Goal: Information Seeking & Learning: Understand process/instructions

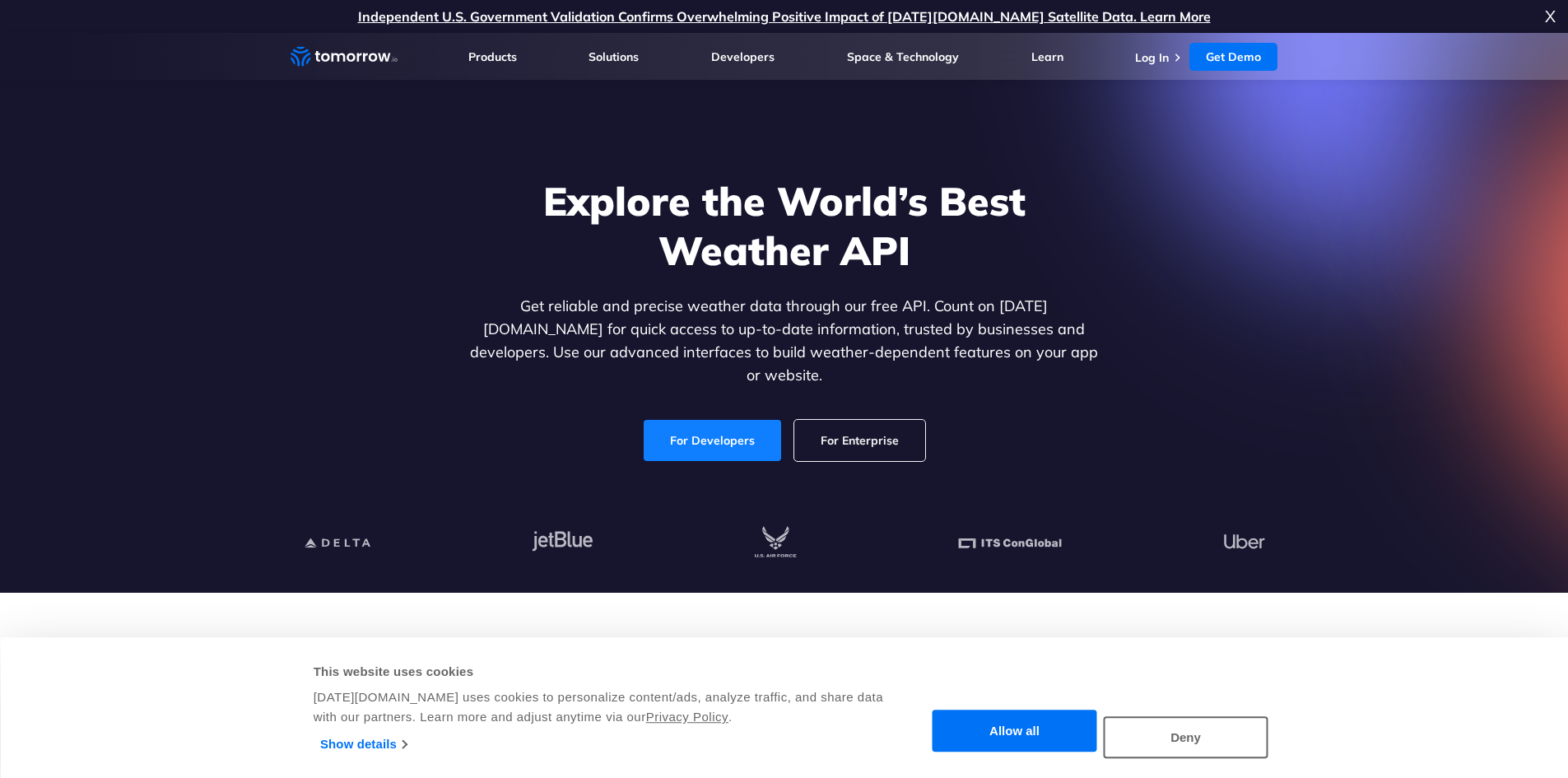
click at [721, 407] on div "Explore the World’s Best Weather API Get reliable and precise weather data thro…" at bounding box center [785, 318] width 636 height 285
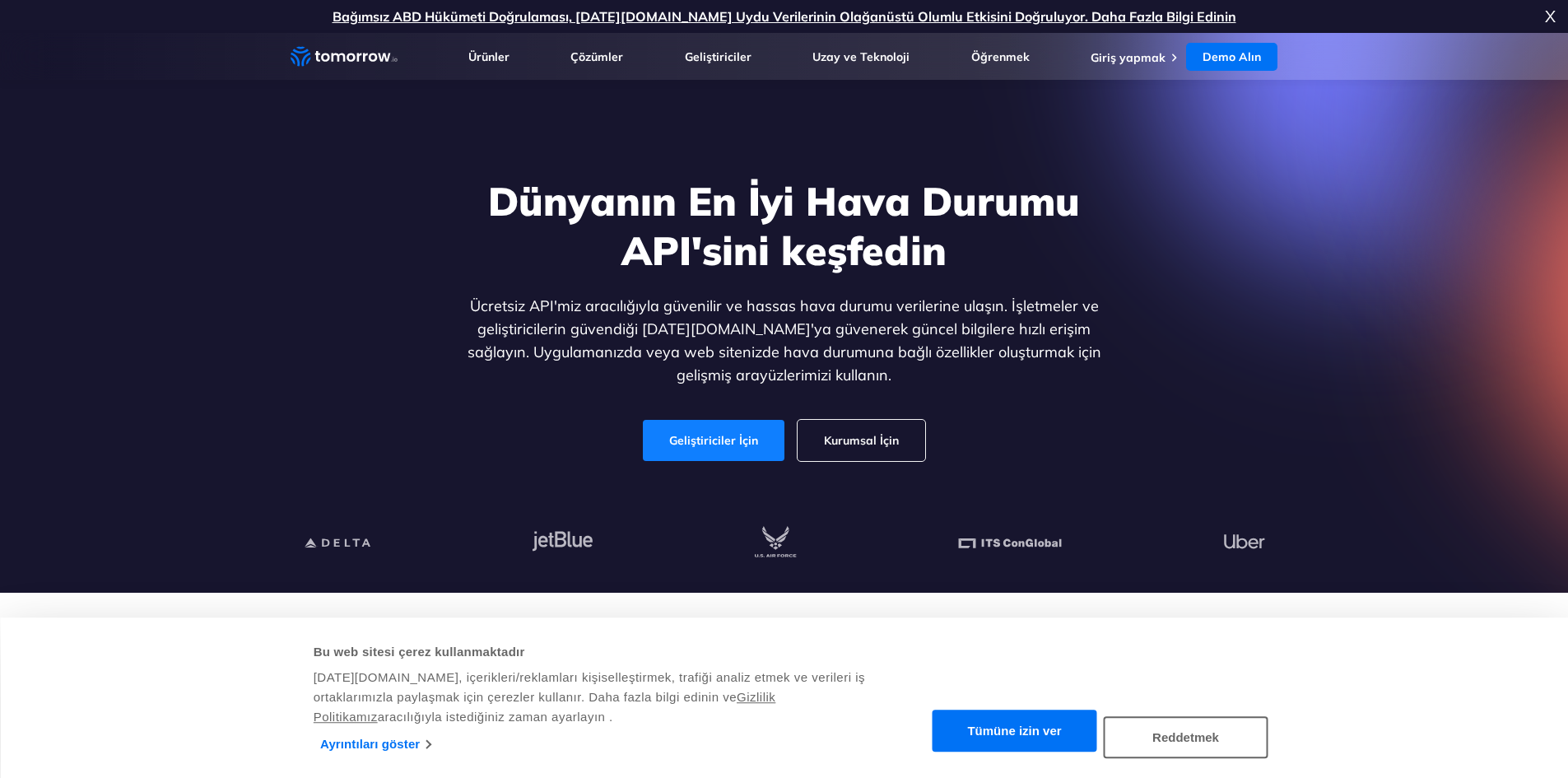
click at [714, 441] on font "Geliştiriciler İçin" at bounding box center [714, 440] width 89 height 15
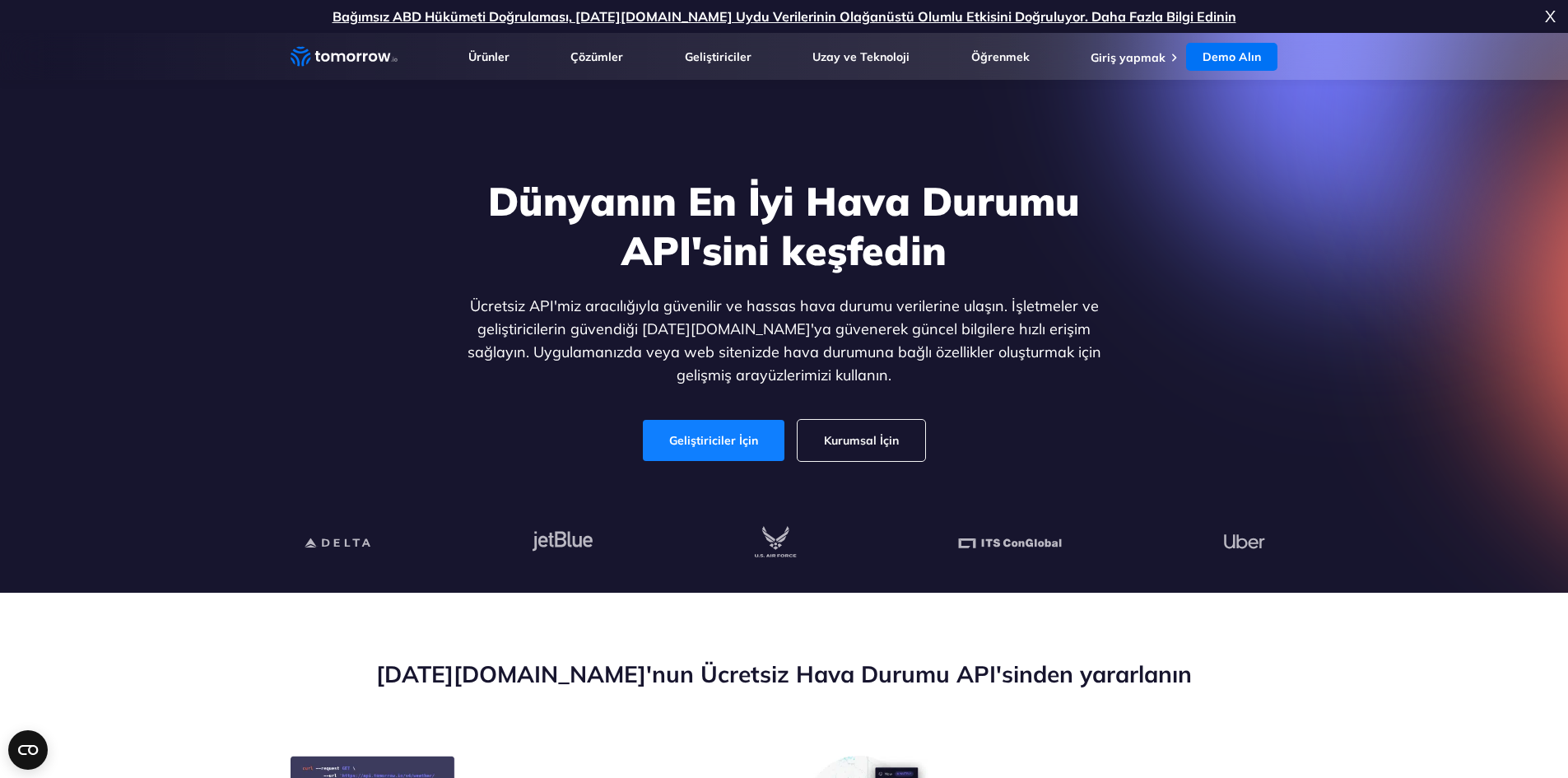
click at [734, 431] on link "Geliştiriciler İçin" at bounding box center [714, 440] width 142 height 41
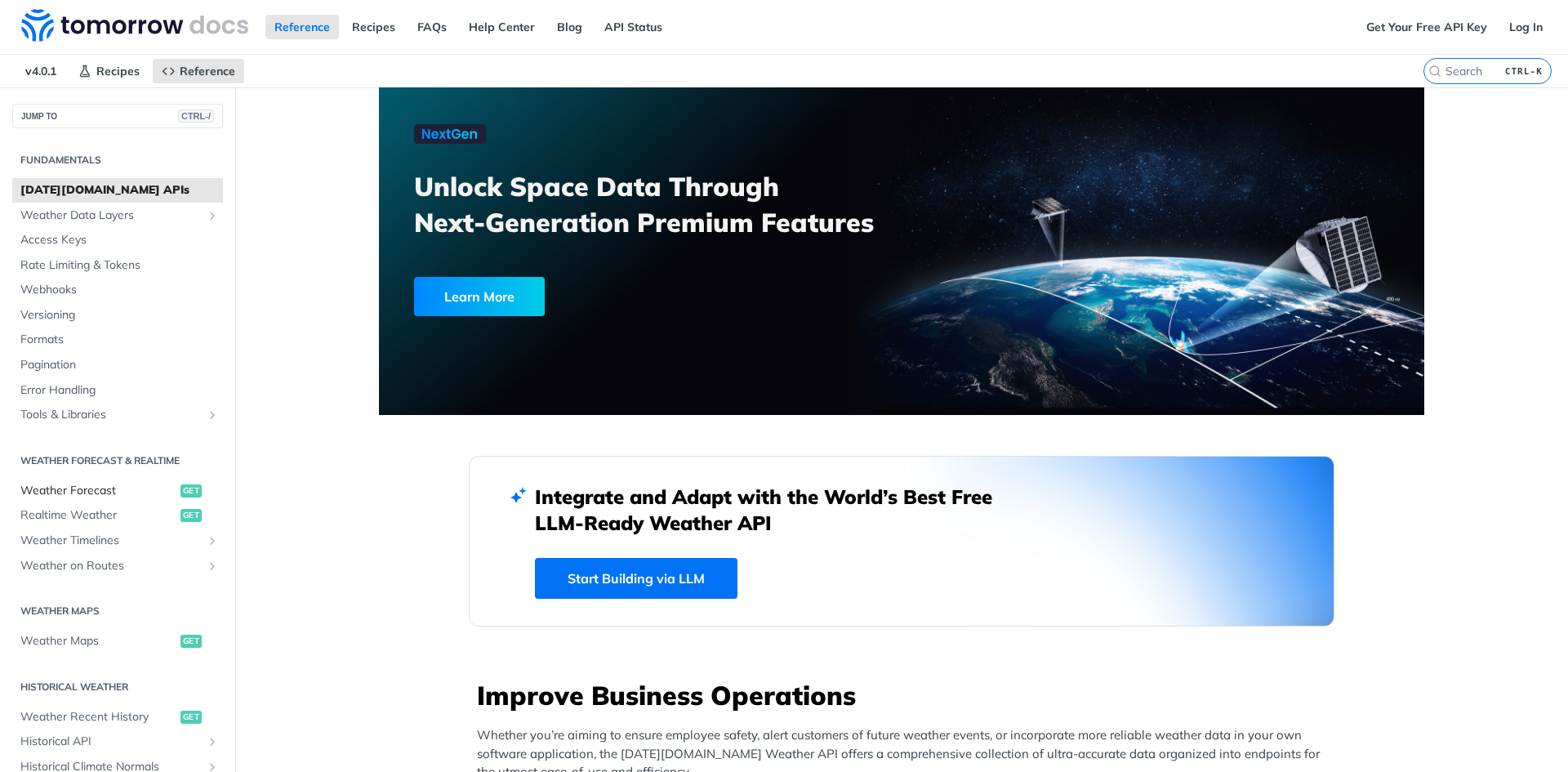
click at [91, 495] on span "Weather Forecast" at bounding box center [98, 491] width 156 height 17
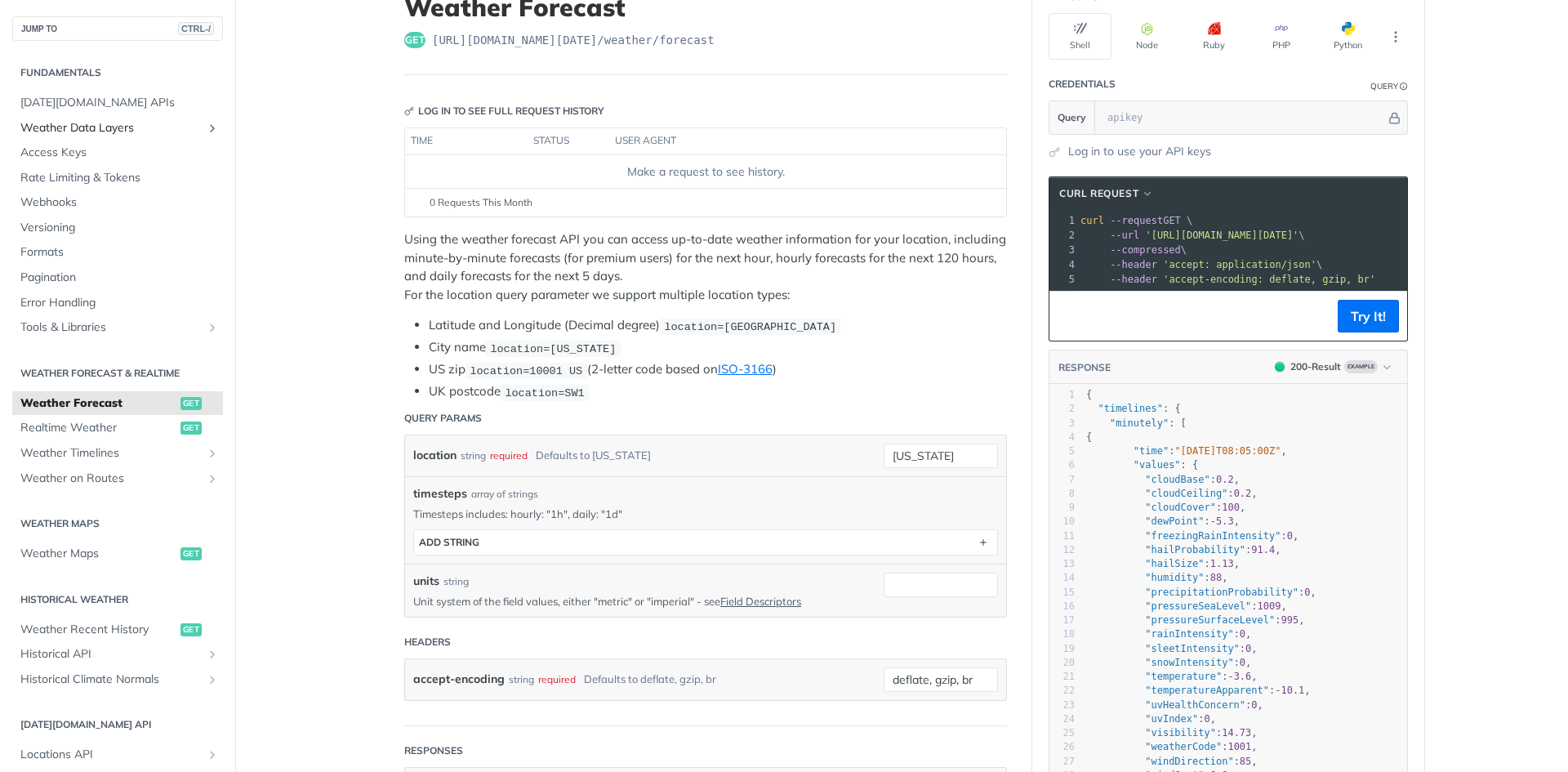
scroll to position [82, 0]
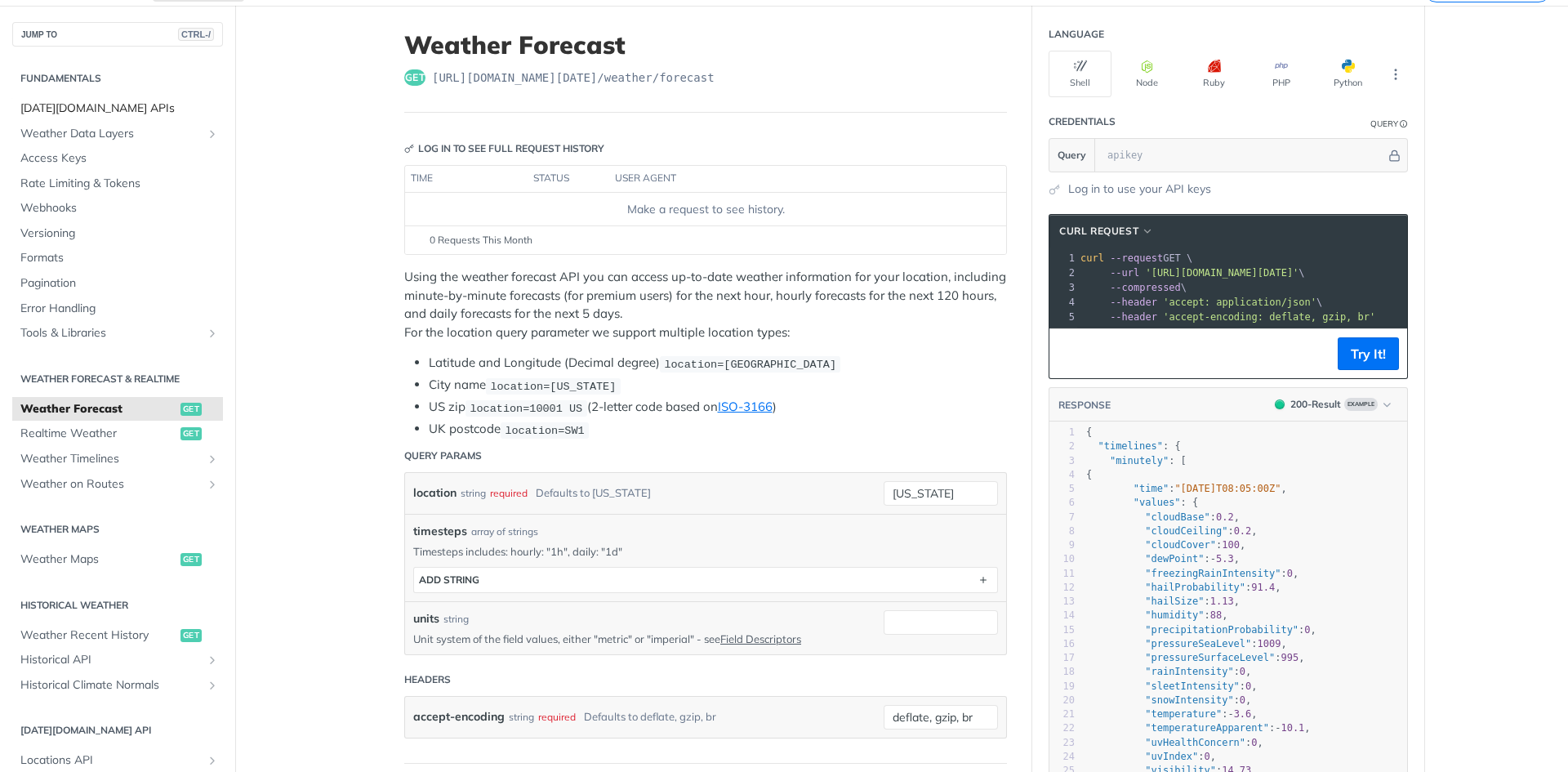
click at [112, 106] on span "Tomorrow.io APIs" at bounding box center [120, 109] width 199 height 17
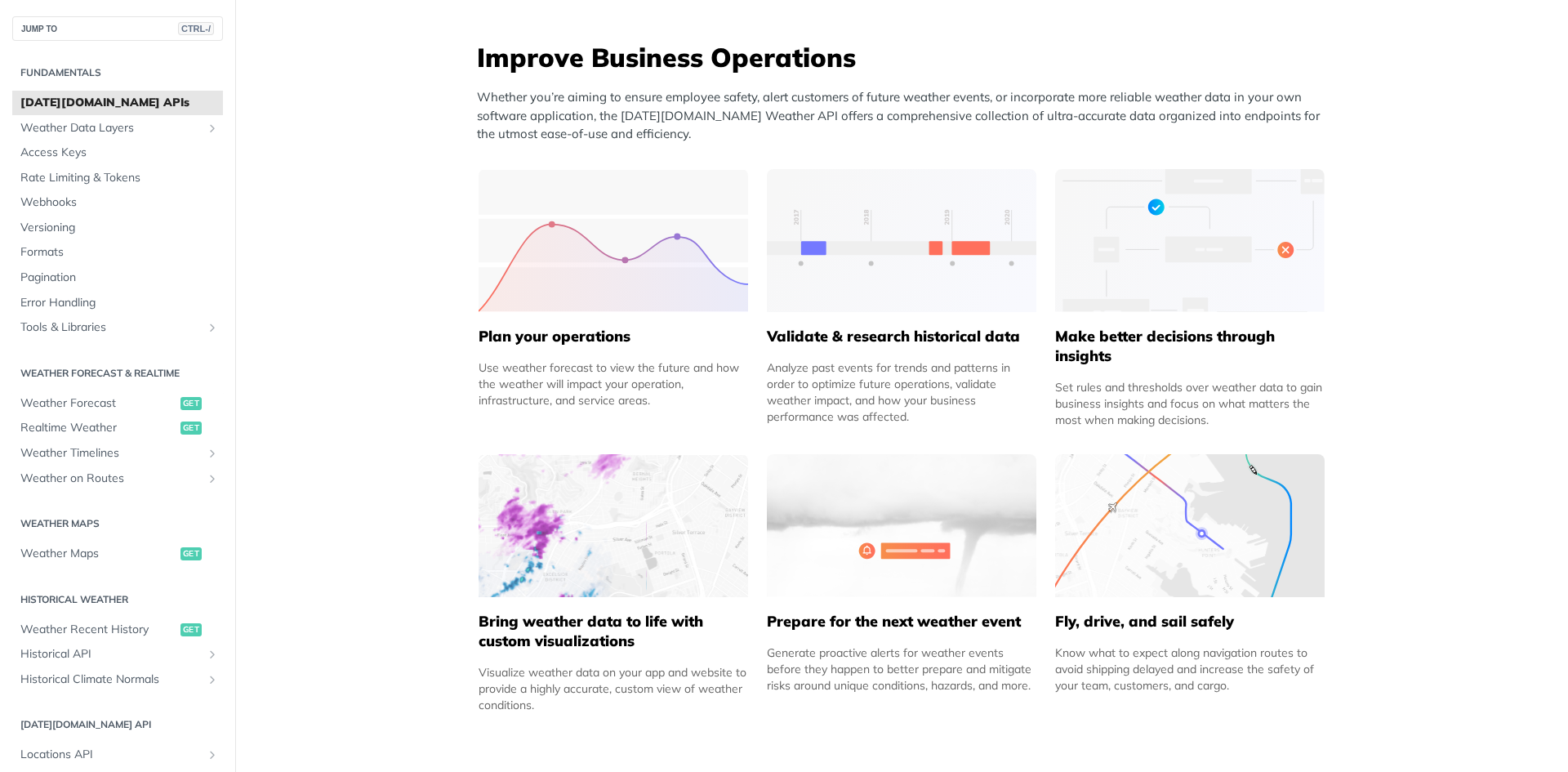
scroll to position [735, 0]
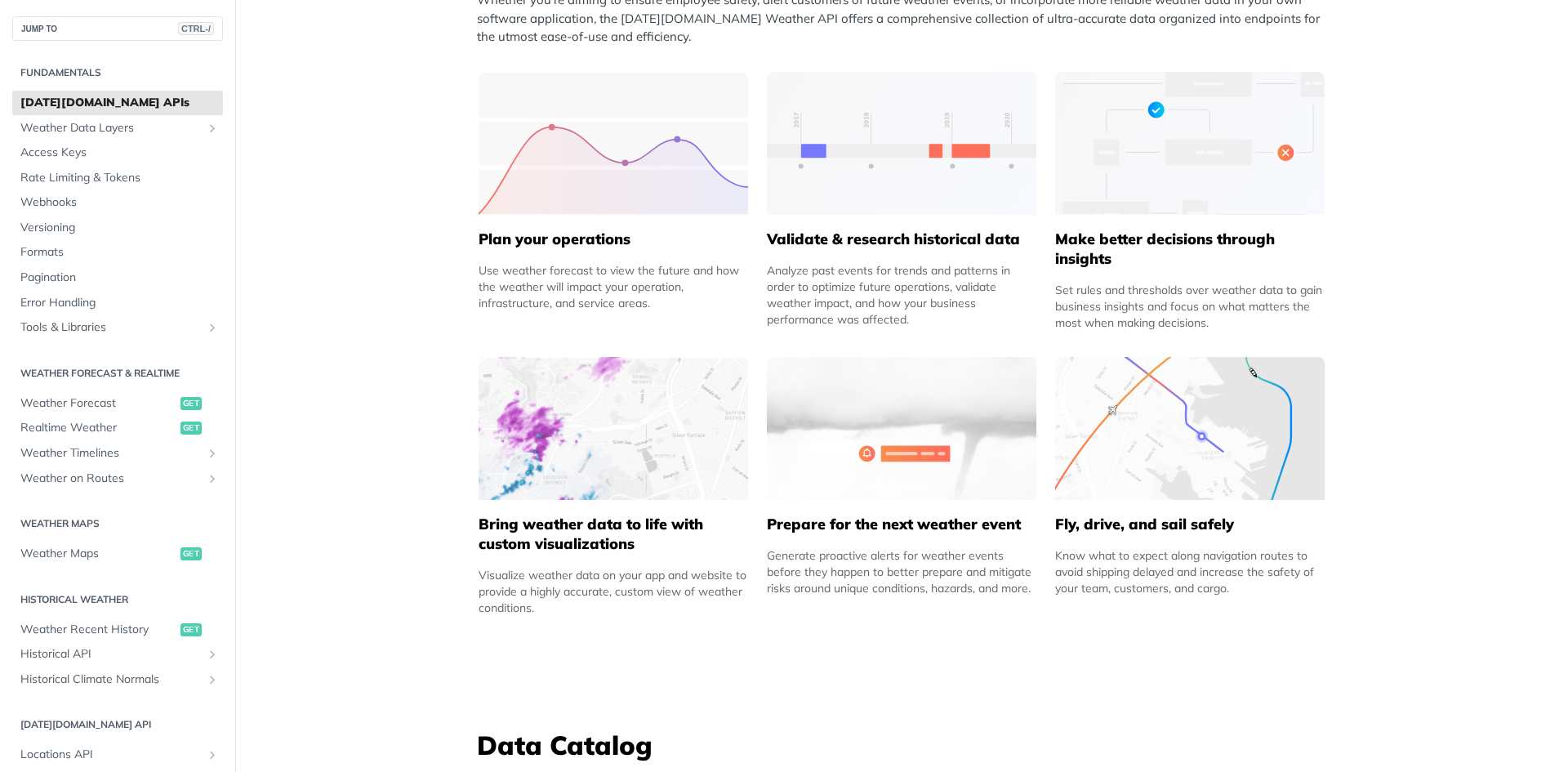
click at [586, 448] on img at bounding box center [612, 428] width 269 height 143
click at [538, 523] on h5 "Bring weather data to life with custom visualizations" at bounding box center [612, 535] width 269 height 40
click at [550, 536] on h5 "Bring weather data to life with custom visualizations" at bounding box center [612, 535] width 269 height 40
click at [595, 435] on img at bounding box center [612, 428] width 269 height 143
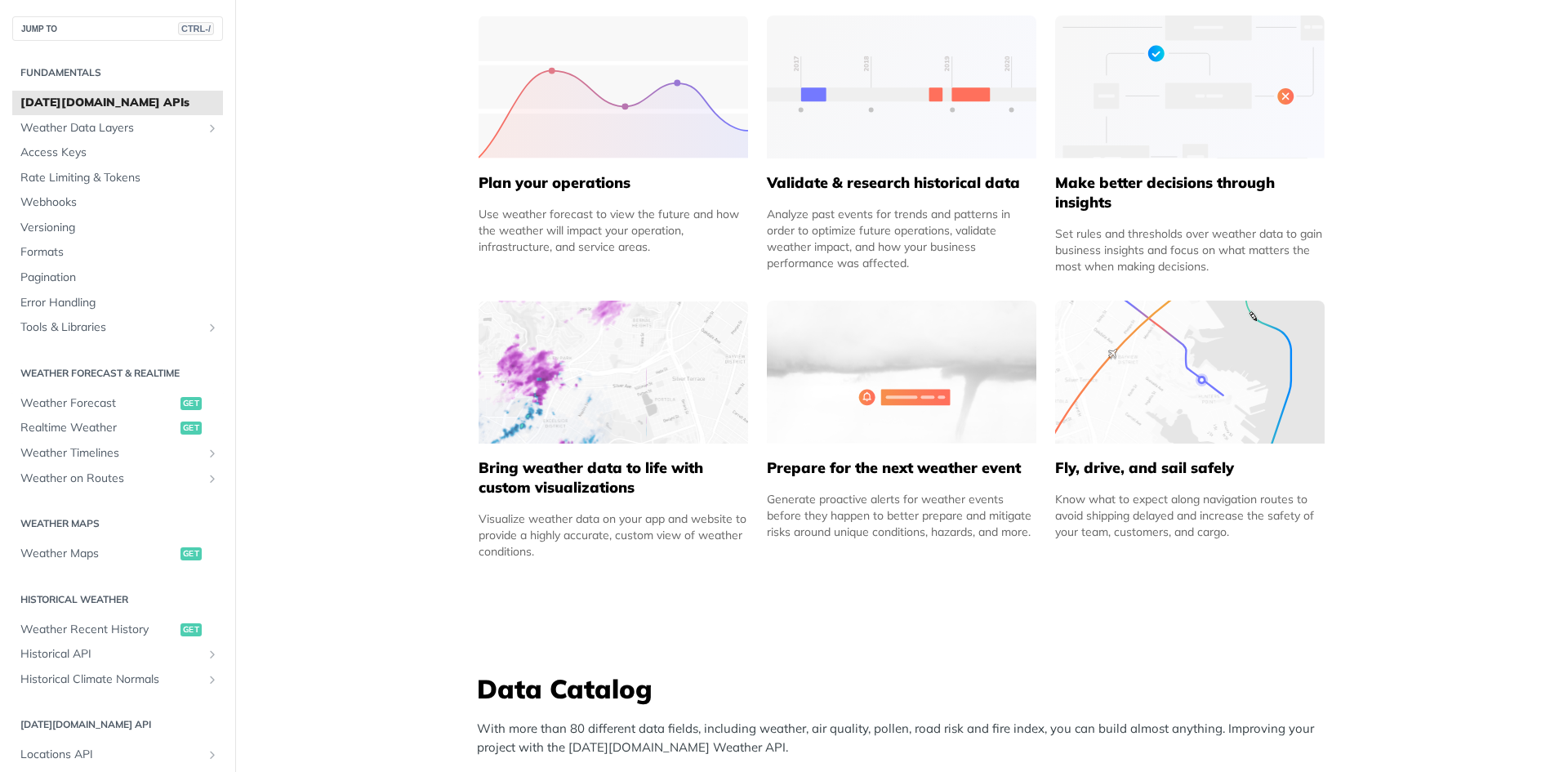
scroll to position [817, 0]
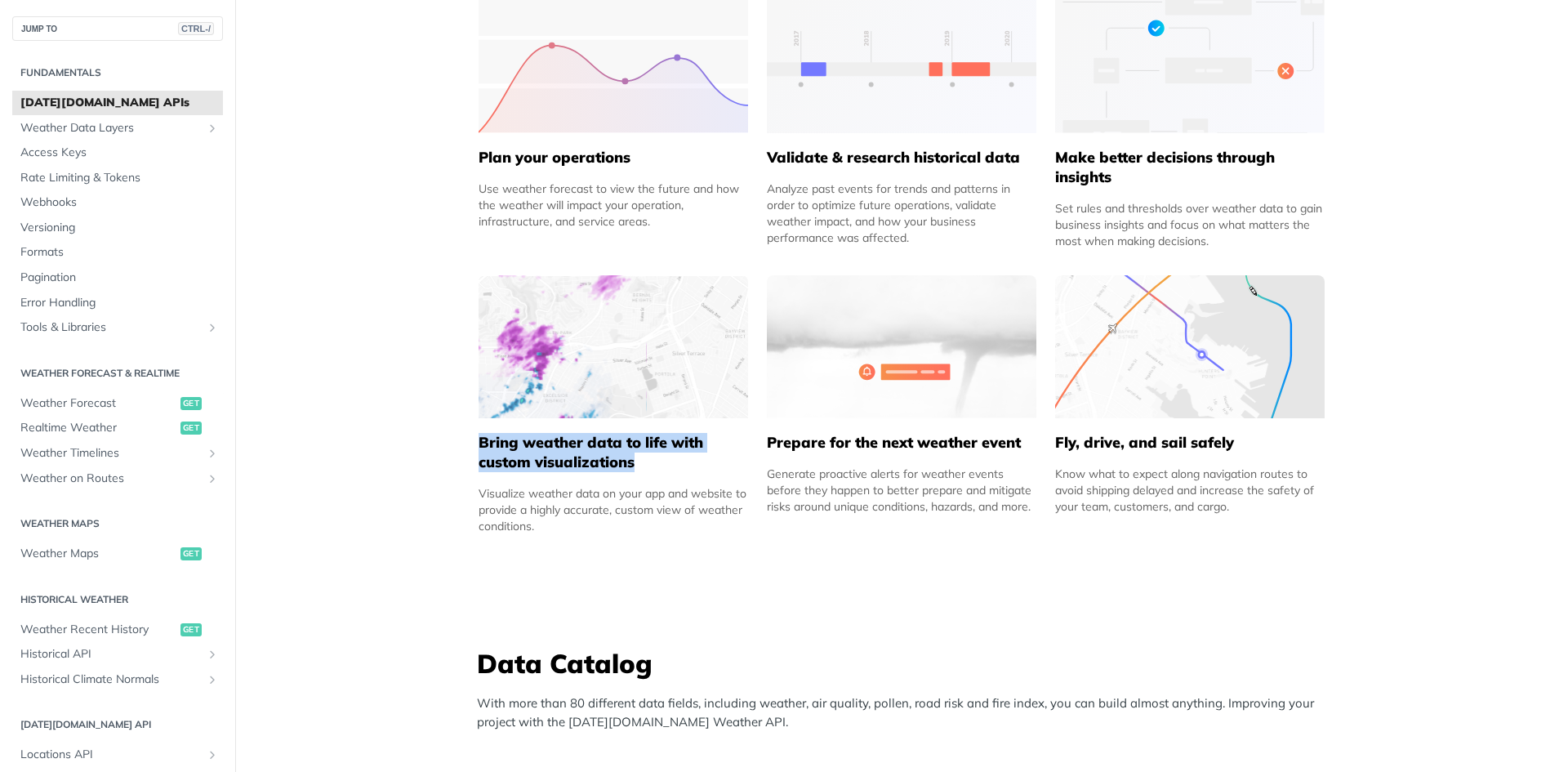
drag, startPoint x: 471, startPoint y: 455, endPoint x: 680, endPoint y: 467, distance: 209.3
click at [680, 467] on h5 "Bring weather data to life with custom visualizations" at bounding box center [612, 453] width 269 height 40
click at [74, 399] on span "Weather Forecast" at bounding box center [98, 404] width 156 height 17
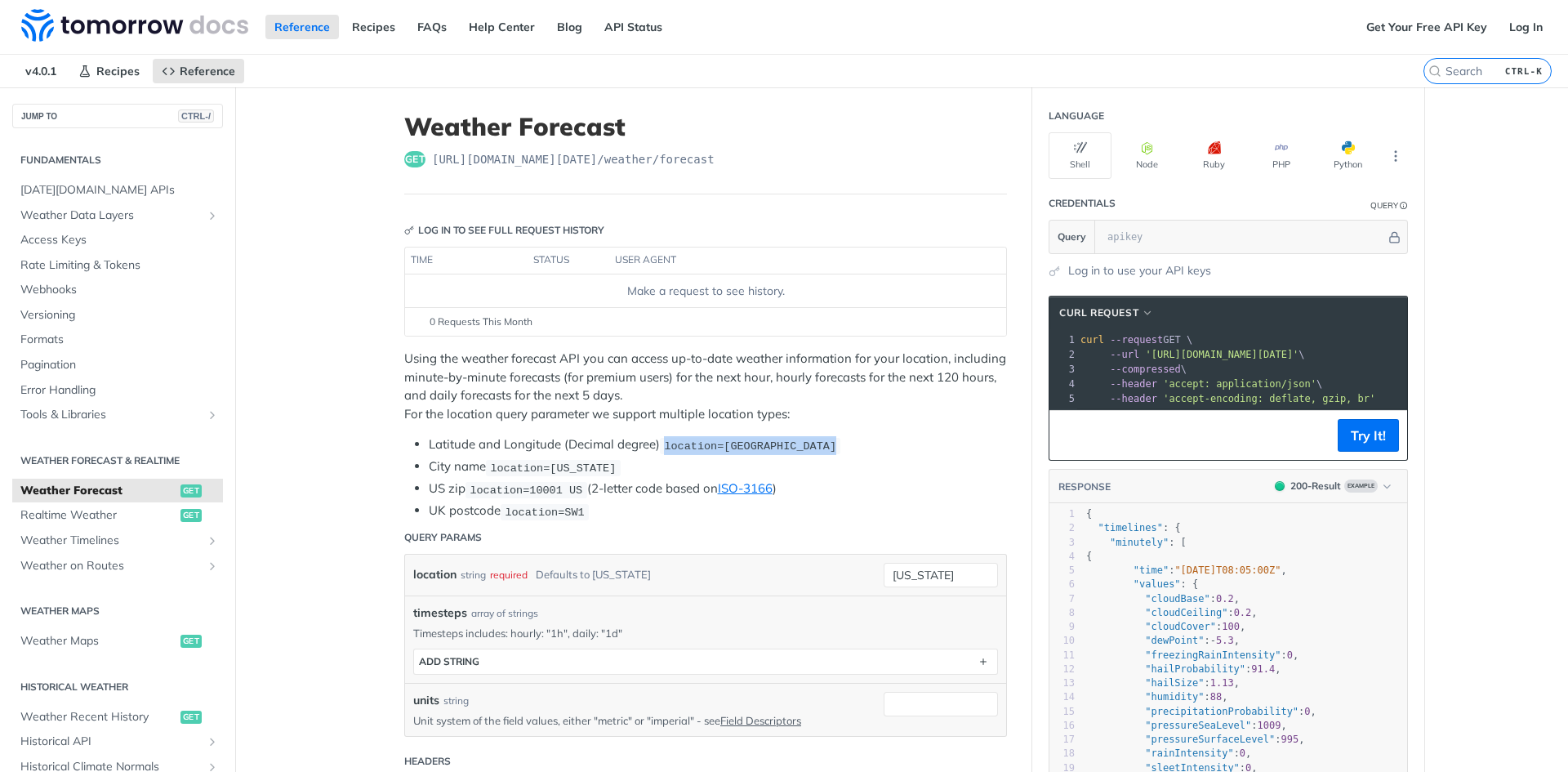
drag, startPoint x: 800, startPoint y: 448, endPoint x: 662, endPoint y: 446, distance: 138.0
click at [664, 446] on span "location=42.3478, -71.0466" at bounding box center [750, 445] width 172 height 12
click at [864, 459] on li "City name location=new york" at bounding box center [717, 467] width 578 height 18
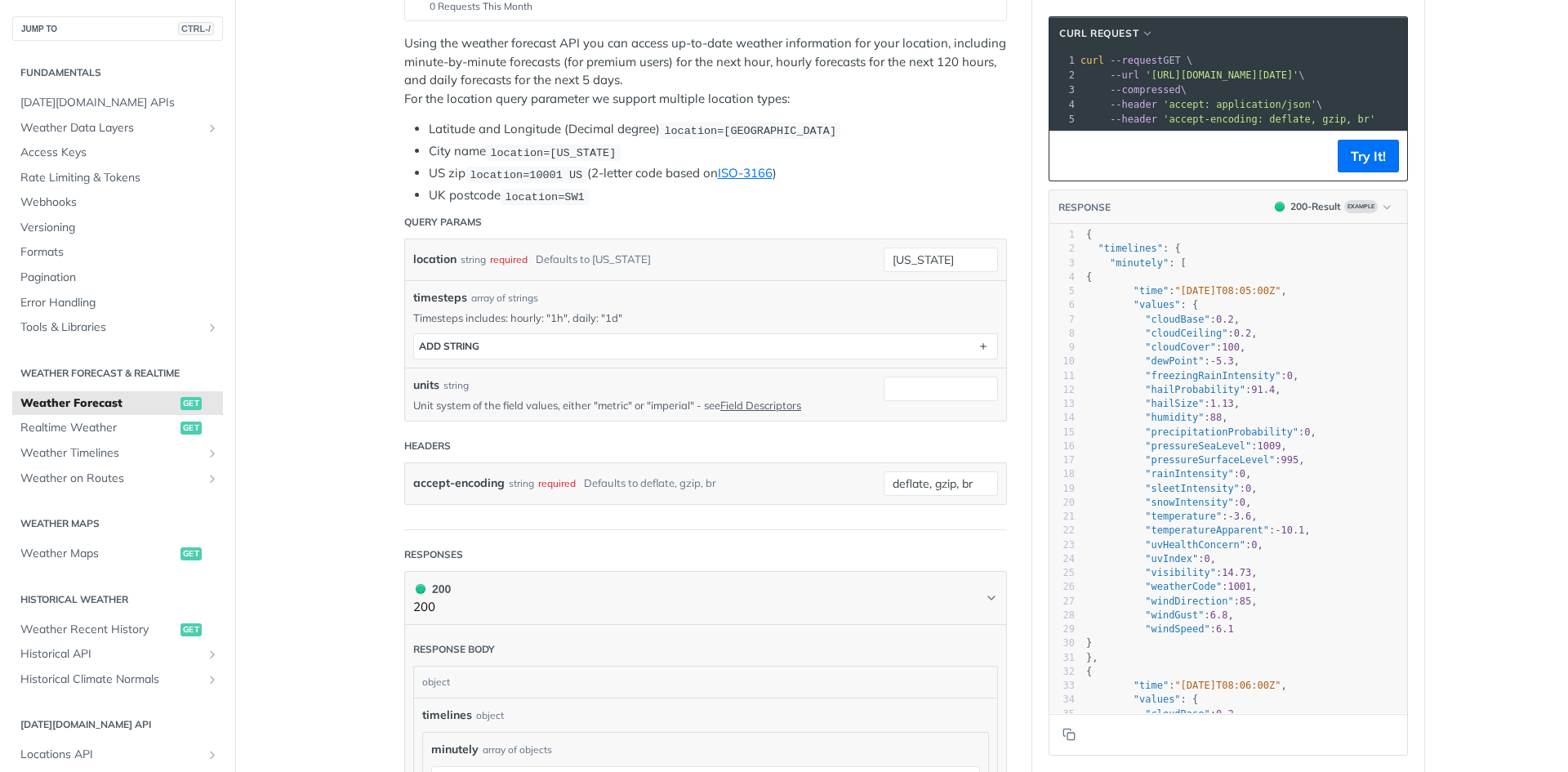
scroll to position [327, 0]
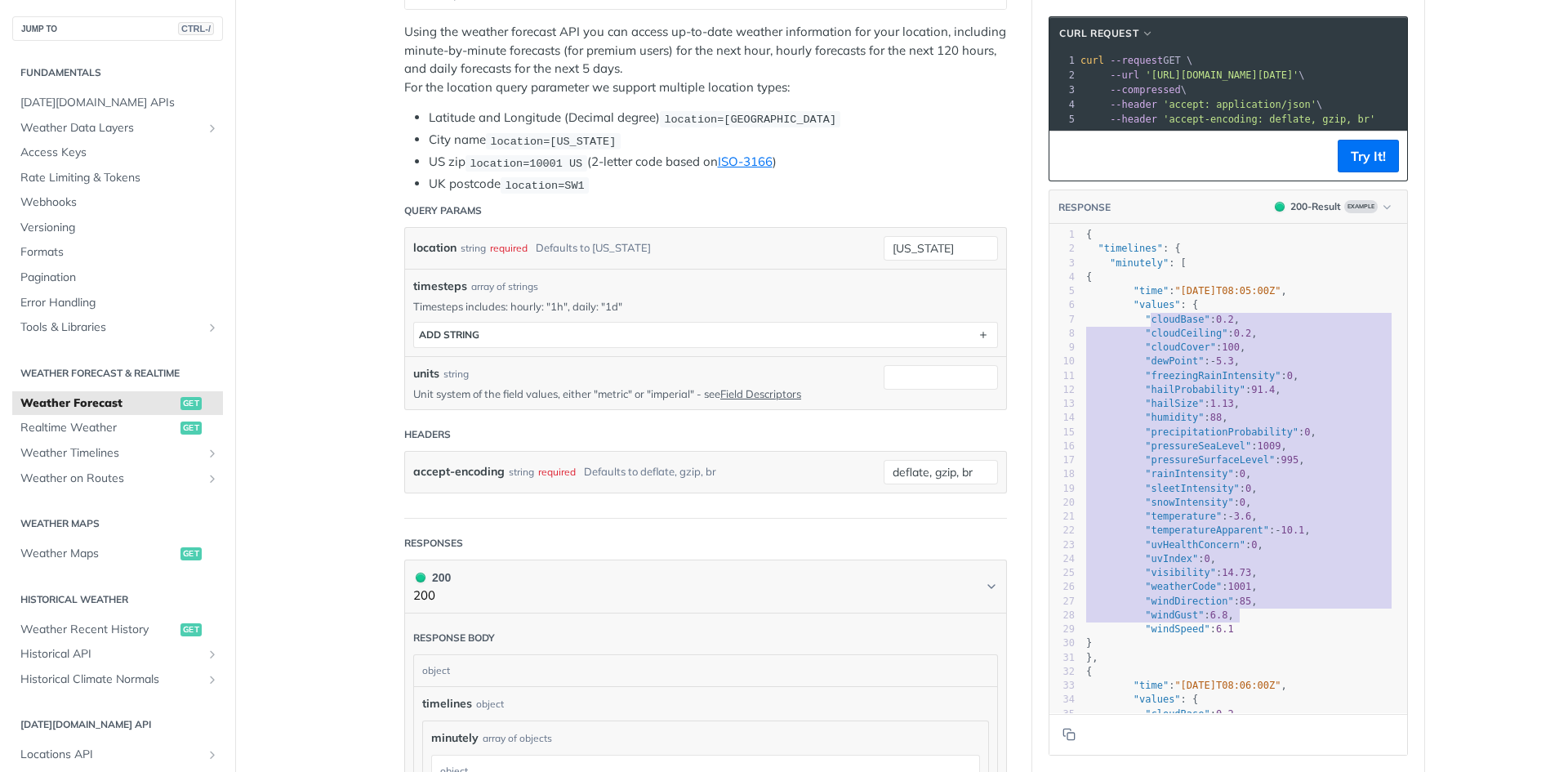
type textarea "cloudBase": 0.2, "cloudCeiling": 0.2, "cloudCover": 100, "dewPoint": -5.3, "fre…"
drag, startPoint x: 1231, startPoint y: 330, endPoint x: 1243, endPoint y: 636, distance: 306.2
click at [1243, 636] on div "1 { 2 "timelines" : { 3 "minutely" : [ 4 { 5 "time" : "2025-02-09T08:05:00Z" , …" at bounding box center [1245, 531] width 325 height 606
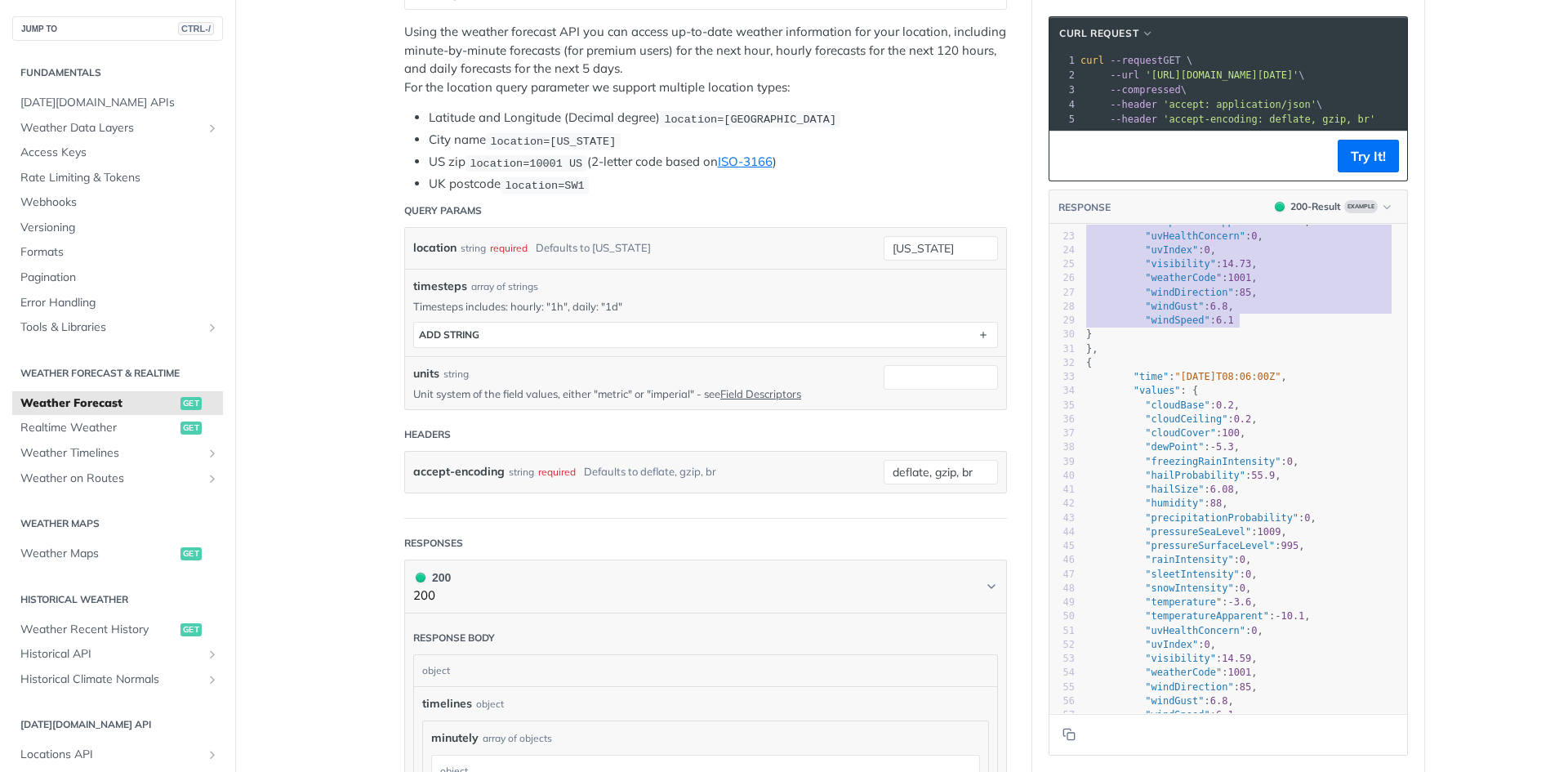
scroll to position [0, 0]
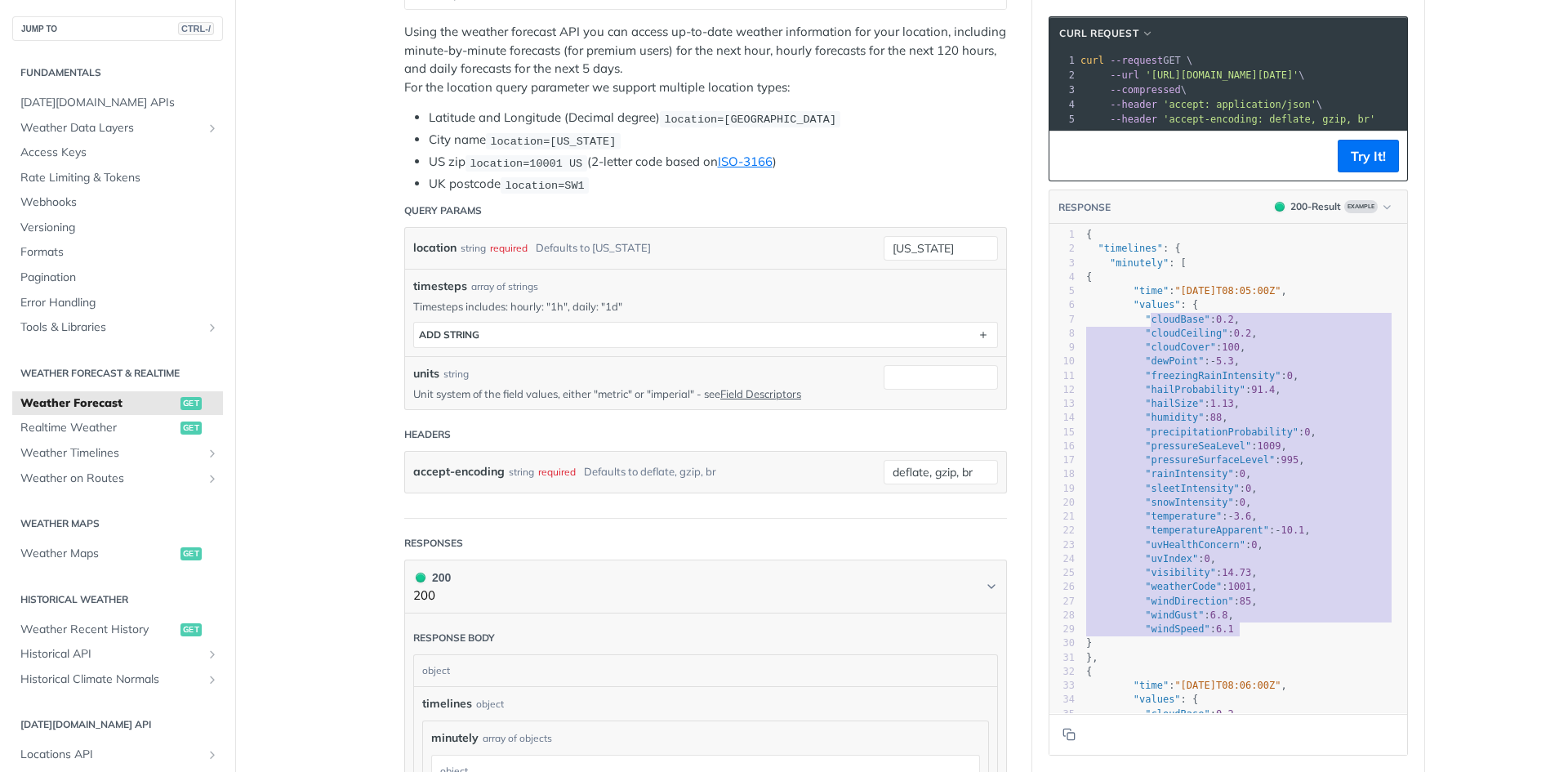
click at [1248, 369] on pre ""dewPoint" : - 5.3 ," at bounding box center [1245, 361] width 325 height 14
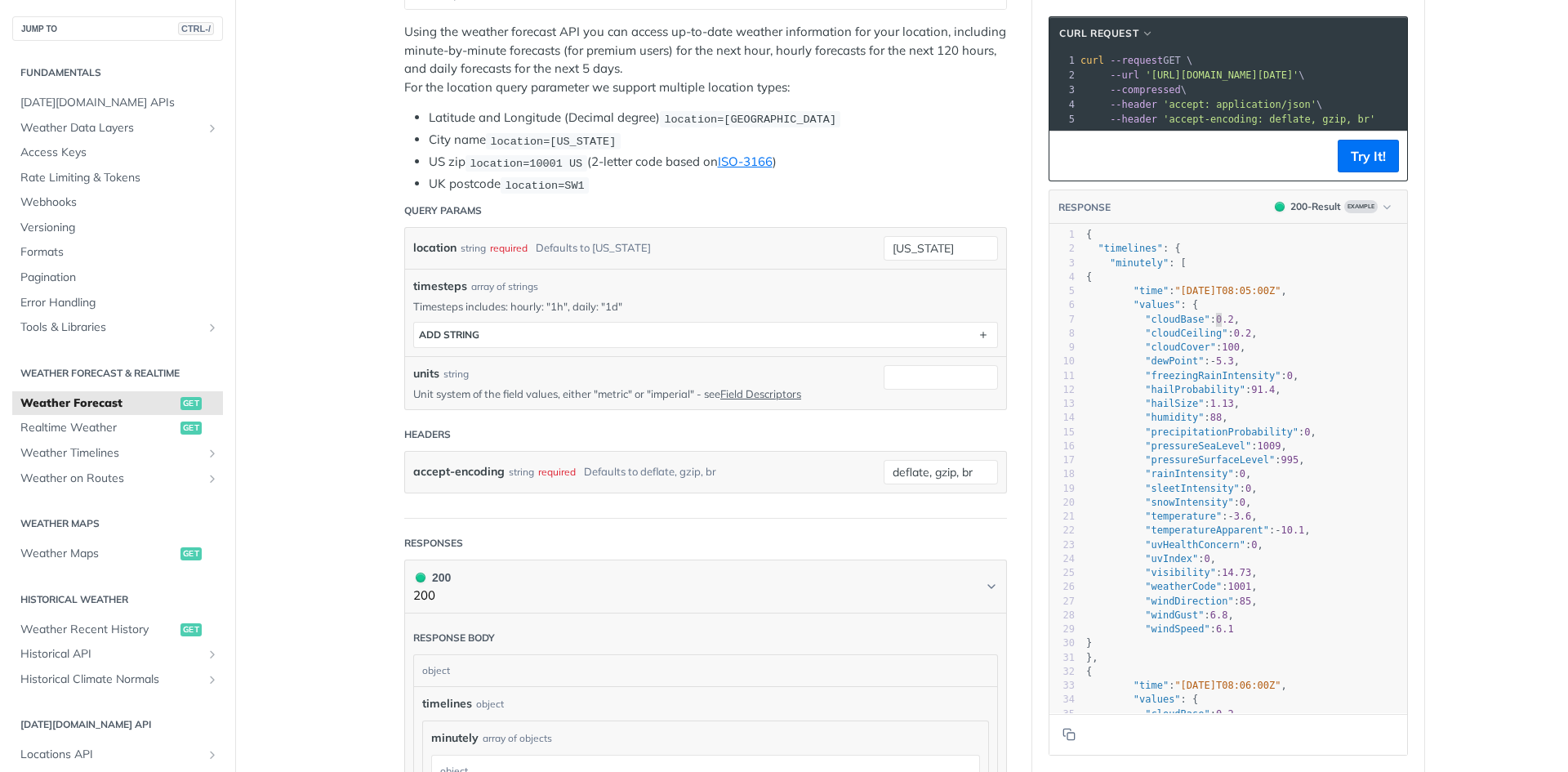
click at [1213, 326] on span ""cloudBase" : 0.2 ," at bounding box center [1162, 319] width 154 height 11
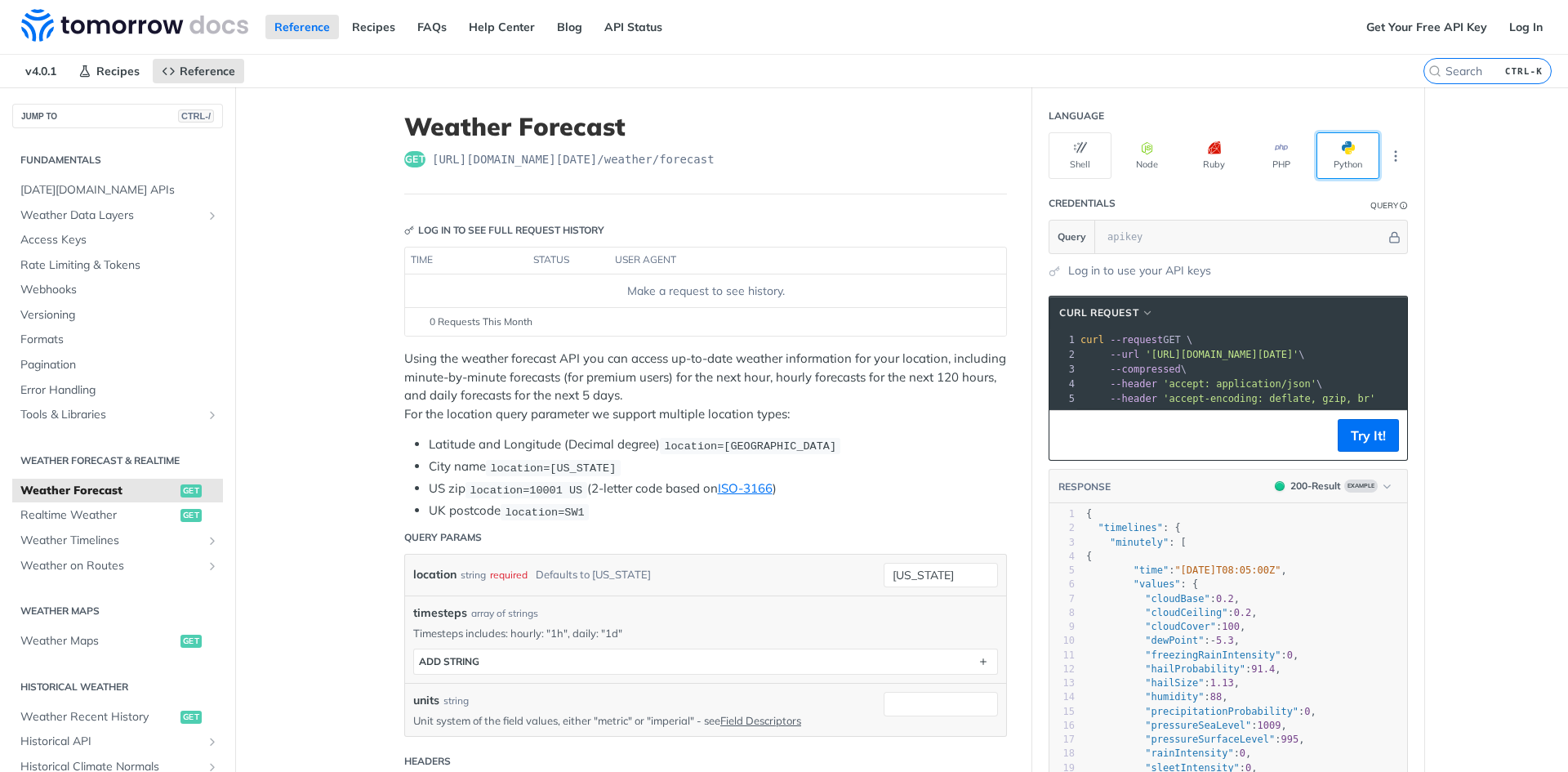
click at [1333, 154] on button "Python" at bounding box center [1348, 156] width 63 height 47
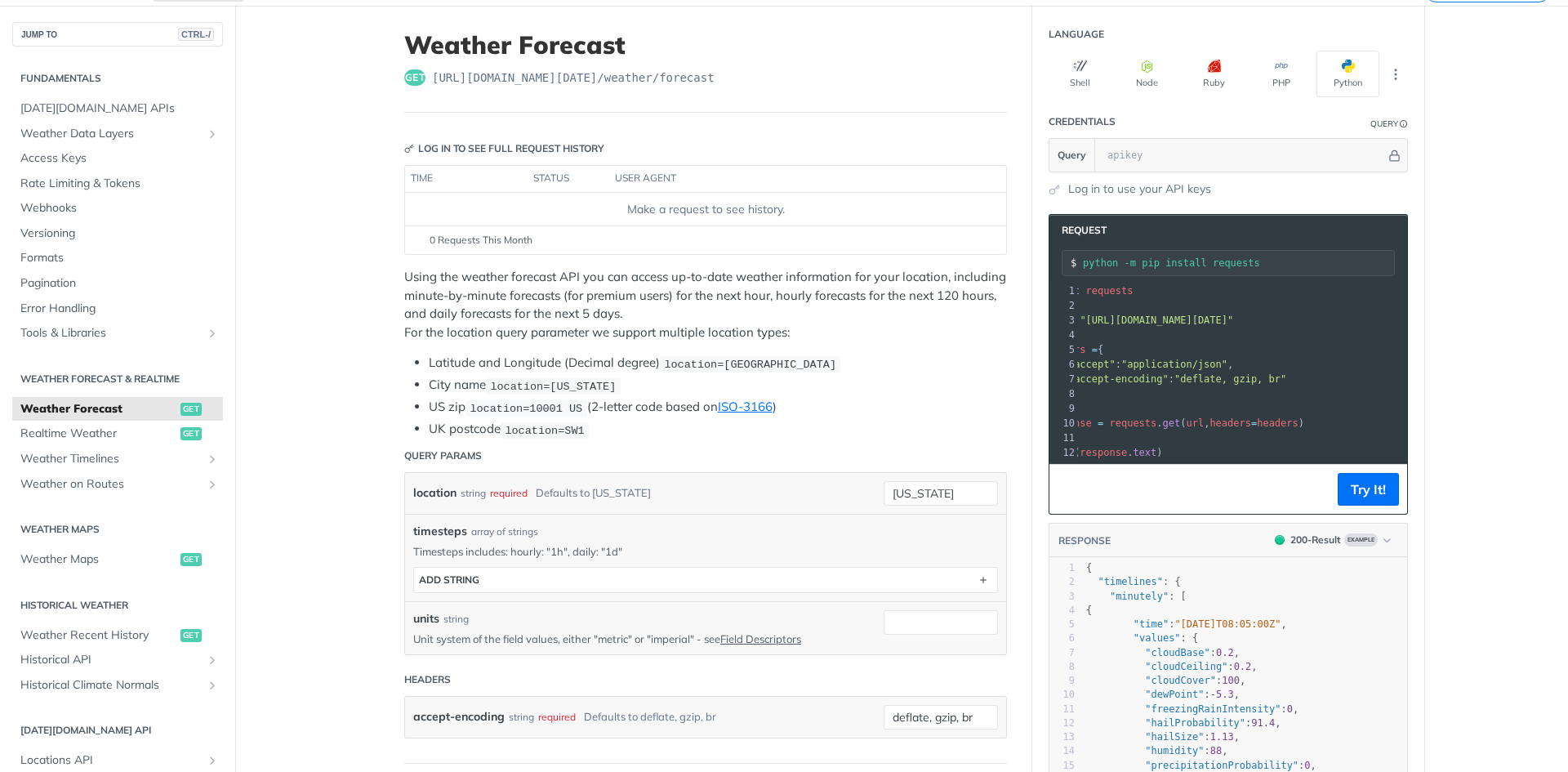
drag, startPoint x: 1238, startPoint y: 319, endPoint x: 1401, endPoint y: 317, distance: 163.0
click at [1233, 317] on span ""https://api.tomorrow.io/v4/weather/forecast?location=new%20york"" at bounding box center [1156, 320] width 154 height 11
click at [1348, 341] on pre "​" at bounding box center [1253, 335] width 425 height 15
click at [1219, 354] on pre "headers = {" at bounding box center [1290, 350] width 425 height 15
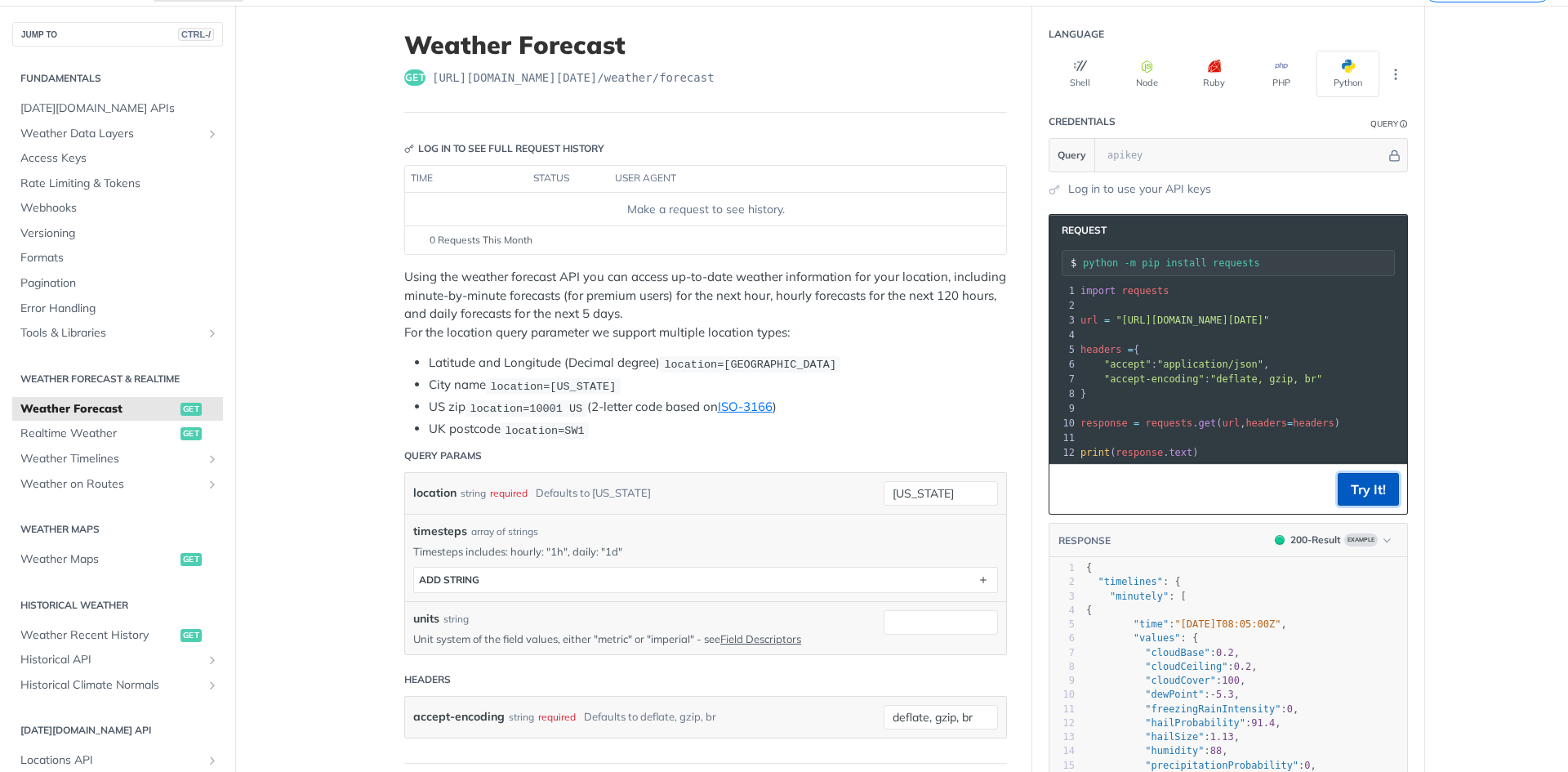
click at [1361, 495] on button "Try It!" at bounding box center [1368, 490] width 62 height 33
click at [1145, 157] on input "text" at bounding box center [1243, 156] width 287 height 33
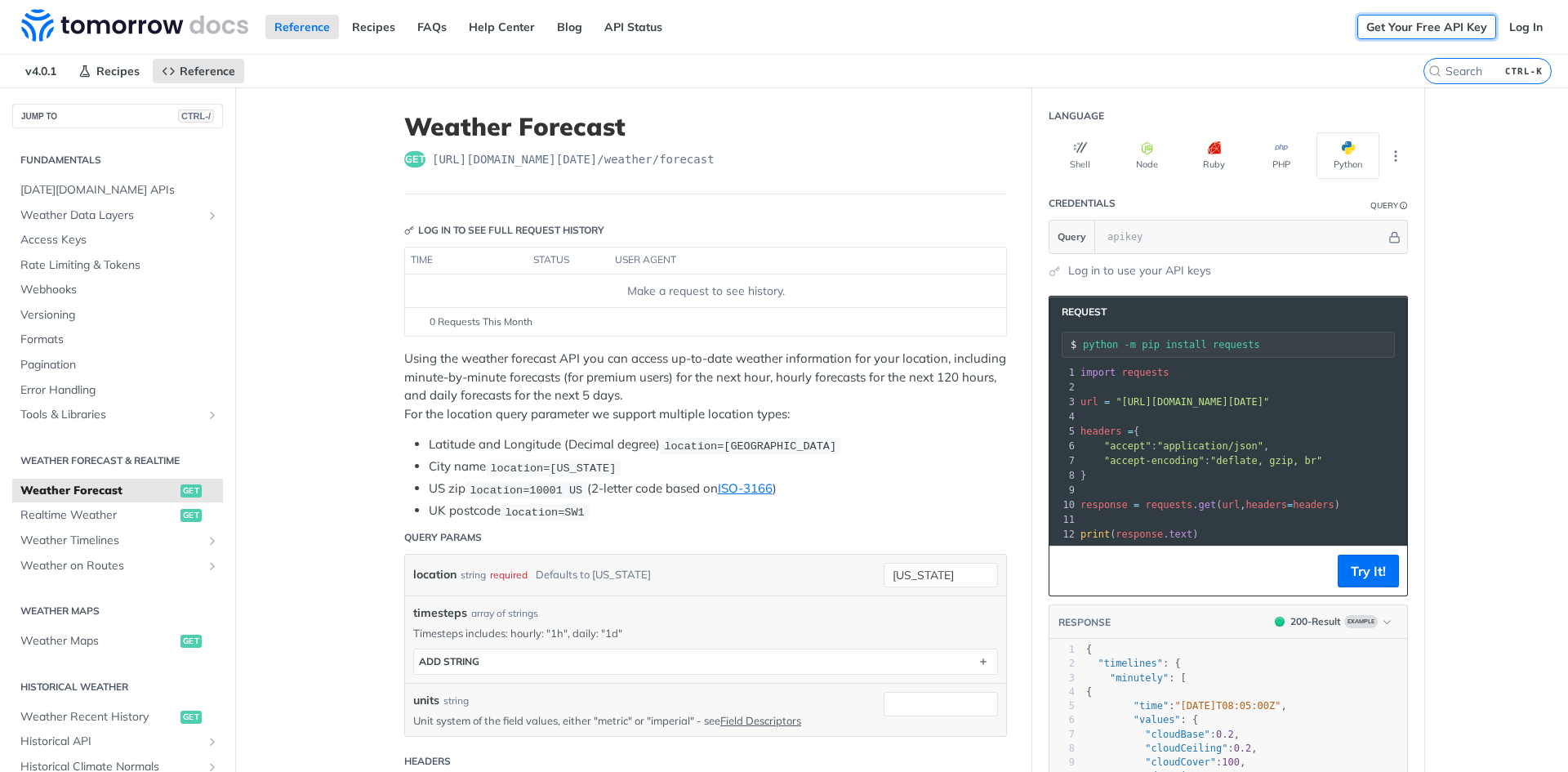
click at [1447, 24] on link "Get Your Free API Key" at bounding box center [1426, 27] width 139 height 25
click at [1515, 23] on link "Log In" at bounding box center [1527, 27] width 52 height 25
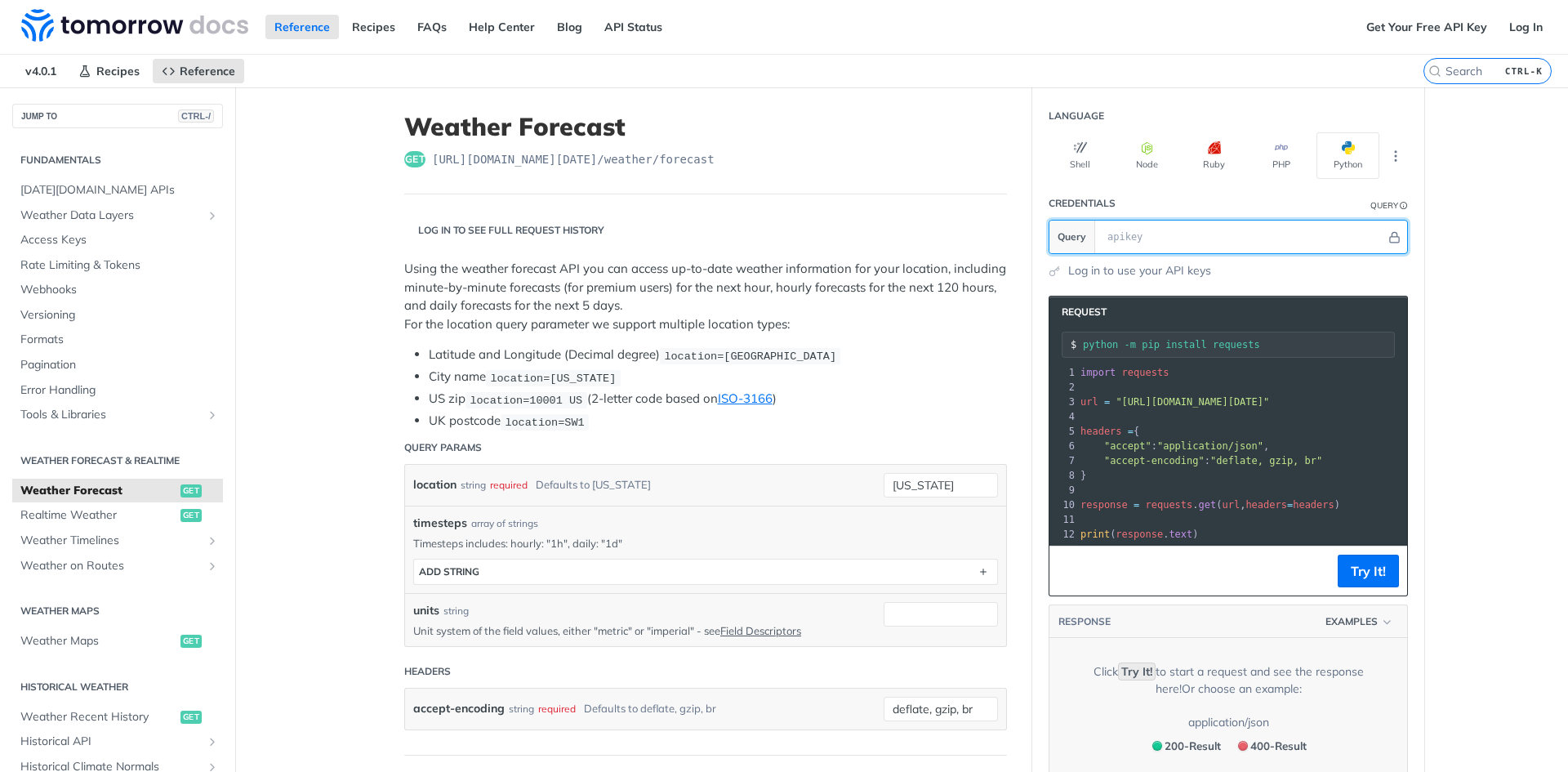
drag, startPoint x: 0, startPoint y: 0, endPoint x: 1155, endPoint y: 234, distance: 1178.5
click at [1155, 234] on input "text" at bounding box center [1243, 237] width 287 height 33
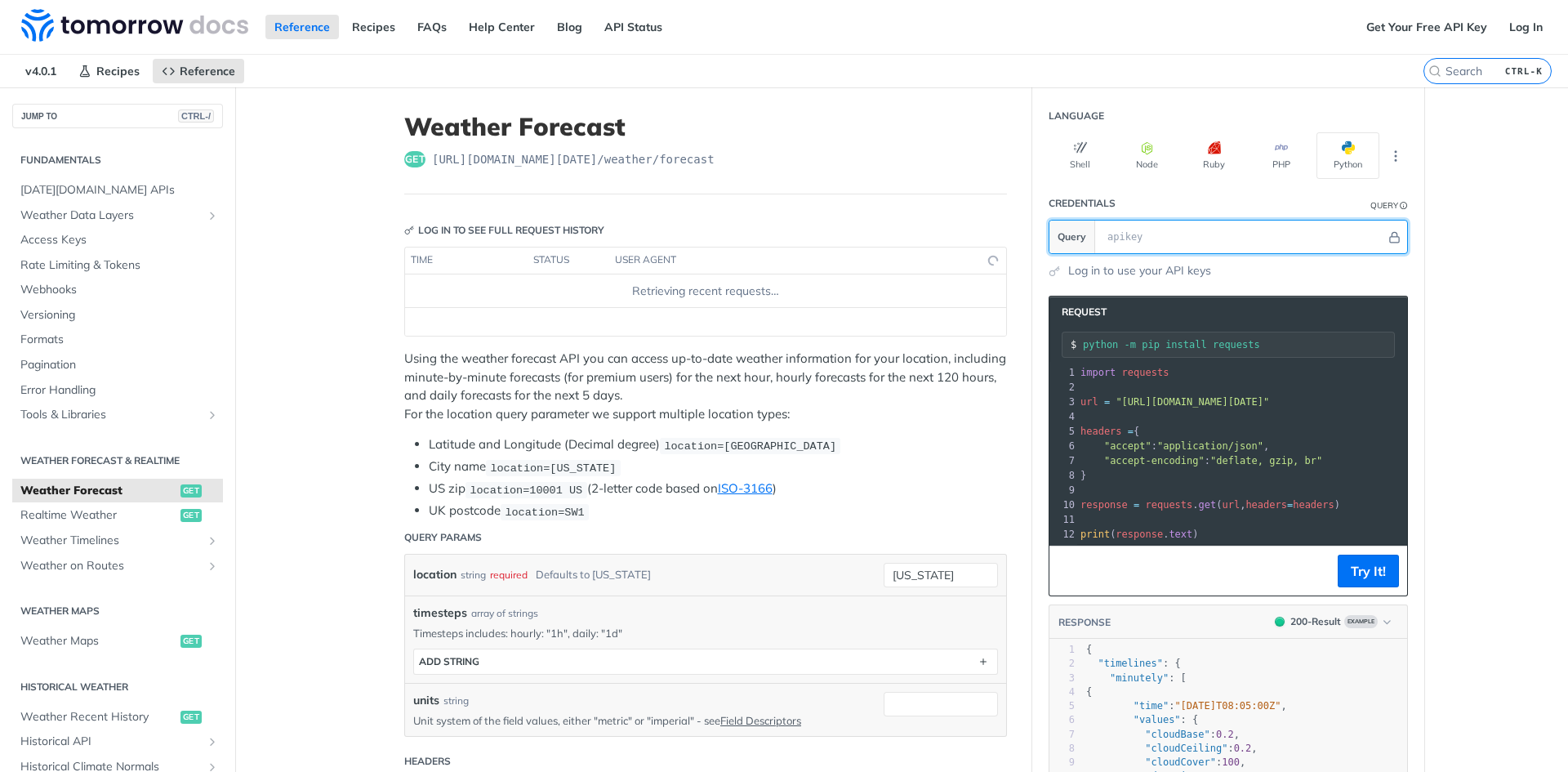
paste input "U0Hrn8WwBl2li5Nrx6gMgp4iTlJsrO5r"
type input "U0Hrn8WwBl2li5Nrx6gMgp4iTlJsrO5r"
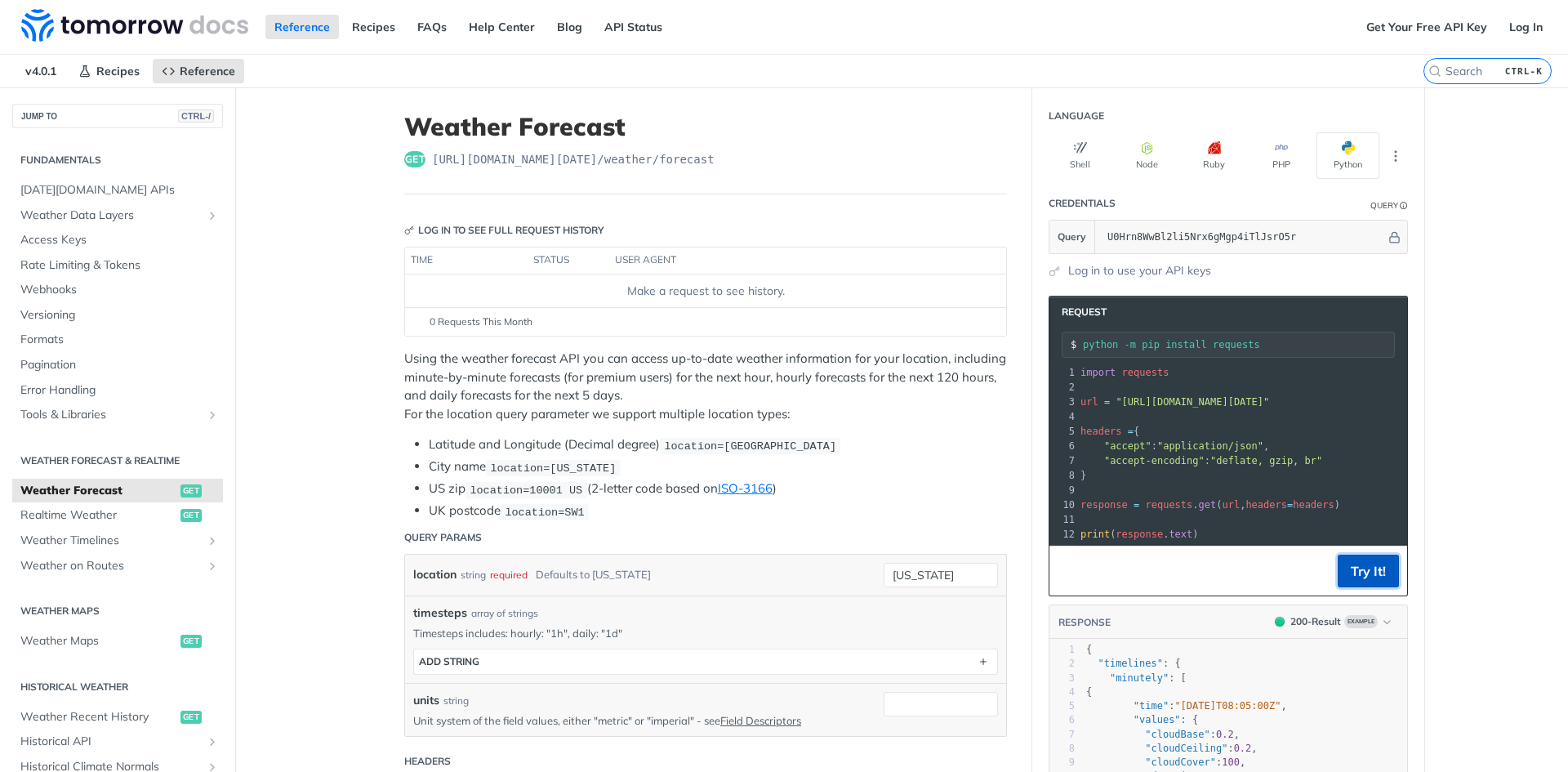
click at [1371, 582] on button "Try It!" at bounding box center [1368, 571] width 62 height 33
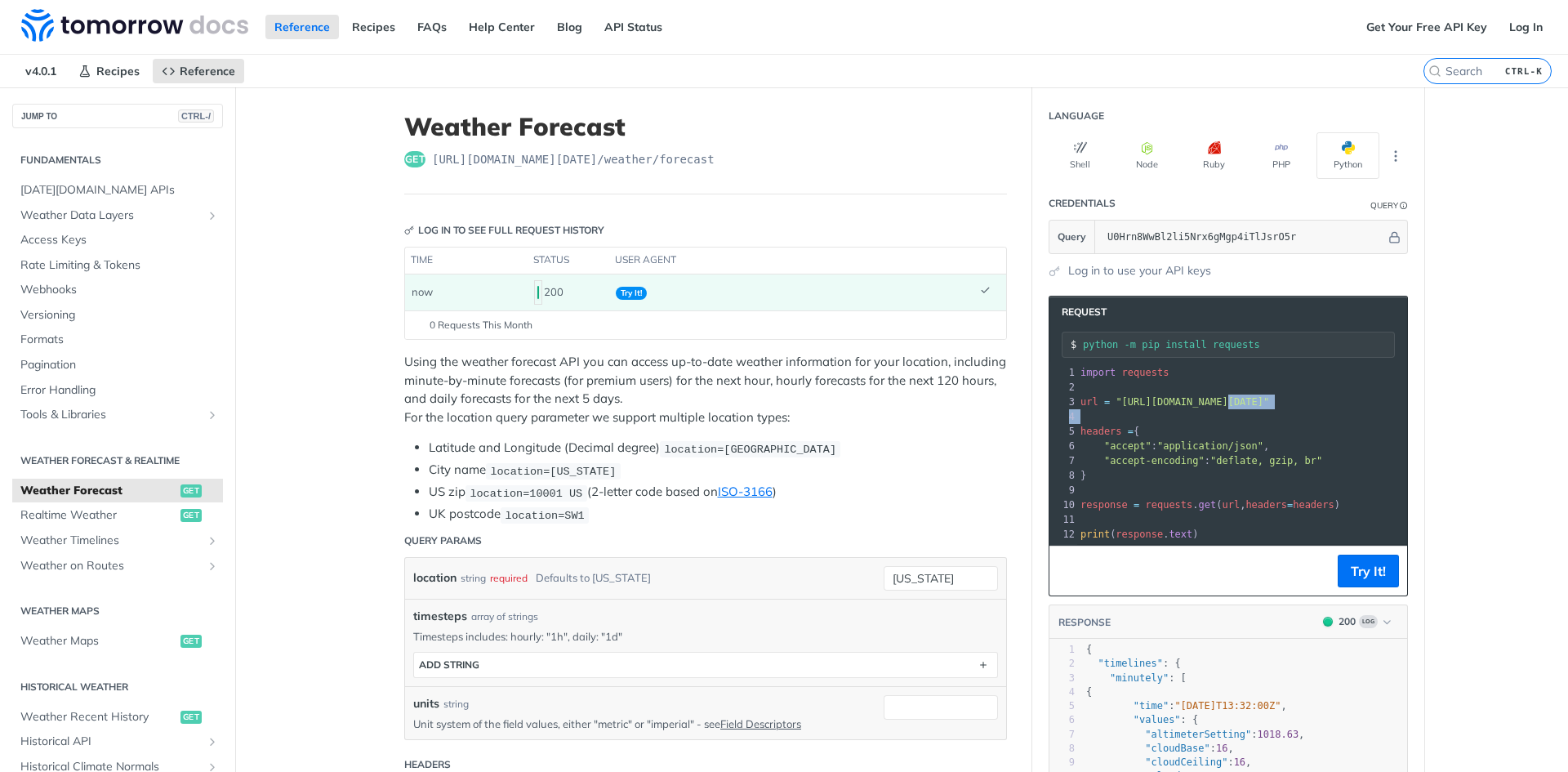
drag, startPoint x: 1224, startPoint y: 406, endPoint x: 1414, endPoint y: 411, distance: 190.1
click at [1414, 411] on section "Request python -m pip install requests xxxxxxxxxx 12 1 import requests 2 ​ 3 ur…" at bounding box center [1229, 665] width 392 height 772
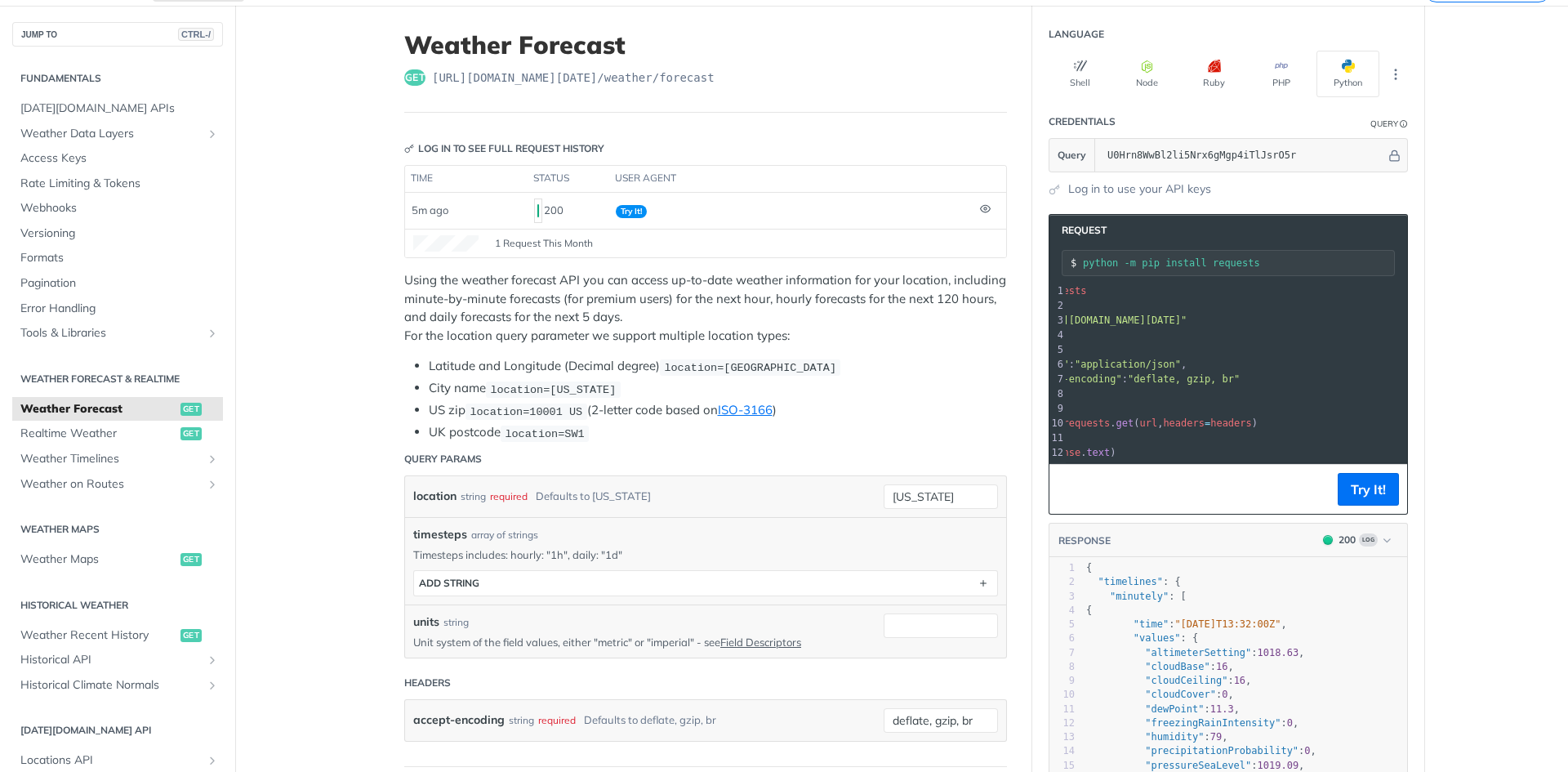
scroll to position [0, 106]
drag, startPoint x: 1327, startPoint y: 326, endPoint x: 1407, endPoint y: 323, distance: 80.1
click at [1407, 323] on section "Request python -m pip install requests xxxxxxxxxx 12 1 import requests 2 ​ 3 ur…" at bounding box center [1229, 583] width 392 height 772
click at [1163, 320] on span ""https://api.tomorrow.io/v4/weather/forecast?location=new%20york&apikey=U0Hrn8W…" at bounding box center [1086, 320] width 154 height 11
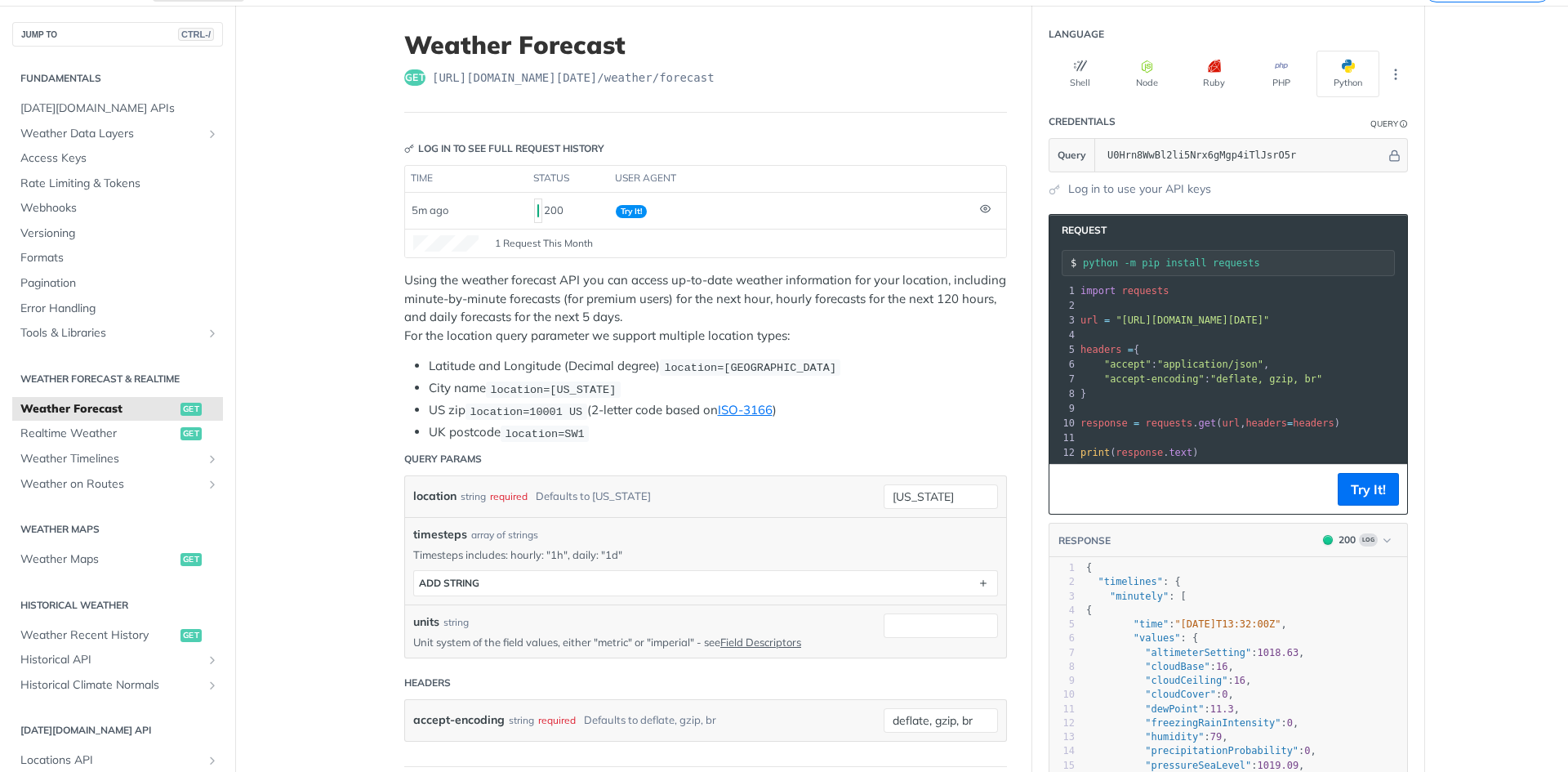
drag, startPoint x: 1316, startPoint y: 319, endPoint x: 1045, endPoint y: 323, distance: 271.0
click at [1078, 323] on div "3 url = "https://api.tomorrow.io/v4/weather/forecast?location=new%20york&apikey…" at bounding box center [1408, 320] width 661 height 15
click at [1190, 299] on pre "​" at bounding box center [1408, 305] width 661 height 15
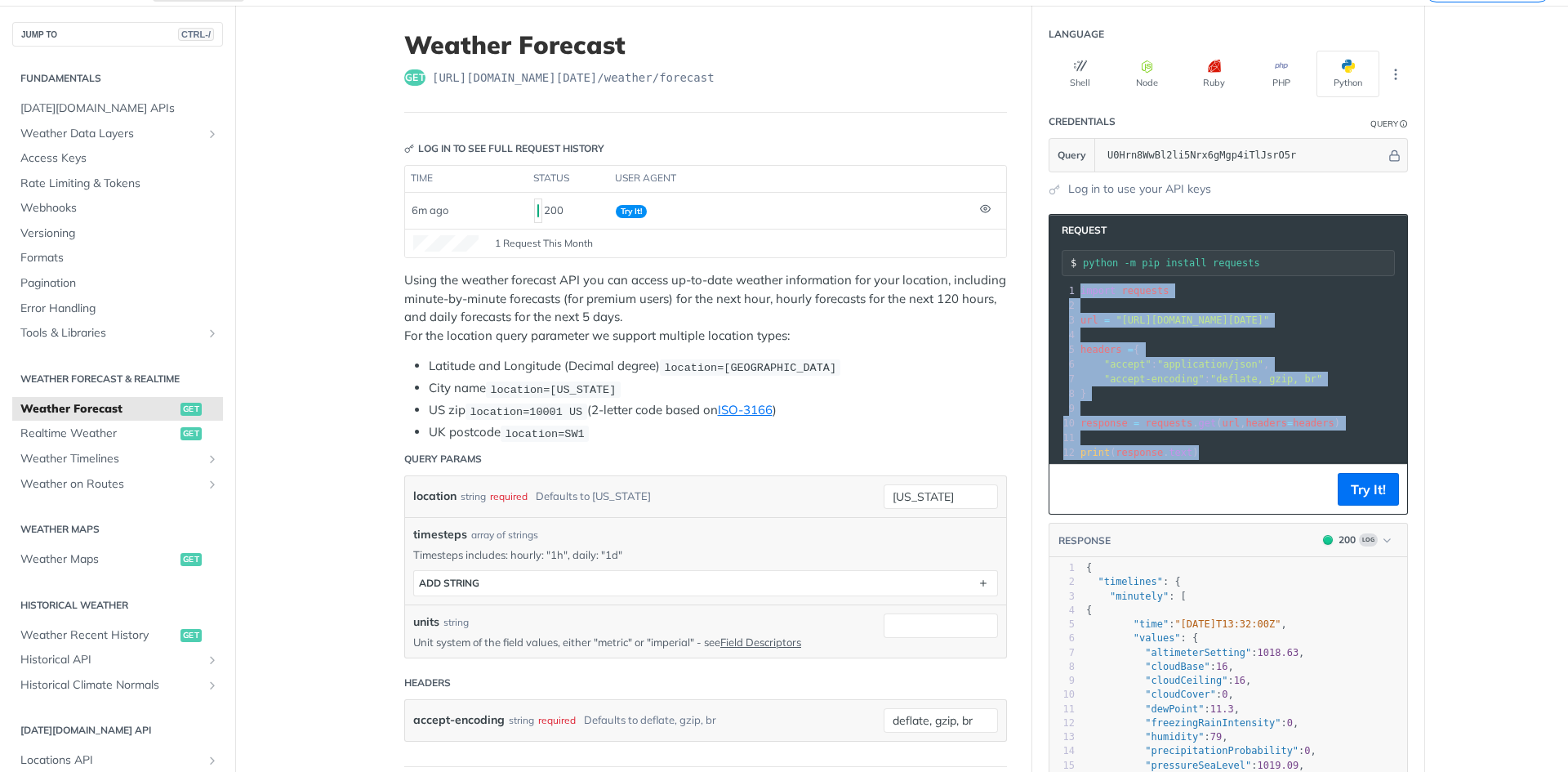
drag, startPoint x: 1209, startPoint y: 449, endPoint x: 1066, endPoint y: 255, distance: 241.0
click at [1066, 255] on div "Request python -m pip install requests xxxxxxxxxx 12 1 import requests 2 ​ 3 ur…" at bounding box center [1228, 364] width 360 height 301
copy div "import requests 2 ​ 3 url = "https://api.tomorrow.io/v4/weather/forecast?locati…"
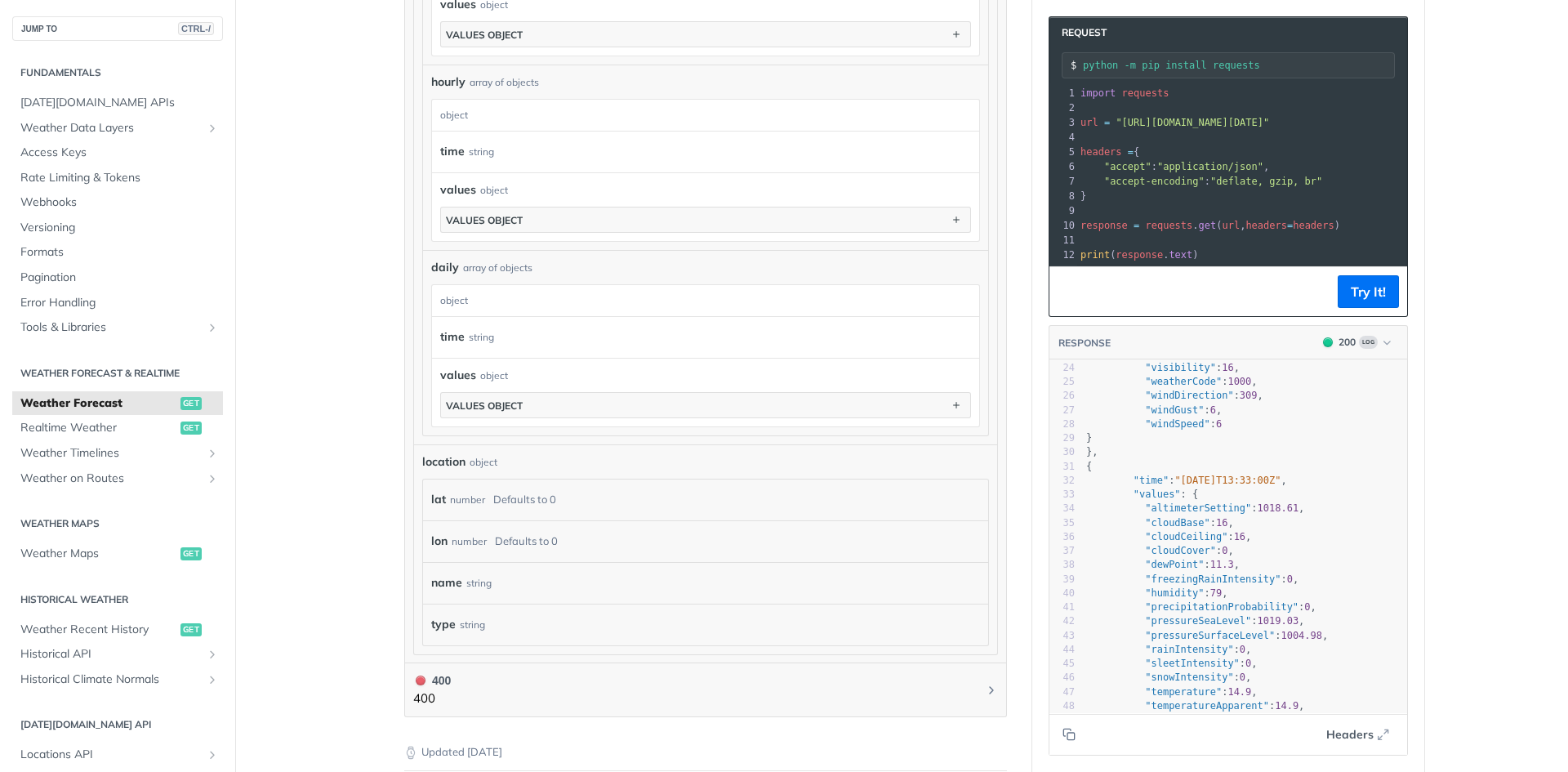
scroll to position [1144, 0]
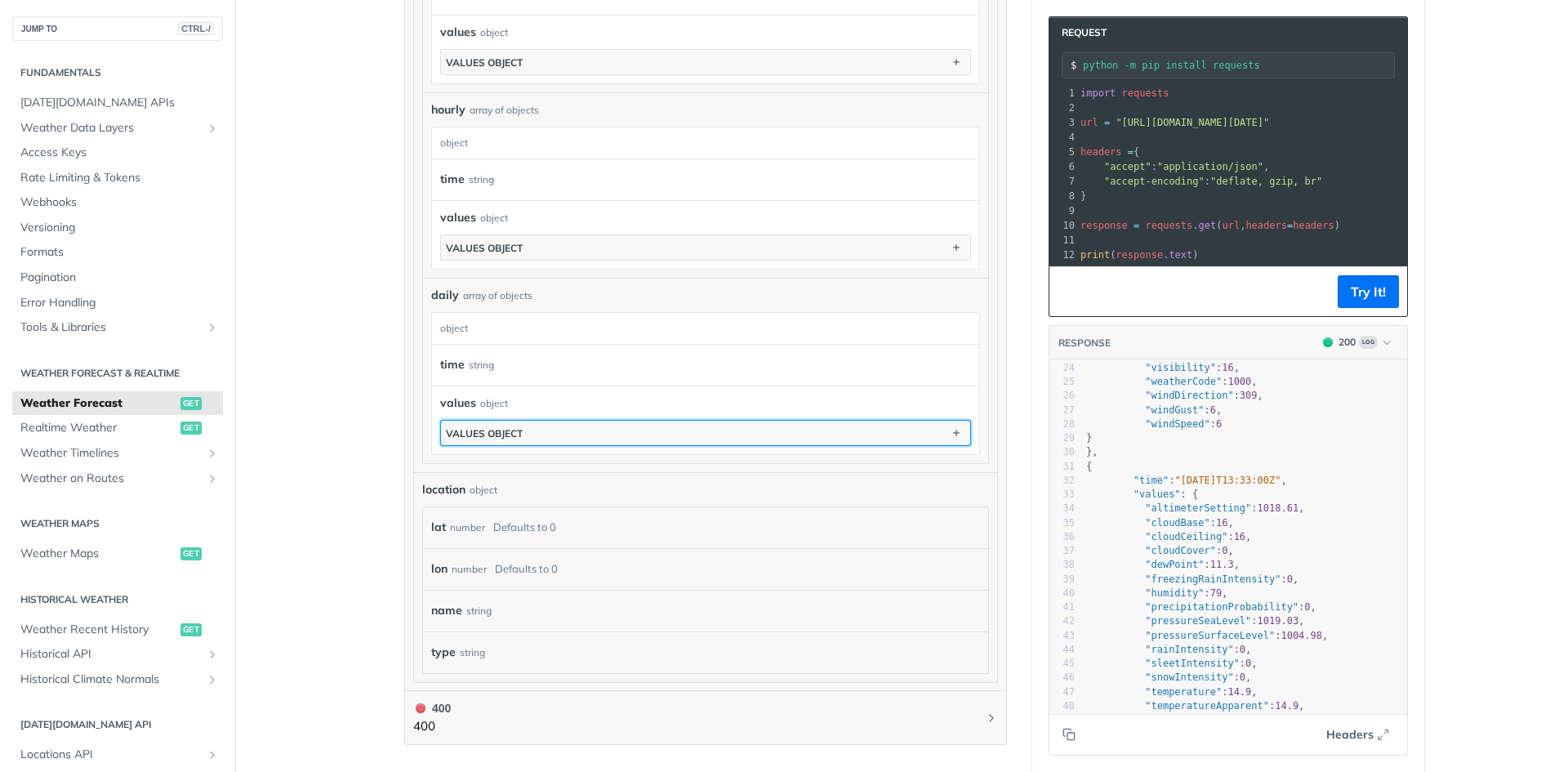
click at [512, 433] on div "values object" at bounding box center [484, 433] width 76 height 12
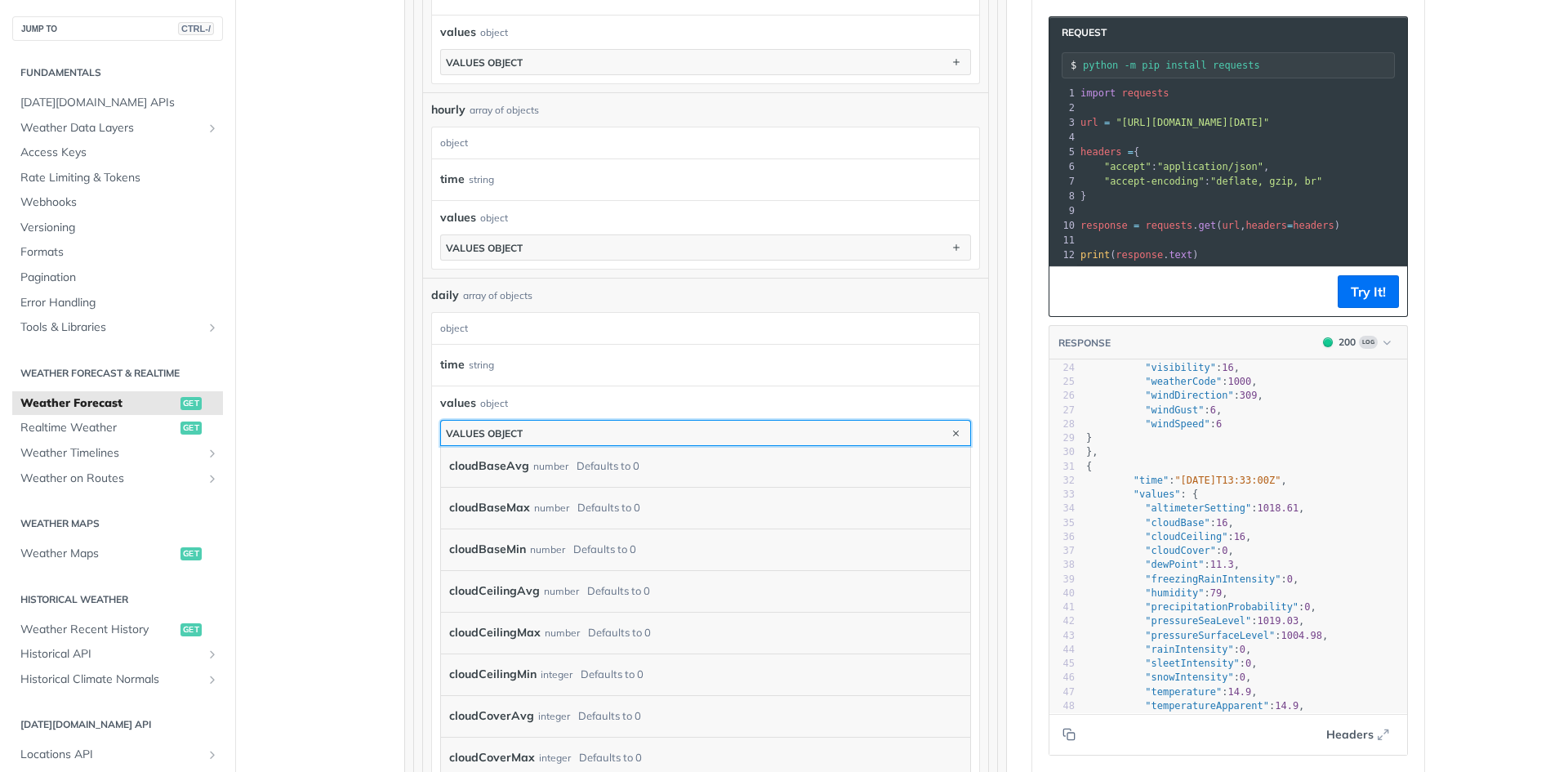
click at [624, 435] on button "values object" at bounding box center [706, 432] width 530 height 25
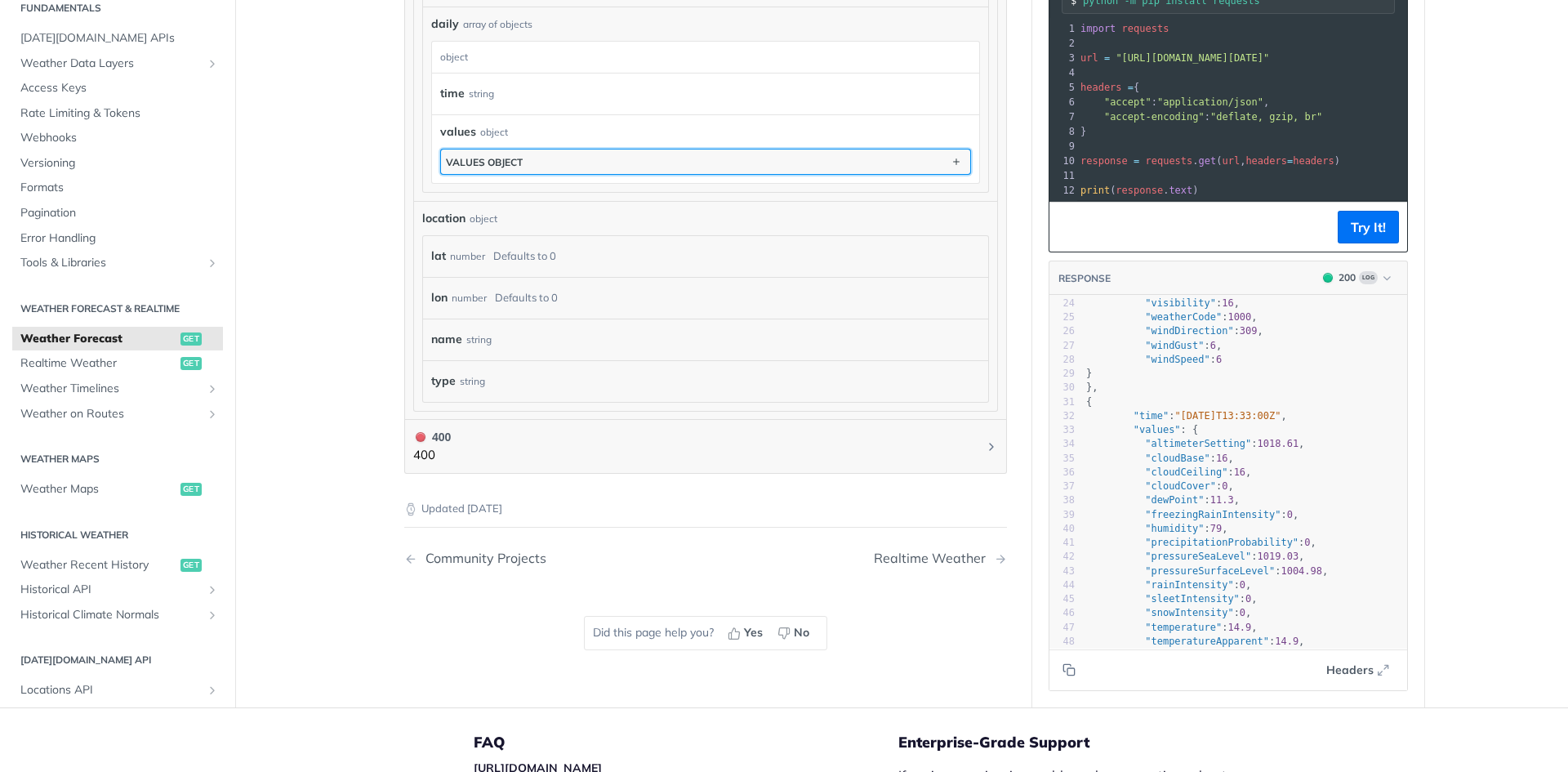
scroll to position [1471, 0]
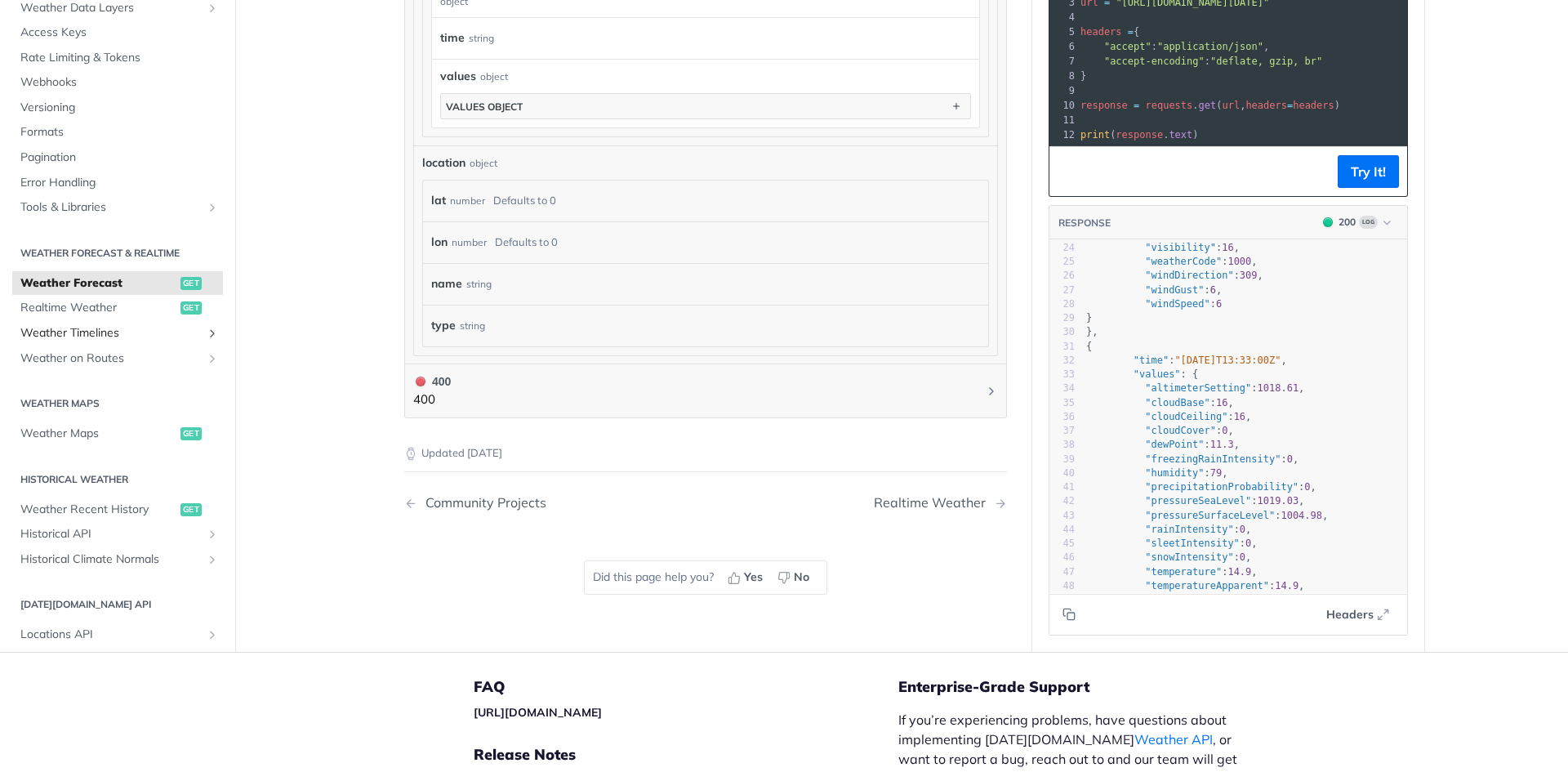
click at [142, 329] on span "Weather Timelines" at bounding box center [110, 334] width 181 height 17
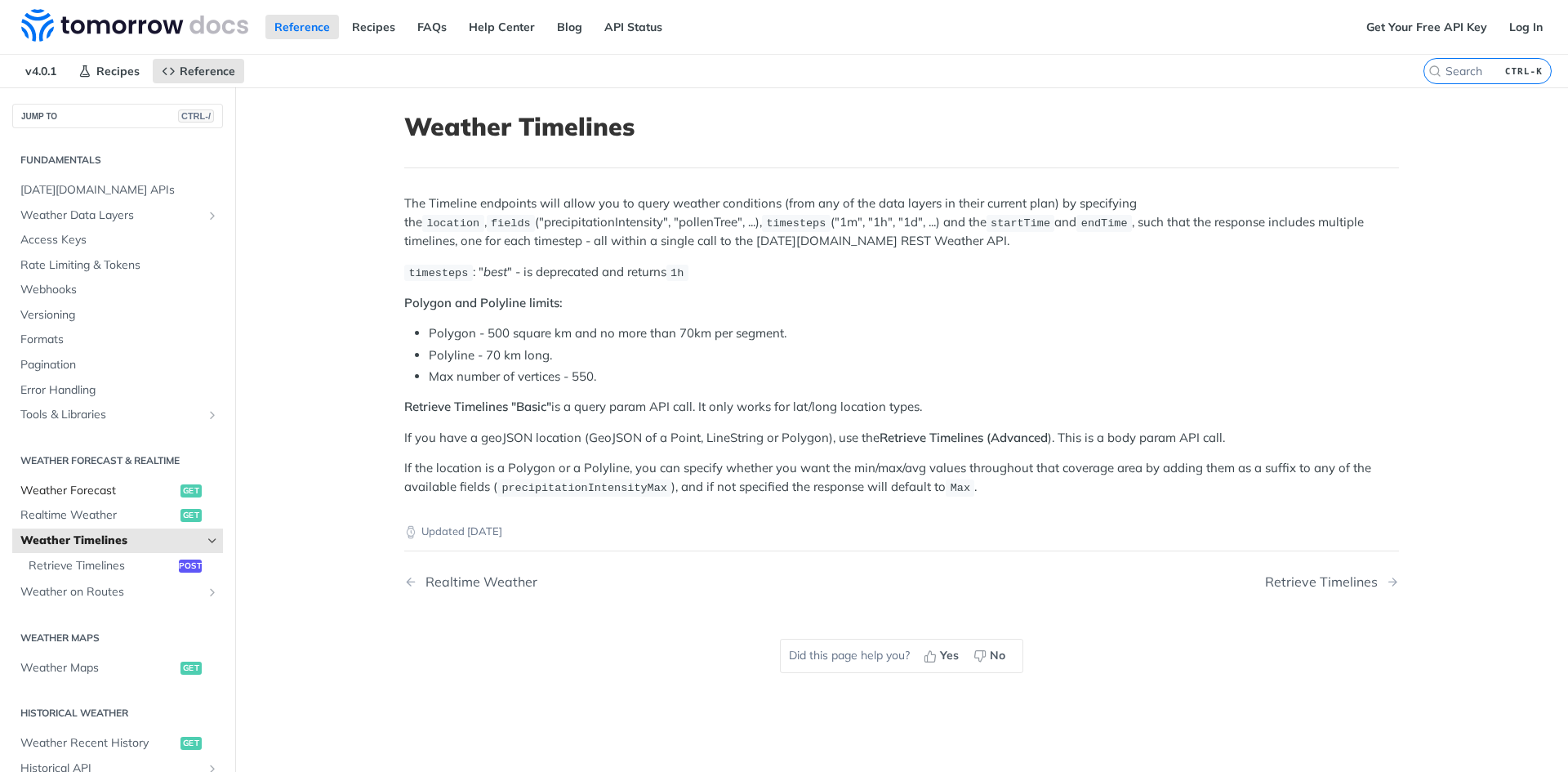
click at [110, 489] on span "Weather Forecast" at bounding box center [98, 491] width 156 height 17
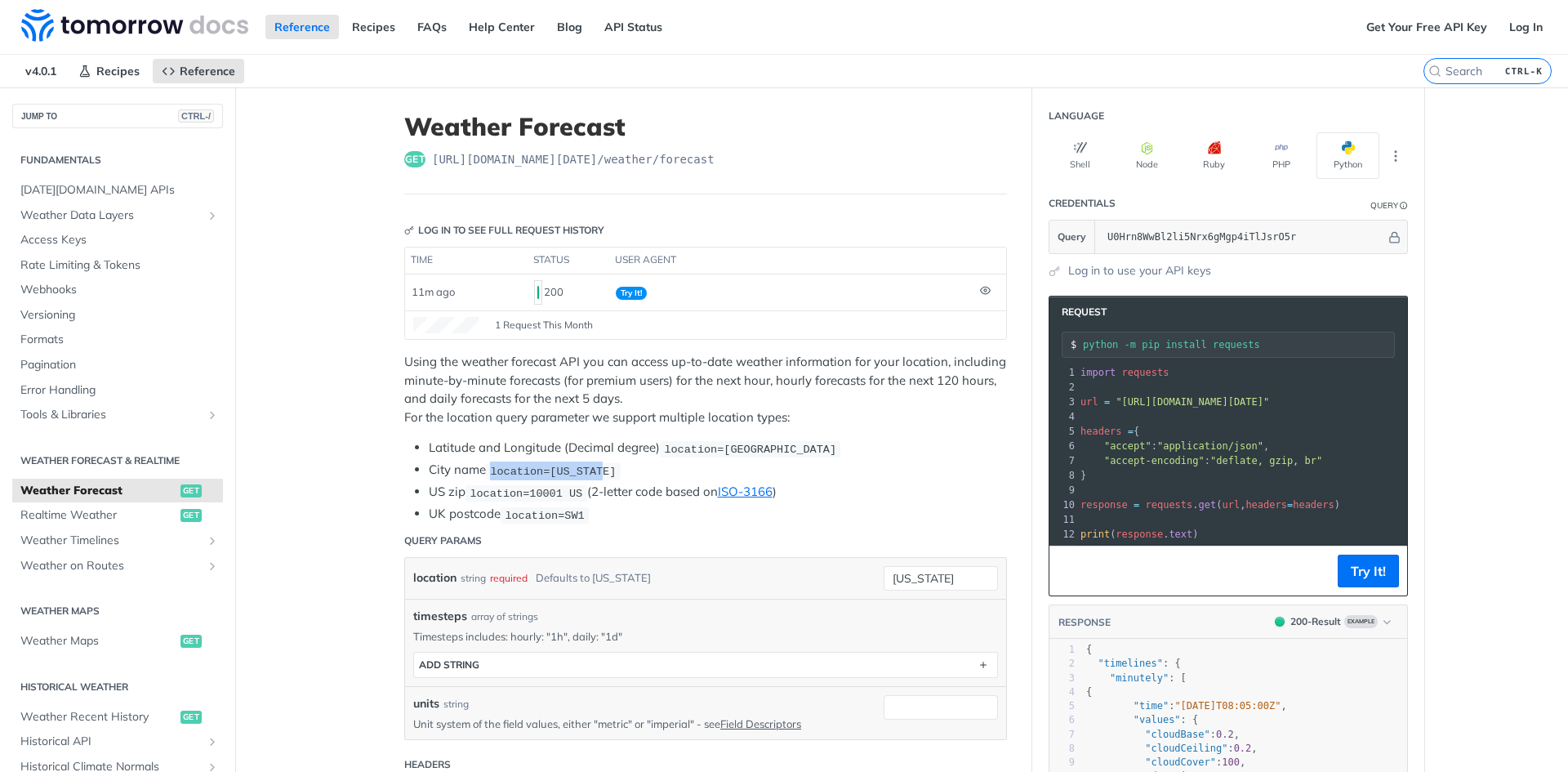
drag, startPoint x: 593, startPoint y: 466, endPoint x: 490, endPoint y: 470, distance: 103.1
click at [490, 470] on code "location=new york" at bounding box center [553, 472] width 135 height 17
click at [647, 471] on li "City name location=new york" at bounding box center [717, 470] width 578 height 18
drag, startPoint x: 824, startPoint y: 449, endPoint x: 662, endPoint y: 450, distance: 162.0
click at [662, 449] on li "Latitude and Longitude (Decimal degree) location=42.3478, -71.0466" at bounding box center [717, 448] width 578 height 18
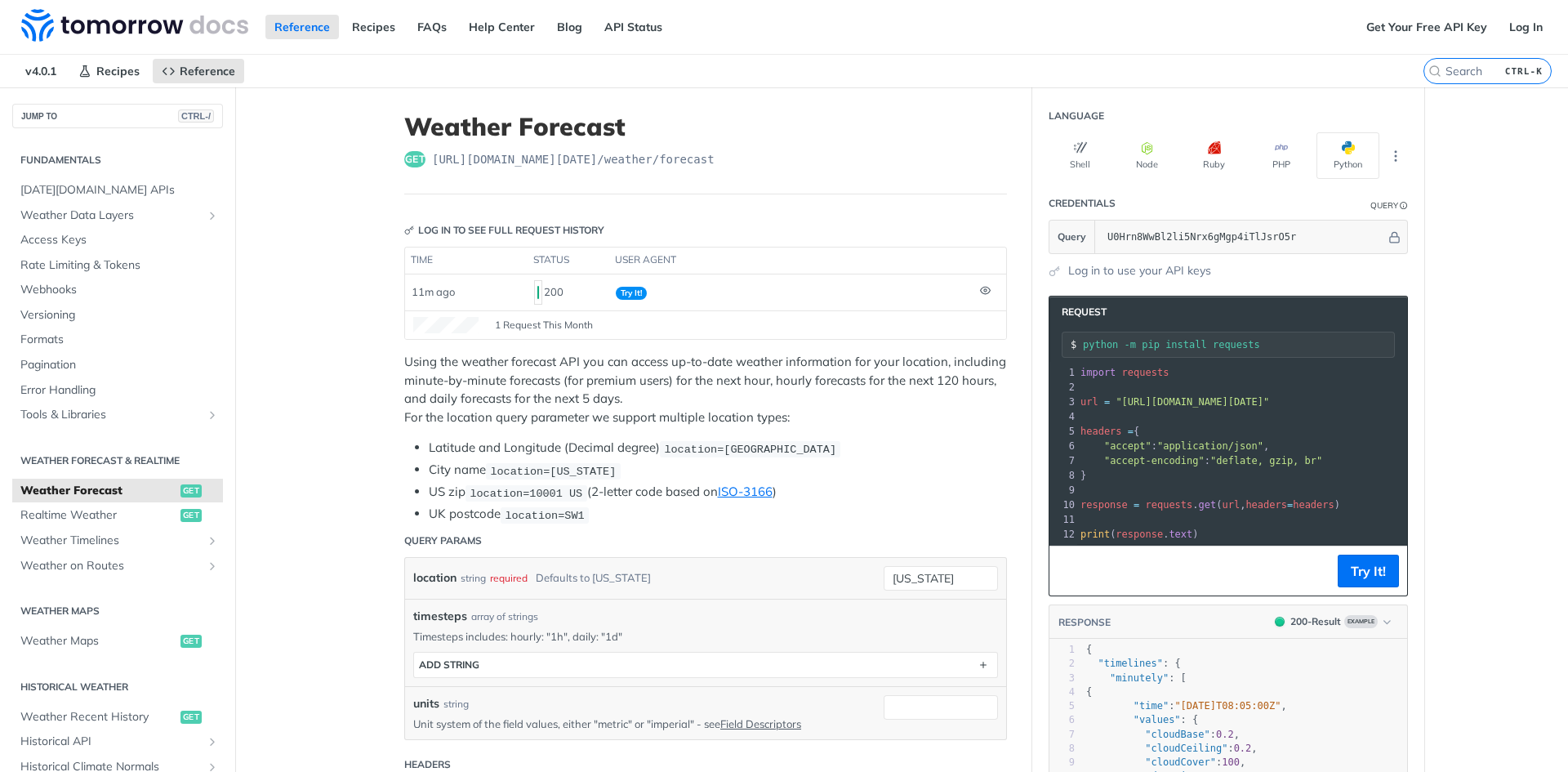
click at [865, 464] on li "City name location=new york" at bounding box center [717, 470] width 578 height 18
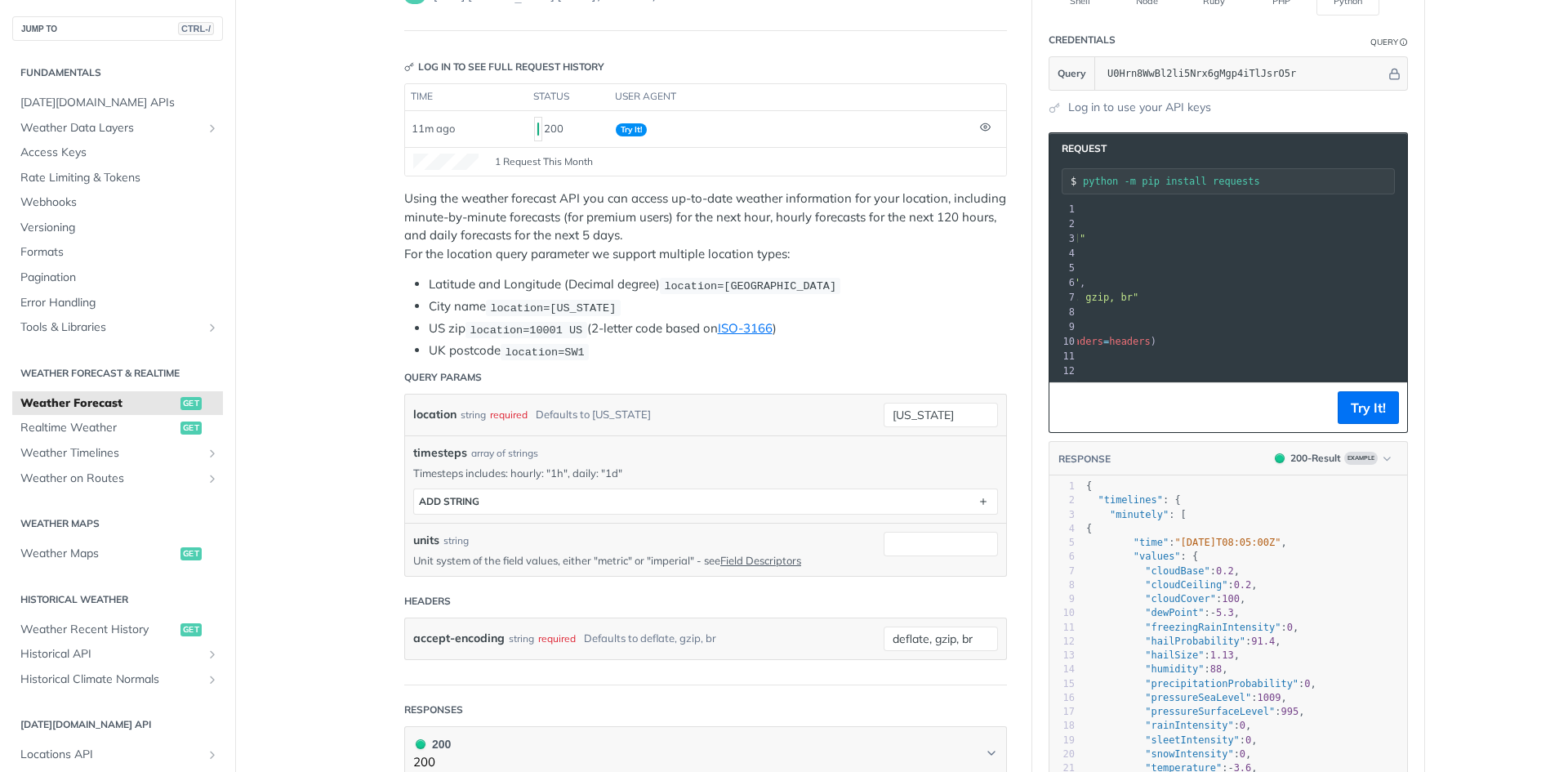
drag, startPoint x: 1295, startPoint y: 236, endPoint x: 1063, endPoint y: 244, distance: 232.1
click at [1063, 244] on div "3 url = "https://api.tomorrow.io/v4/weather/forecast?location=new%20york&apikey…" at bounding box center [1224, 238] width 661 height 15
click at [880, 328] on li "US zip location=10001 US (2-letter code based on ISO-3166 )" at bounding box center [717, 328] width 578 height 18
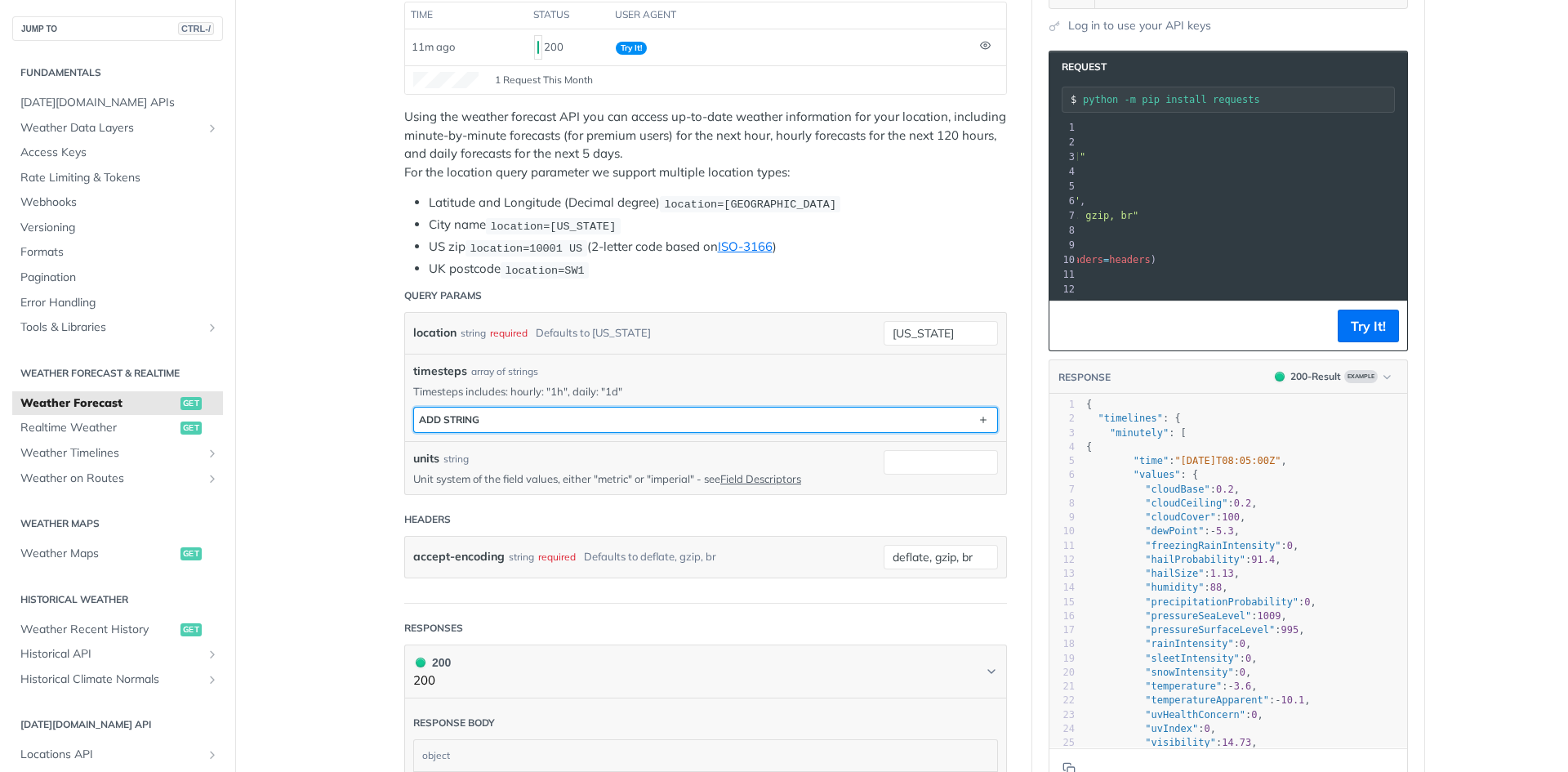
click at [521, 416] on button "ADD string" at bounding box center [705, 420] width 583 height 25
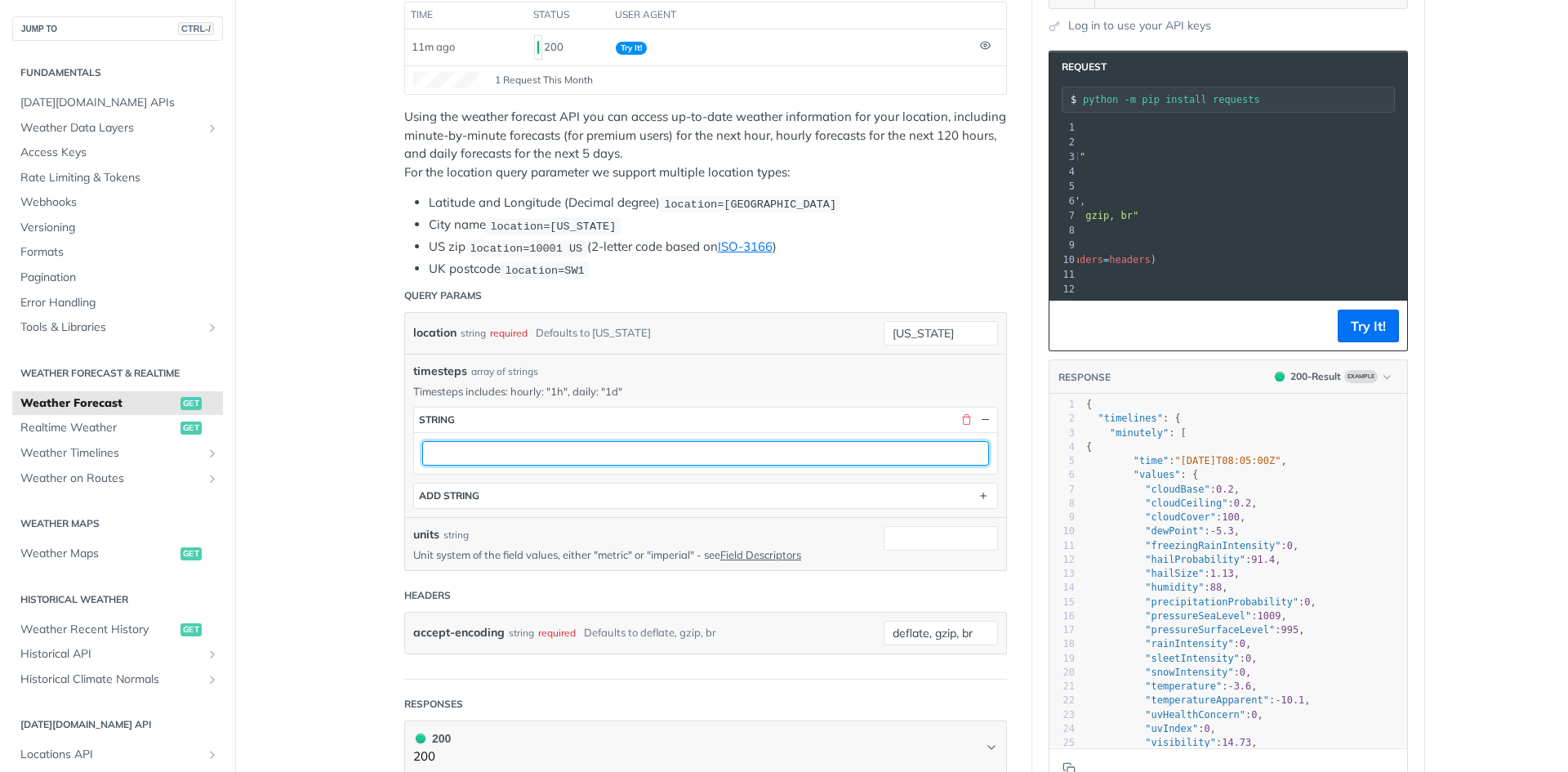
click at [438, 452] on input "text" at bounding box center [705, 454] width 567 height 25
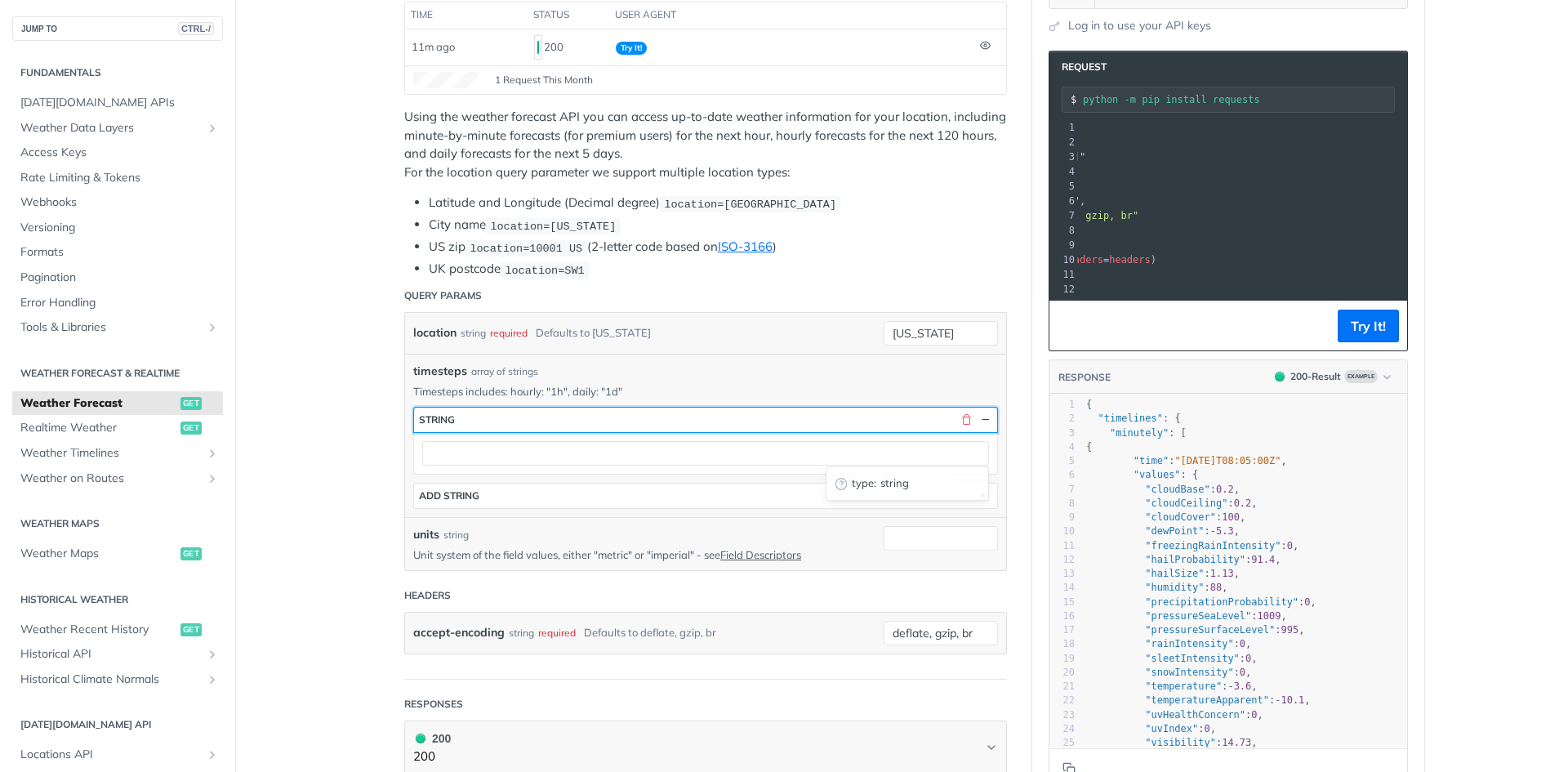
click at [545, 426] on button "string" at bounding box center [705, 420] width 583 height 25
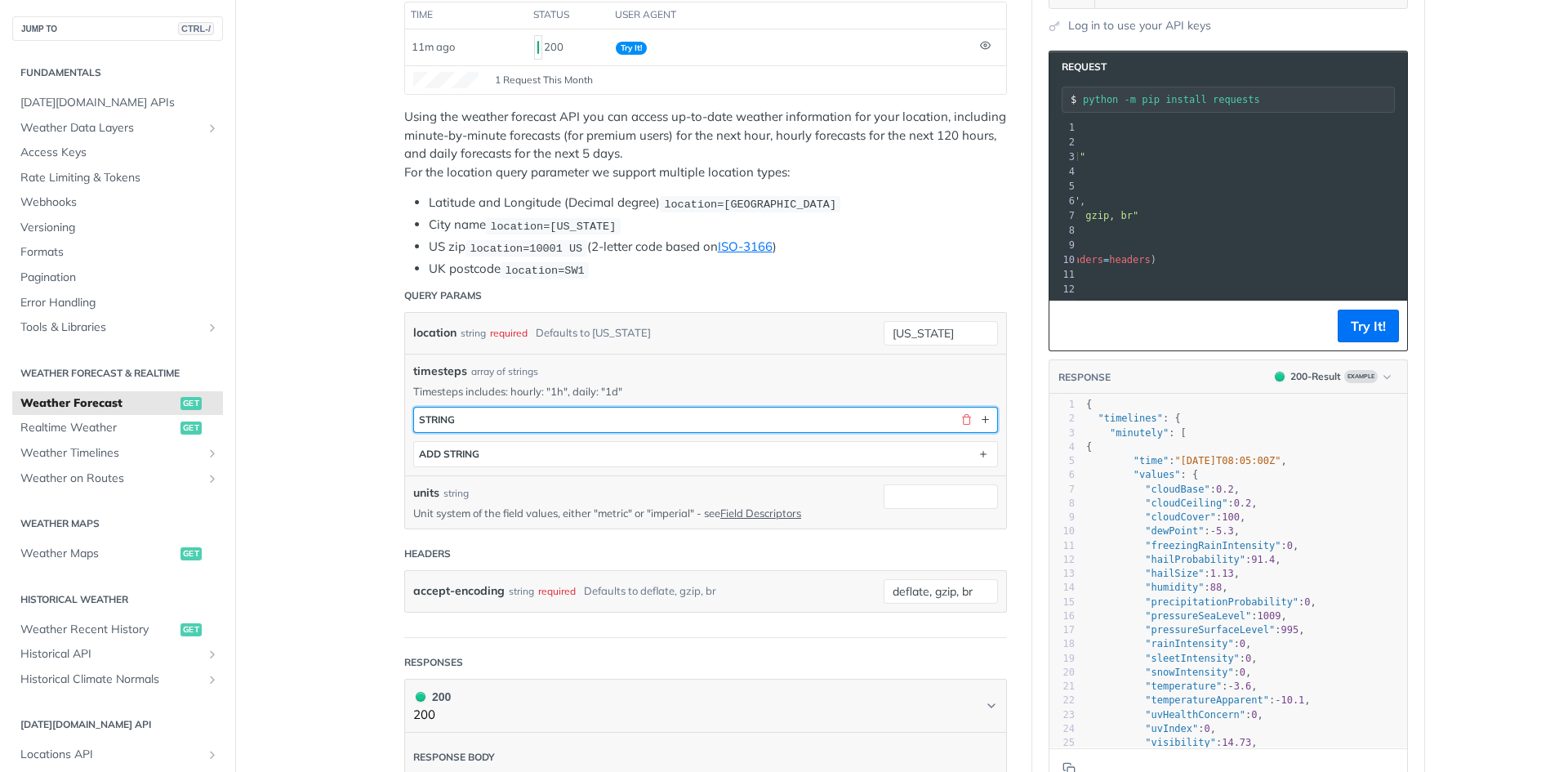
click at [581, 424] on button "string" at bounding box center [705, 420] width 583 height 25
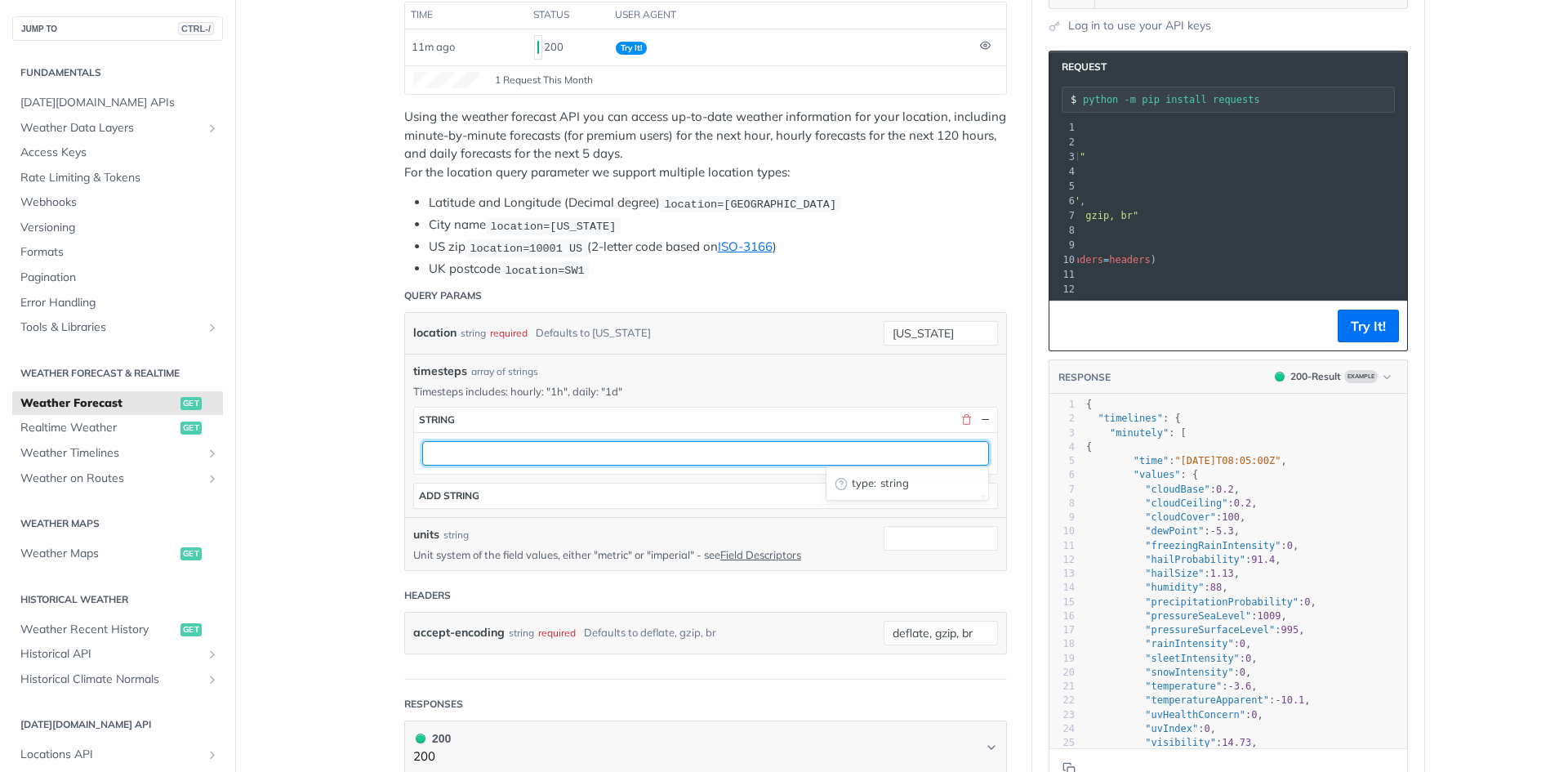
click at [471, 450] on input "text" at bounding box center [705, 454] width 567 height 25
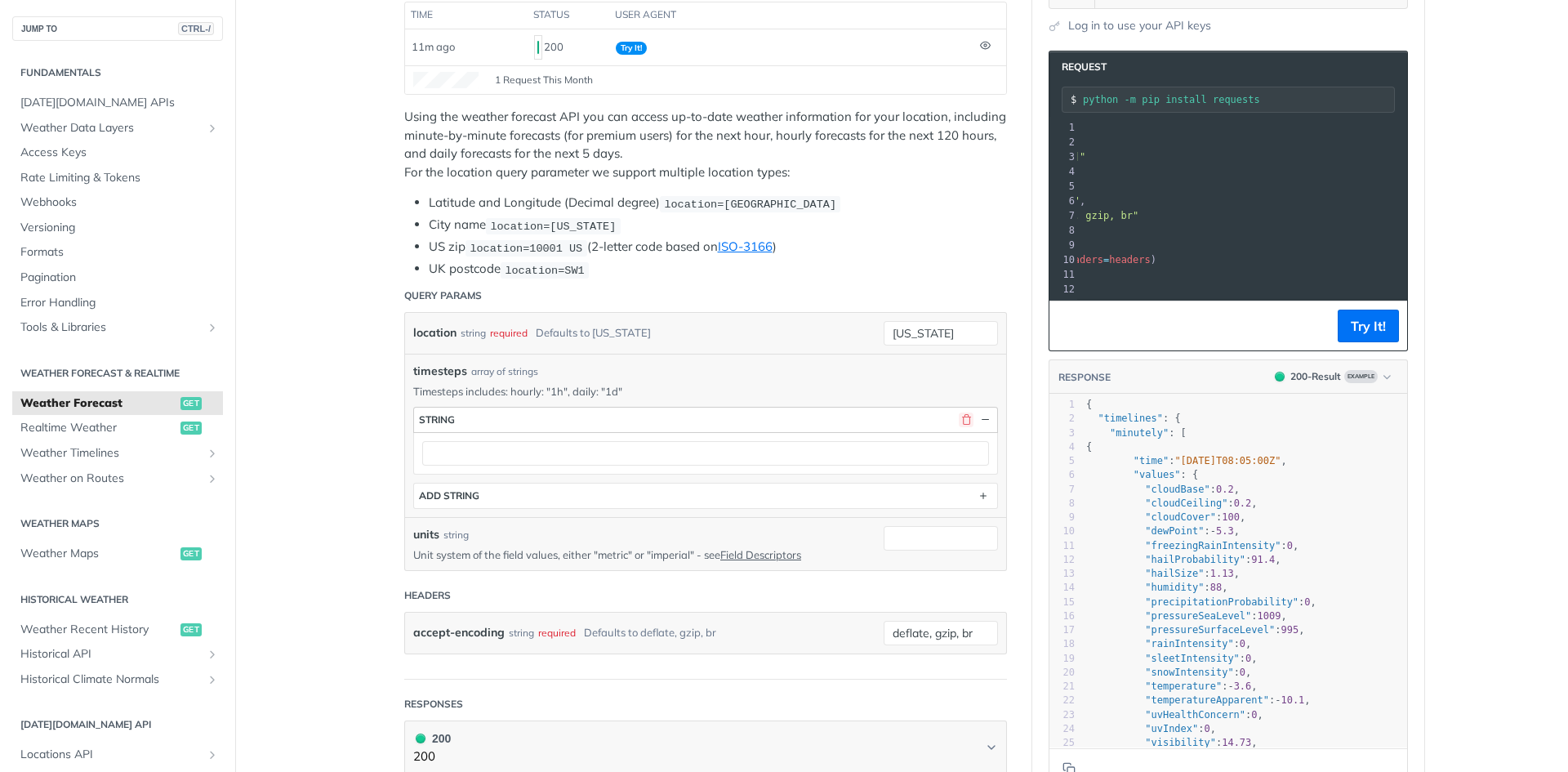
click at [960, 413] on button "button" at bounding box center [967, 421] width 15 height 15
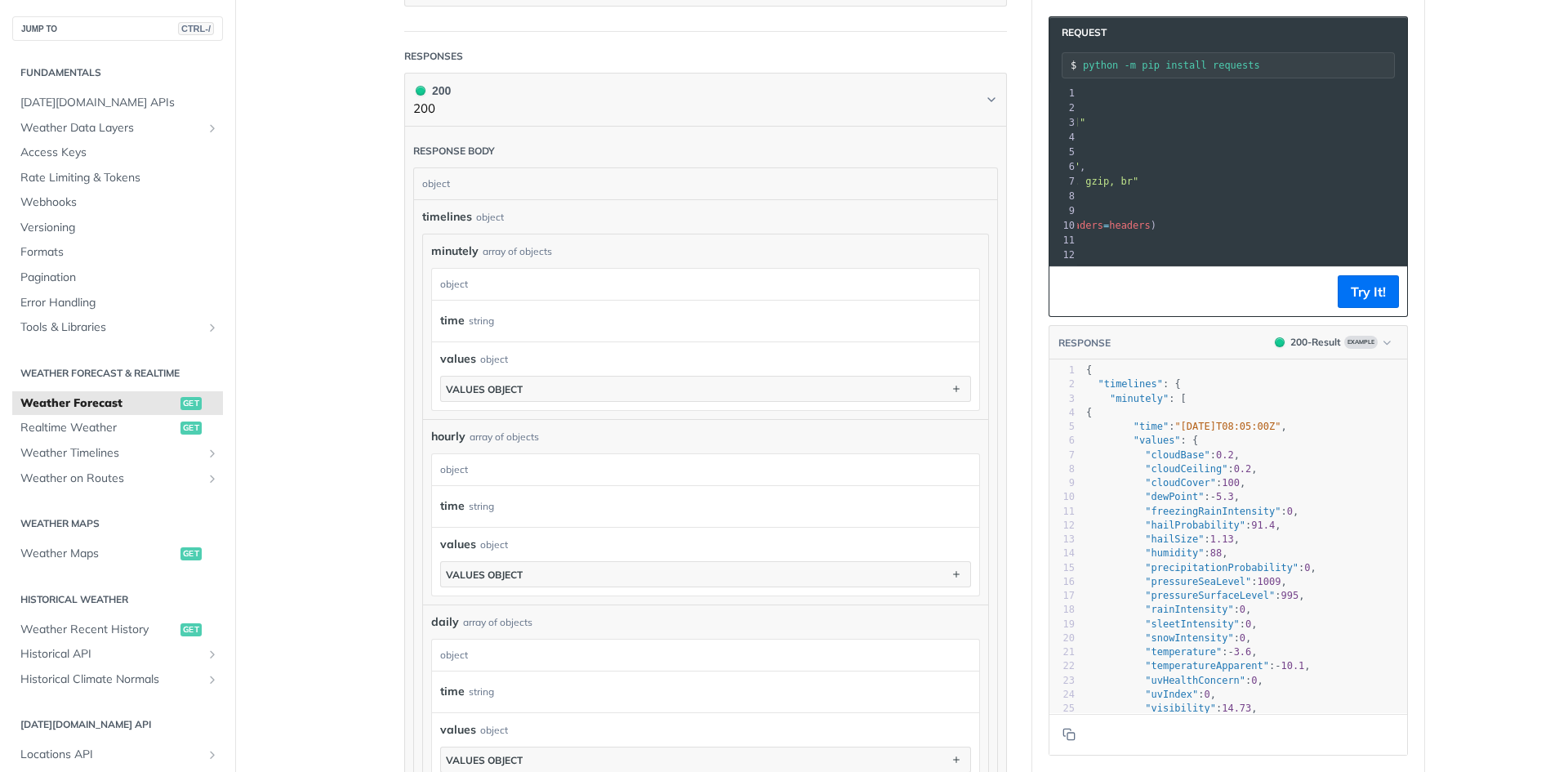
scroll to position [899, 0]
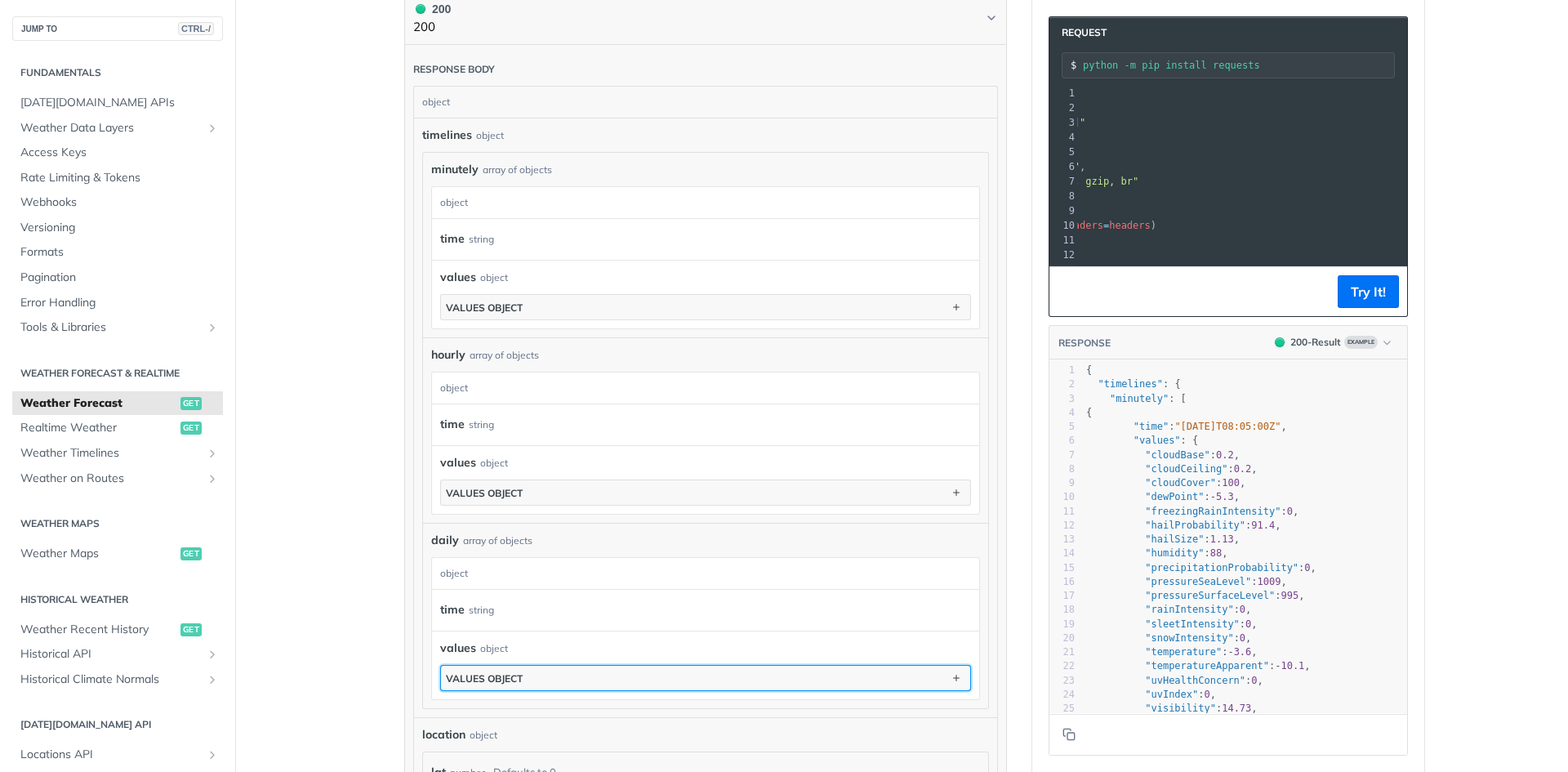
click at [494, 669] on button "values object" at bounding box center [706, 678] width 530 height 25
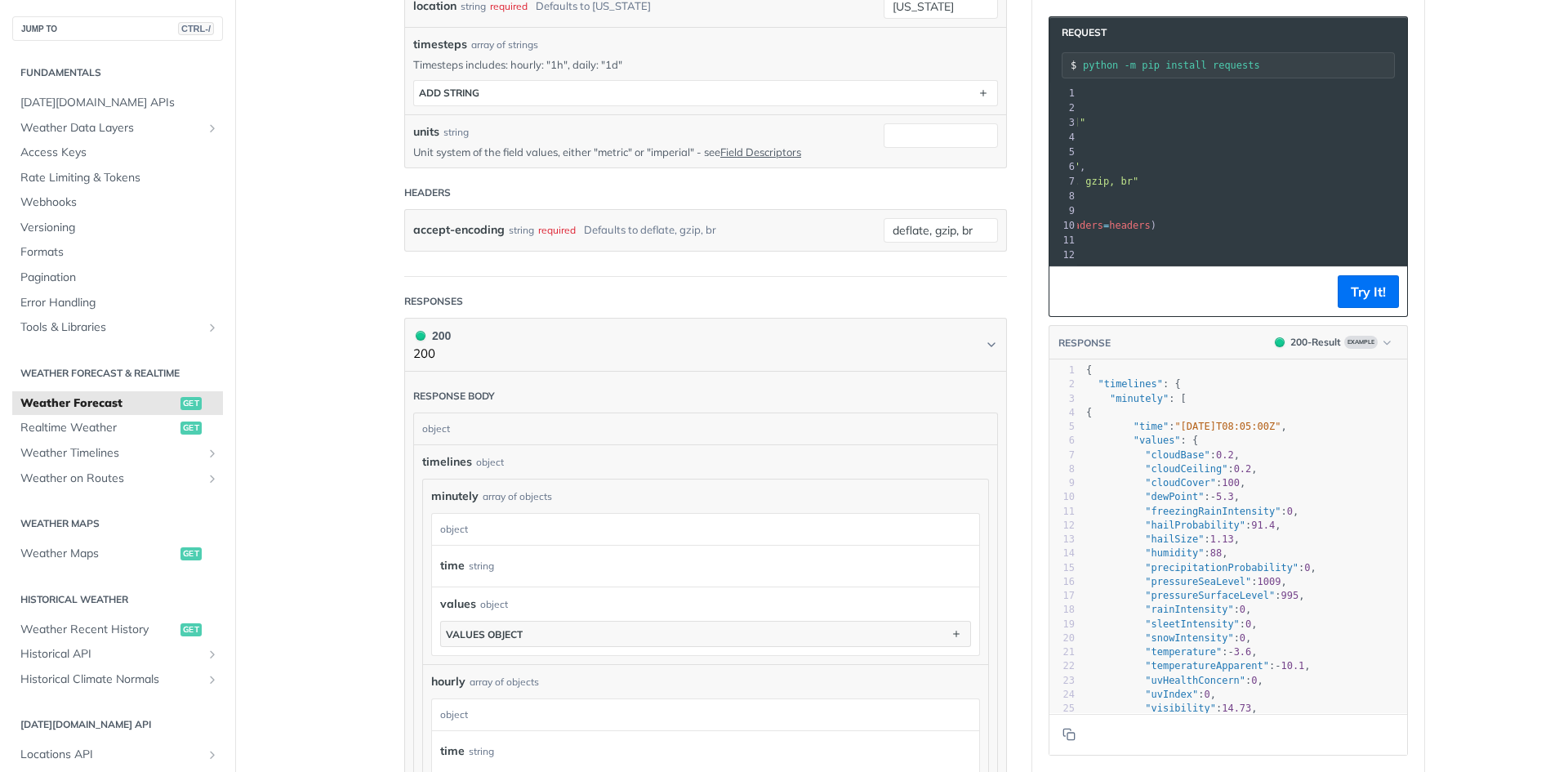
scroll to position [735, 0]
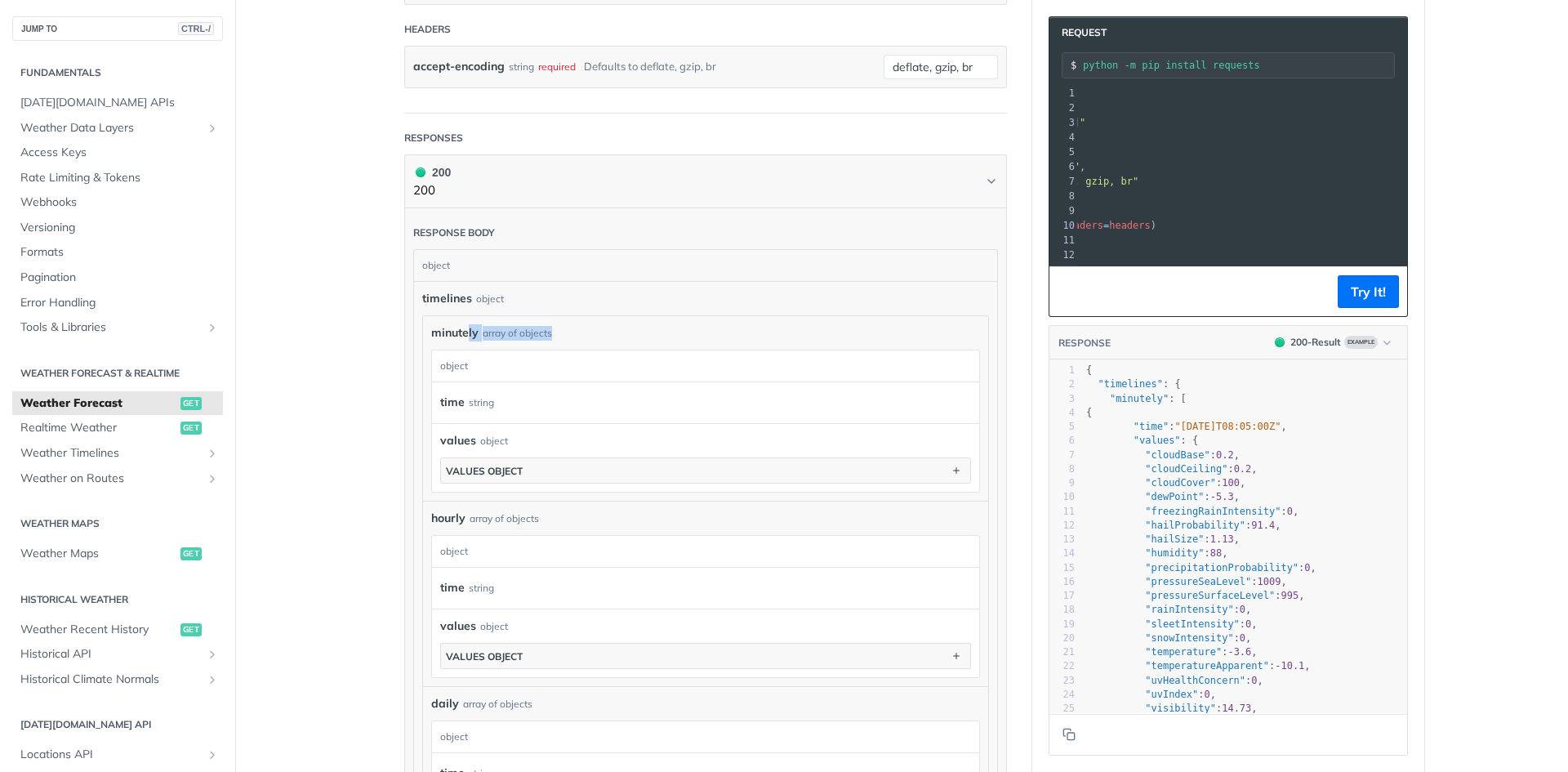
drag, startPoint x: 523, startPoint y: 328, endPoint x: 449, endPoint y: 328, distance: 74.0
click at [449, 328] on div "minutely array of objects" at bounding box center [705, 333] width 549 height 17
click at [580, 321] on div "minutely array of objects minutely object time string values object values obje…" at bounding box center [705, 409] width 566 height 185
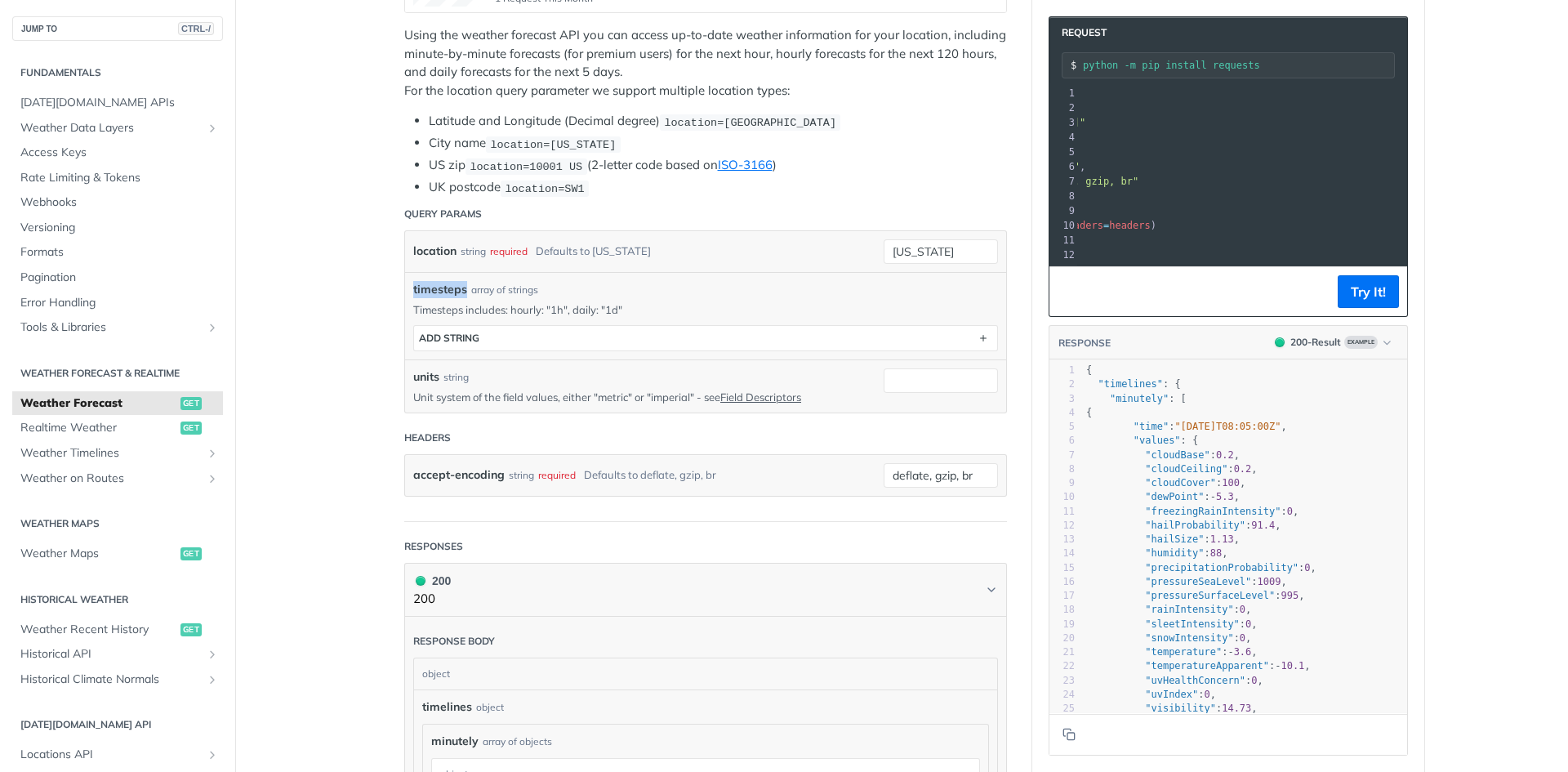
drag, startPoint x: 459, startPoint y: 288, endPoint x: 406, endPoint y: 285, distance: 53.1
click at [406, 285] on div "timesteps array of strings Timesteps includes: hourly: "1h", daily: "1d" timest…" at bounding box center [706, 316] width 601 height 87
copy span "timesteps"
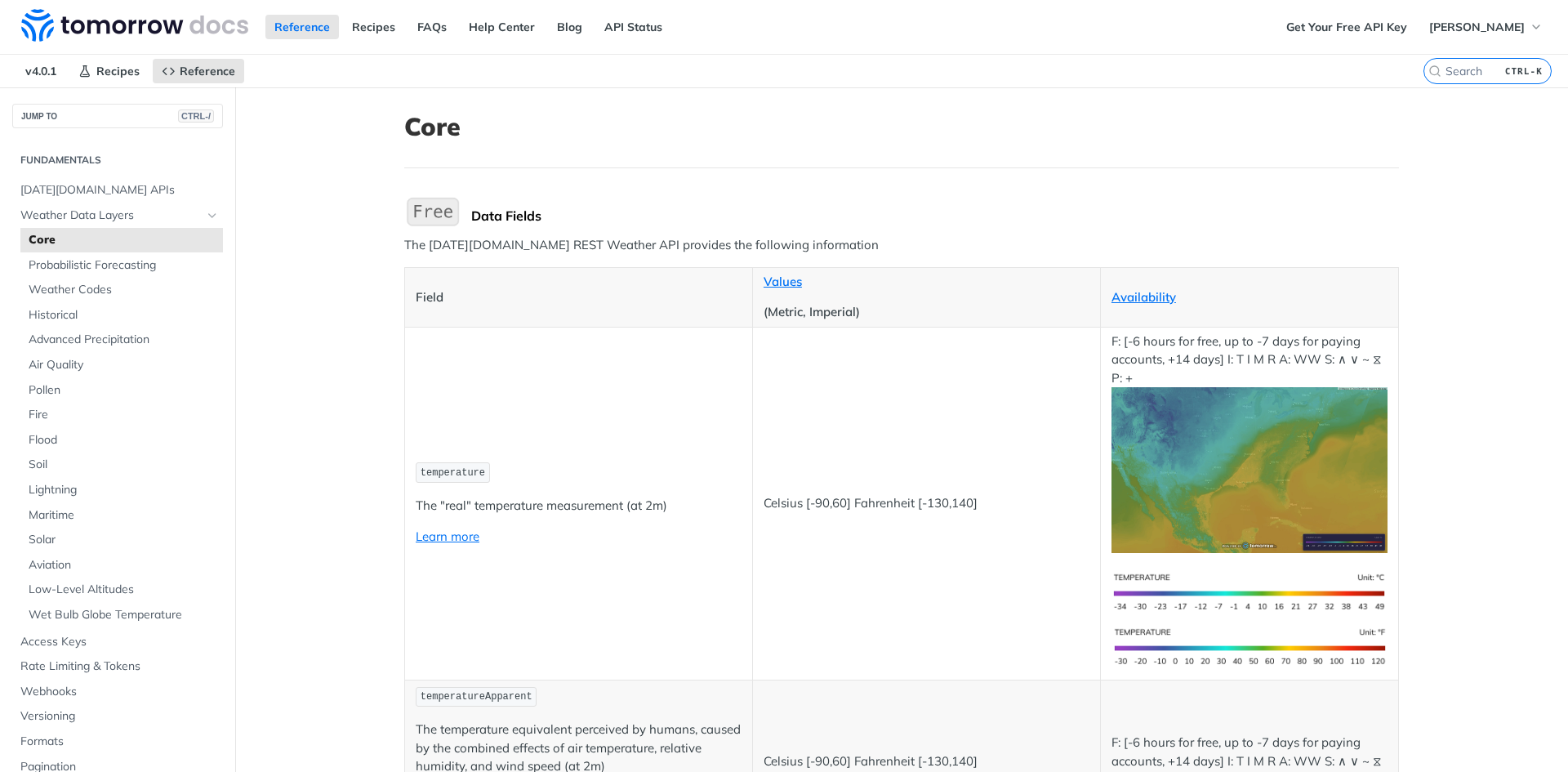
click at [123, 15] on img at bounding box center [134, 26] width 227 height 33
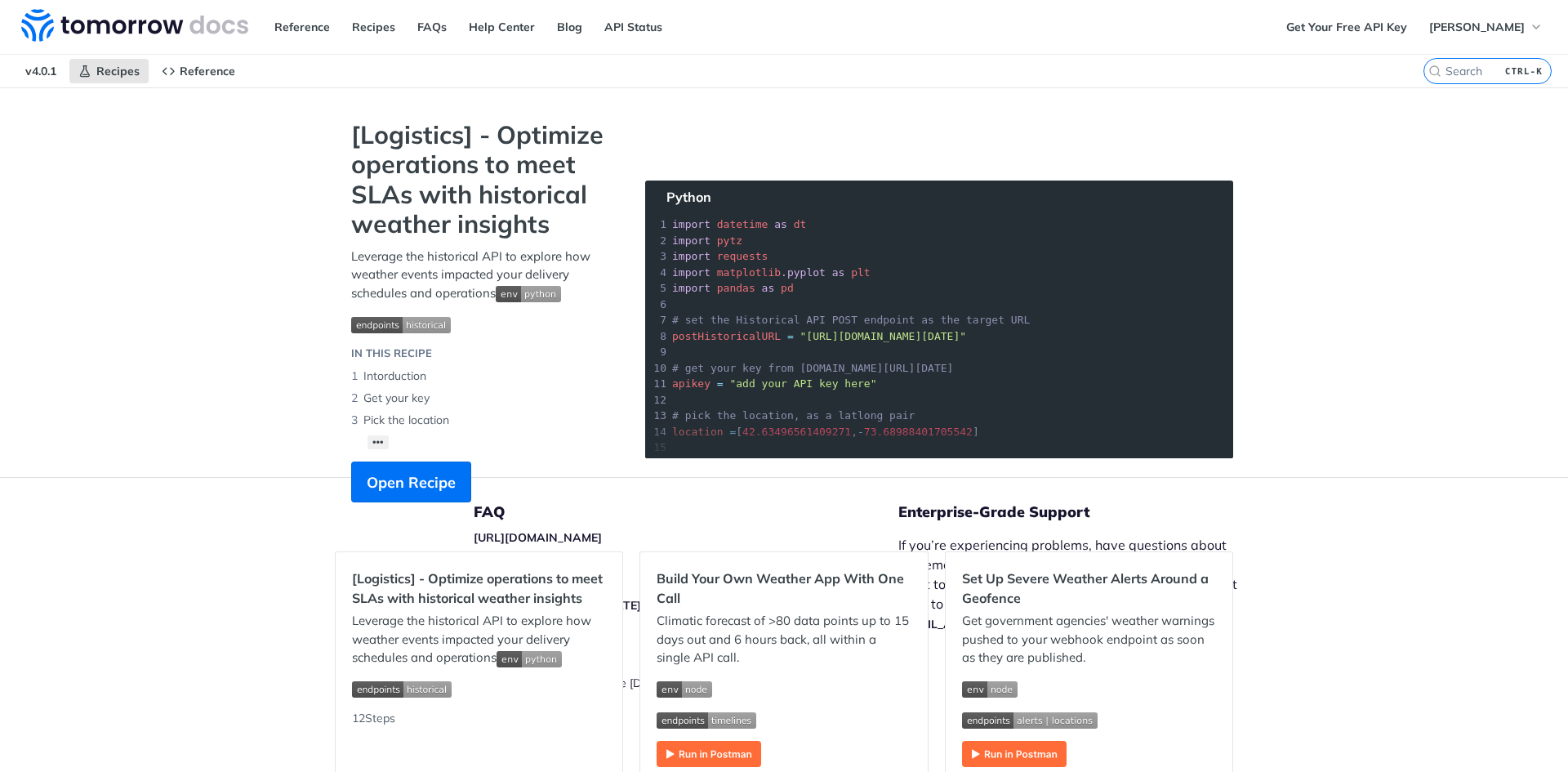
click at [926, 345] on section "[Logistics] - Optimize operations to meet SLAs with historical weather insights…" at bounding box center [784, 328] width 898 height 415
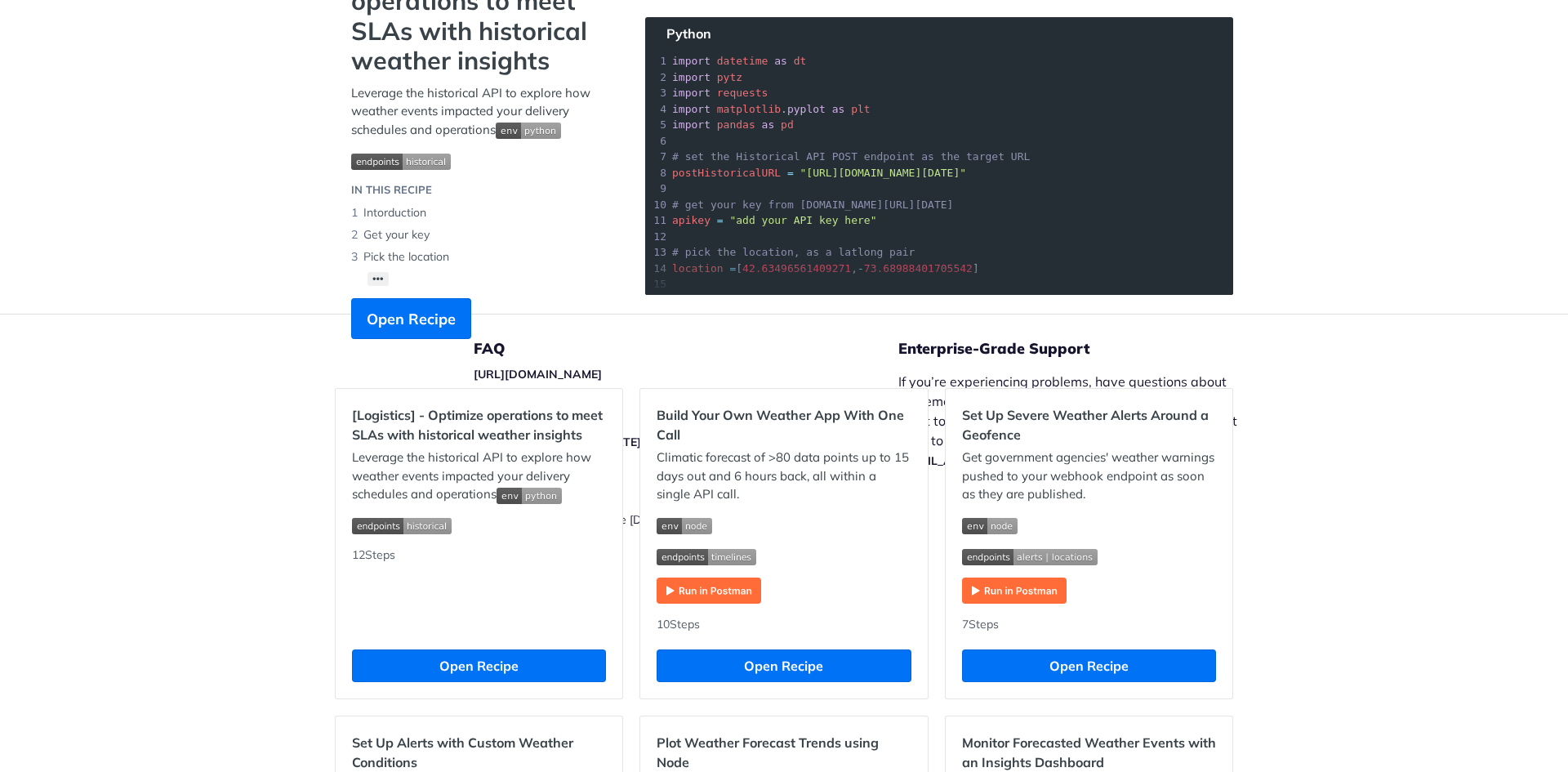
scroll to position [82, 0]
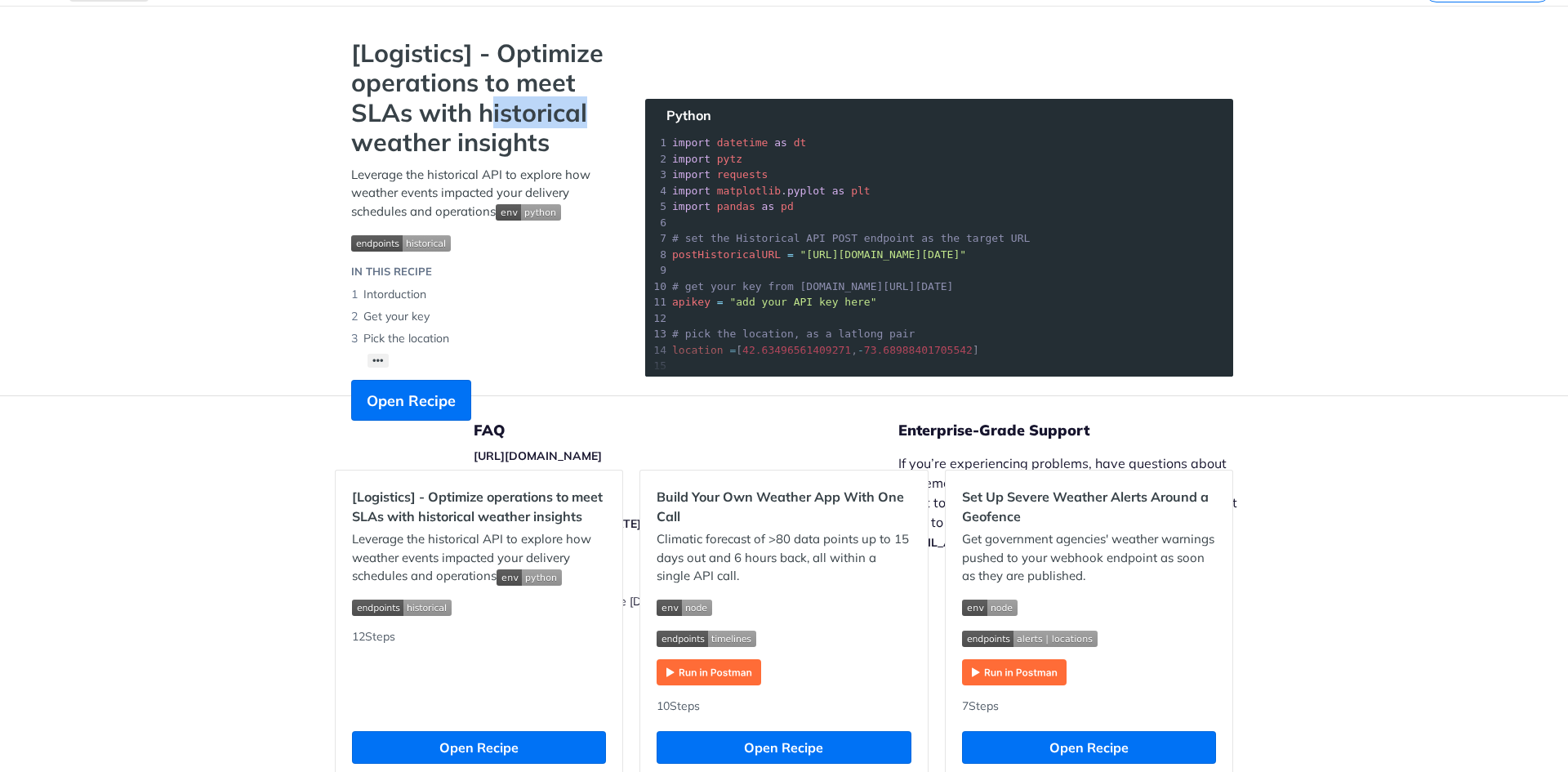
drag, startPoint x: 557, startPoint y: 115, endPoint x: 483, endPoint y: 111, distance: 74.1
click at [480, 109] on strong "[Logistics] - Optimize operations to meet SLAs with historical weather insights" at bounding box center [482, 98] width 261 height 120
click at [593, 152] on strong "[Logistics] - Optimize operations to meet SLAs with historical weather insights" at bounding box center [482, 98] width 261 height 120
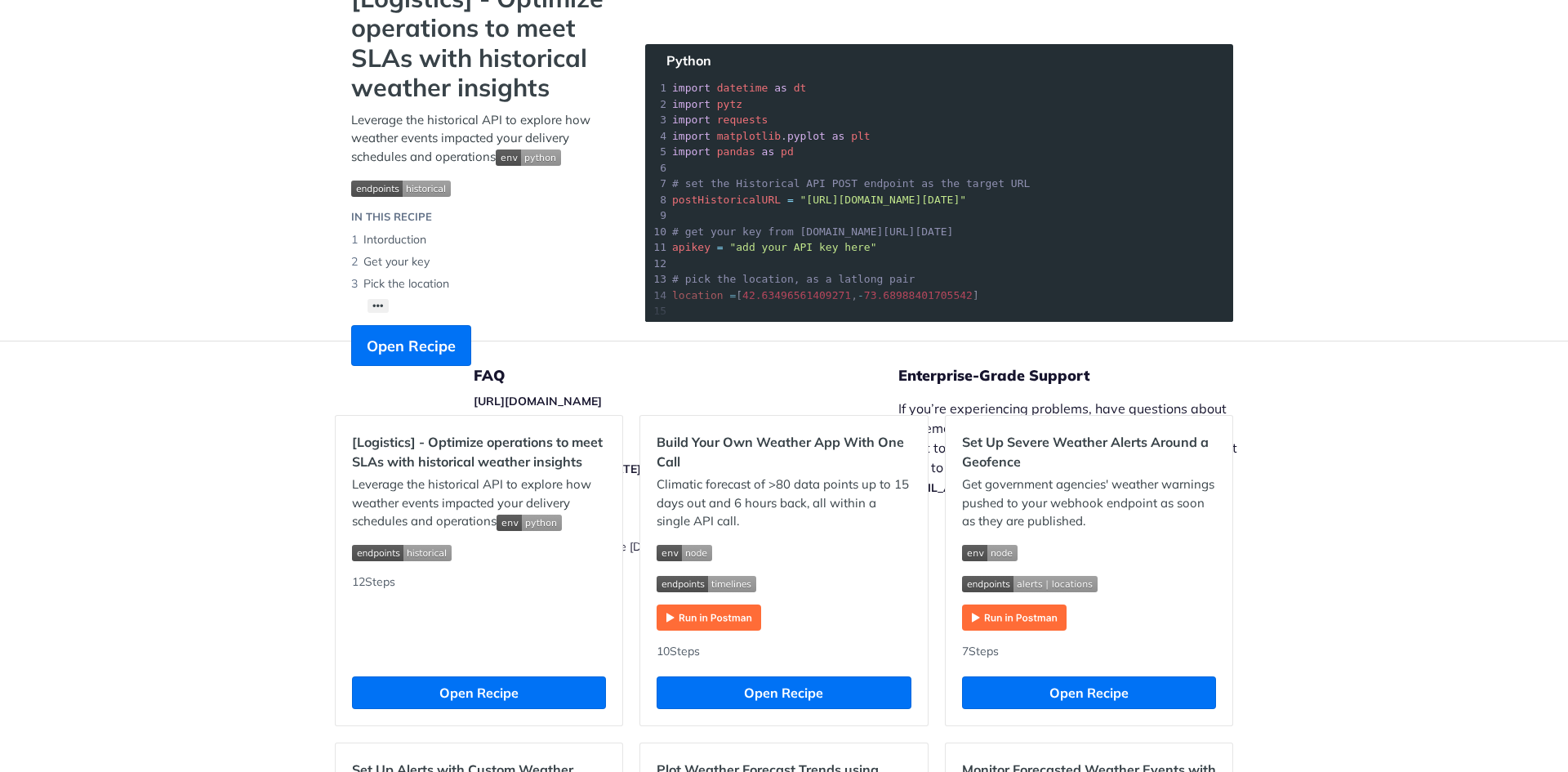
scroll to position [245, 0]
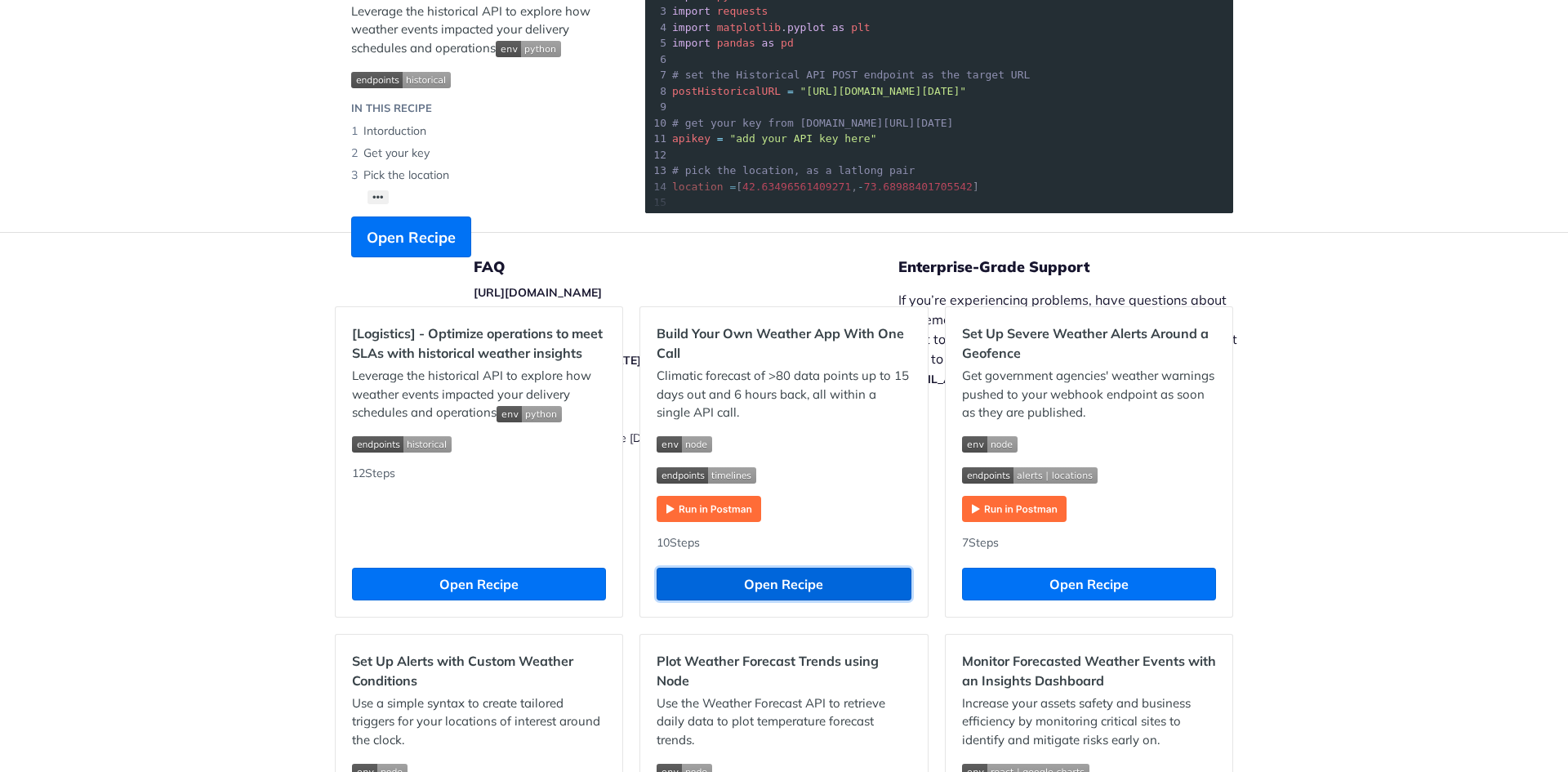
click at [764, 587] on button "Open Recipe" at bounding box center [784, 584] width 254 height 33
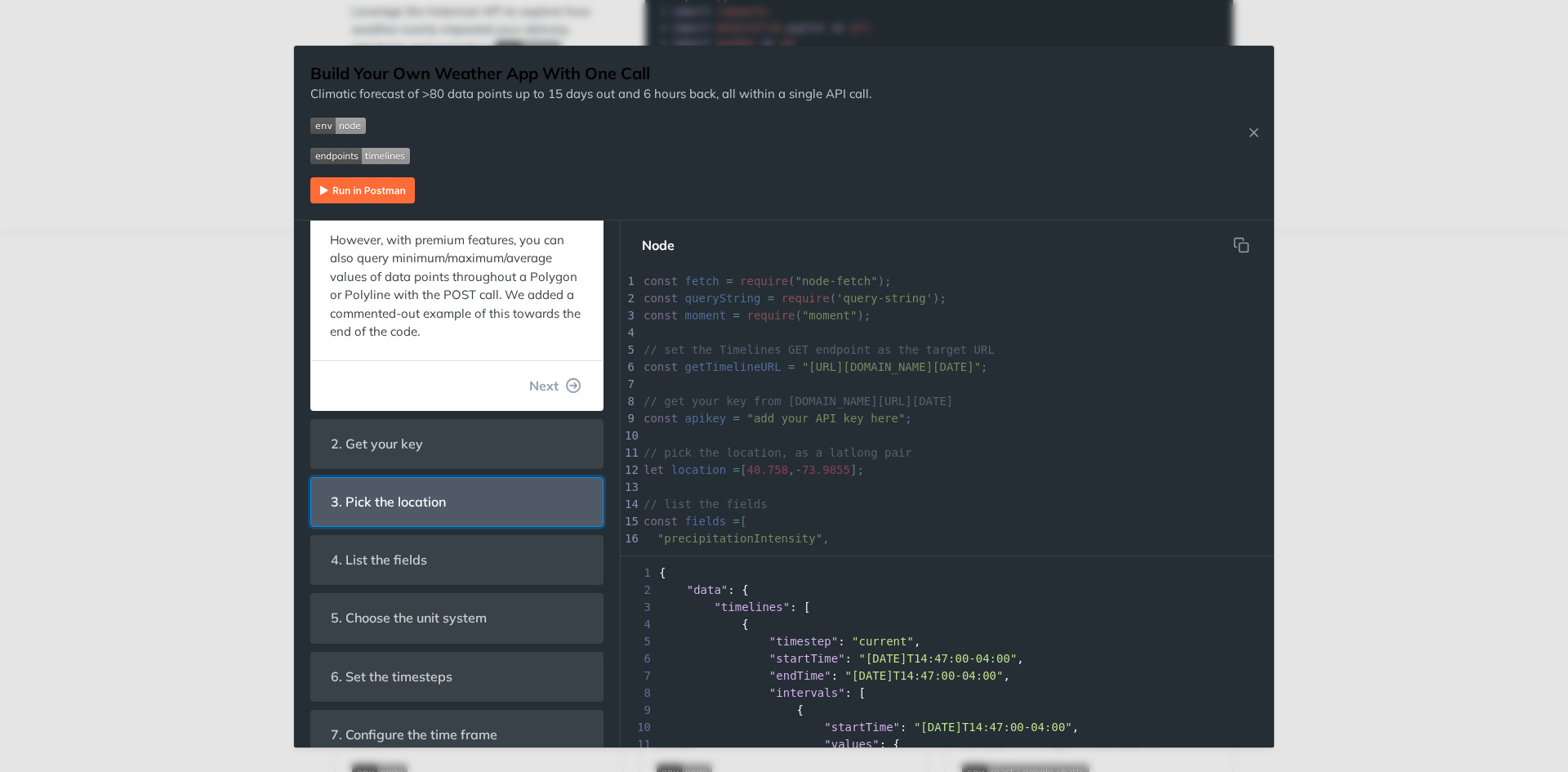
click at [440, 487] on span "3. Pick the location" at bounding box center [388, 501] width 138 height 32
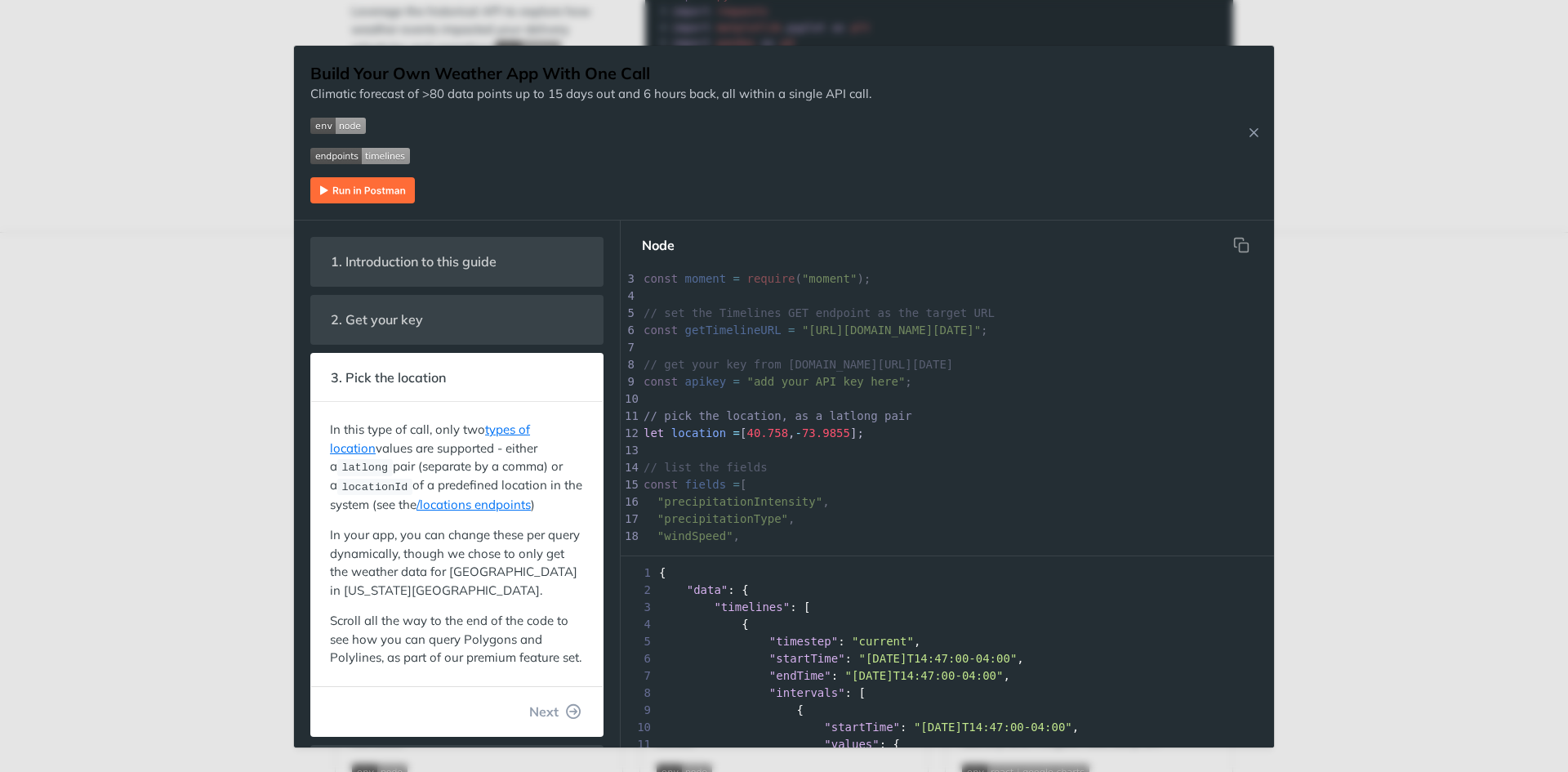
click at [1438, 323] on div "Jump to Content Reference Recipes FAQs Help Center Blog API Status Recipes Refe…" at bounding box center [784, 386] width 1568 height 772
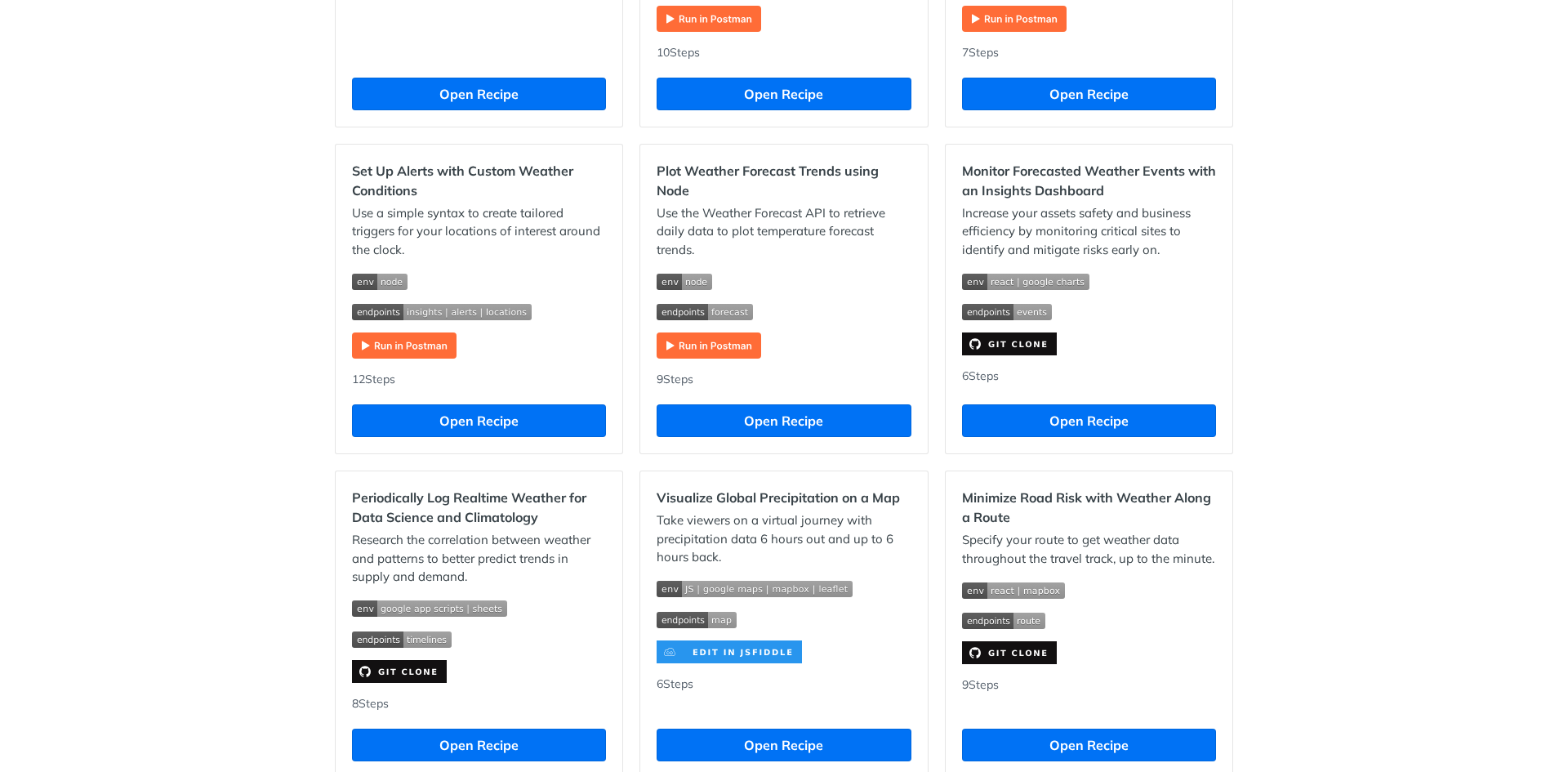
click at [1355, 501] on div "Recipes [Logistics] - Optimize operations to meet SLAs with historical weather …" at bounding box center [784, 391] width 1568 height 2078
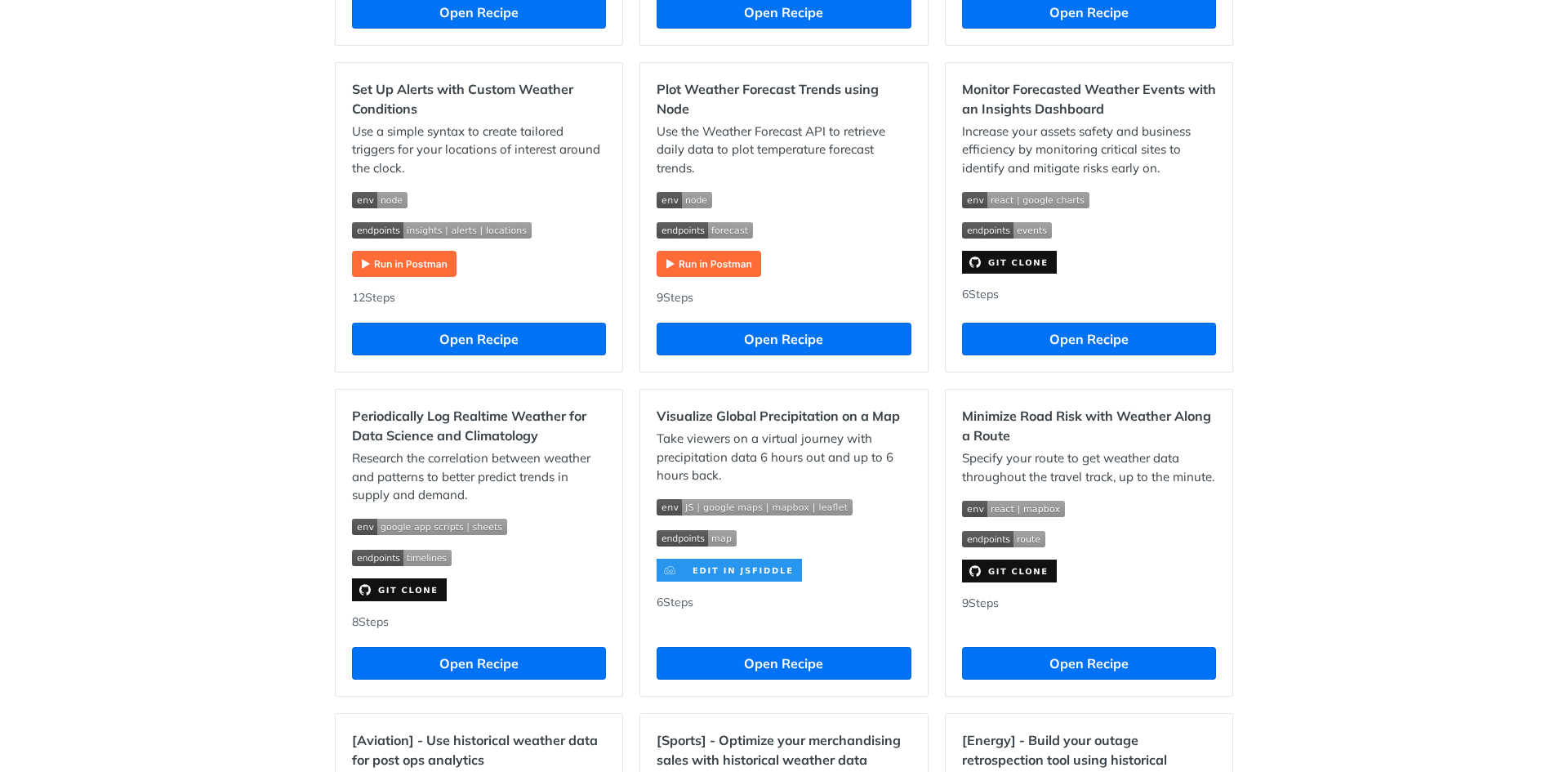
click at [191, 58] on div "Recipes [Logistics] - Optimize operations to meet SLAs with historical weather …" at bounding box center [784, 309] width 1568 height 2078
